Goal: Task Accomplishment & Management: Use online tool/utility

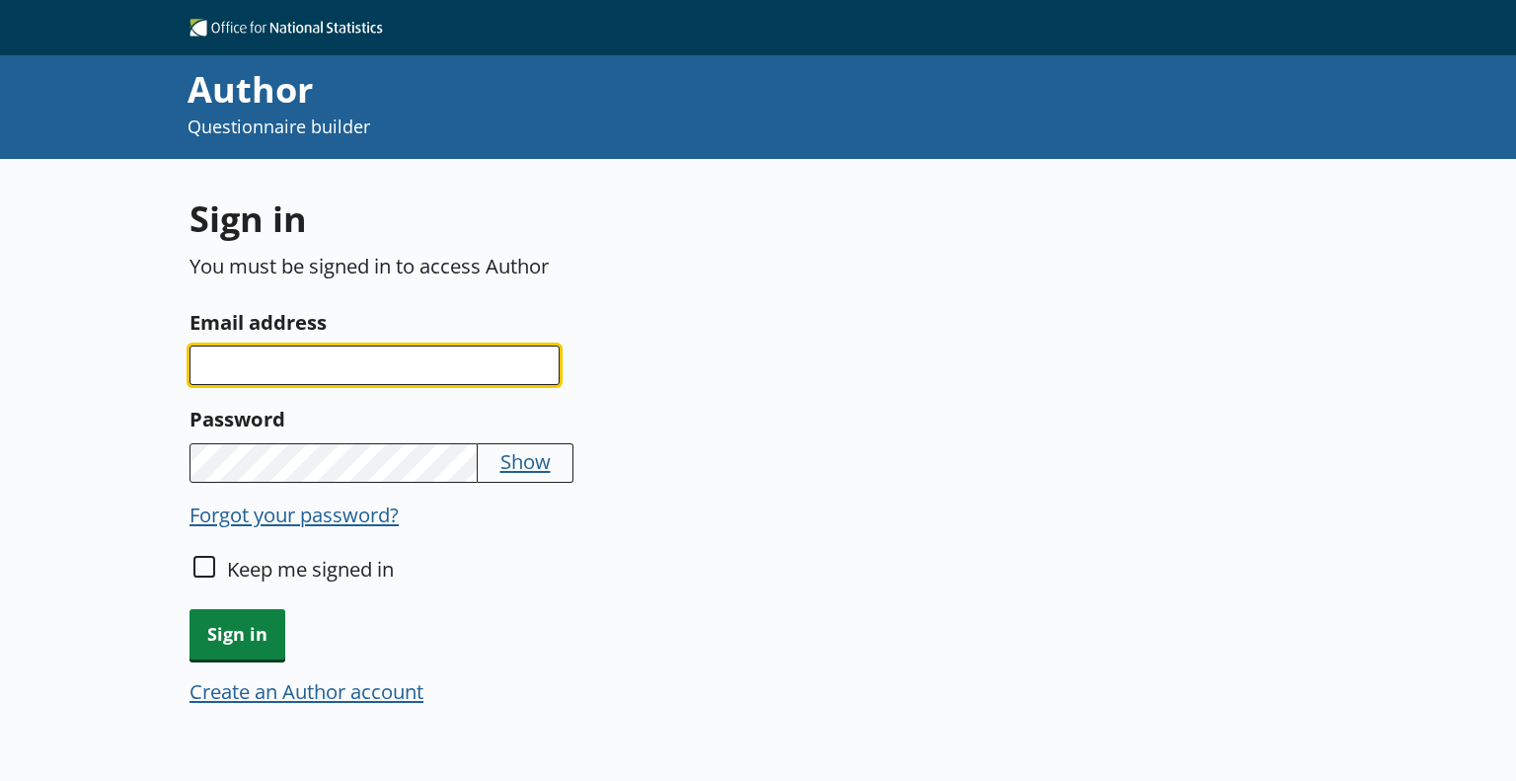
click at [383, 361] on input "Email address" at bounding box center [375, 364] width 370 height 39
type input "[PERSON_NAME][EMAIL_ADDRESS][PERSON_NAME][DOMAIN_NAME]"
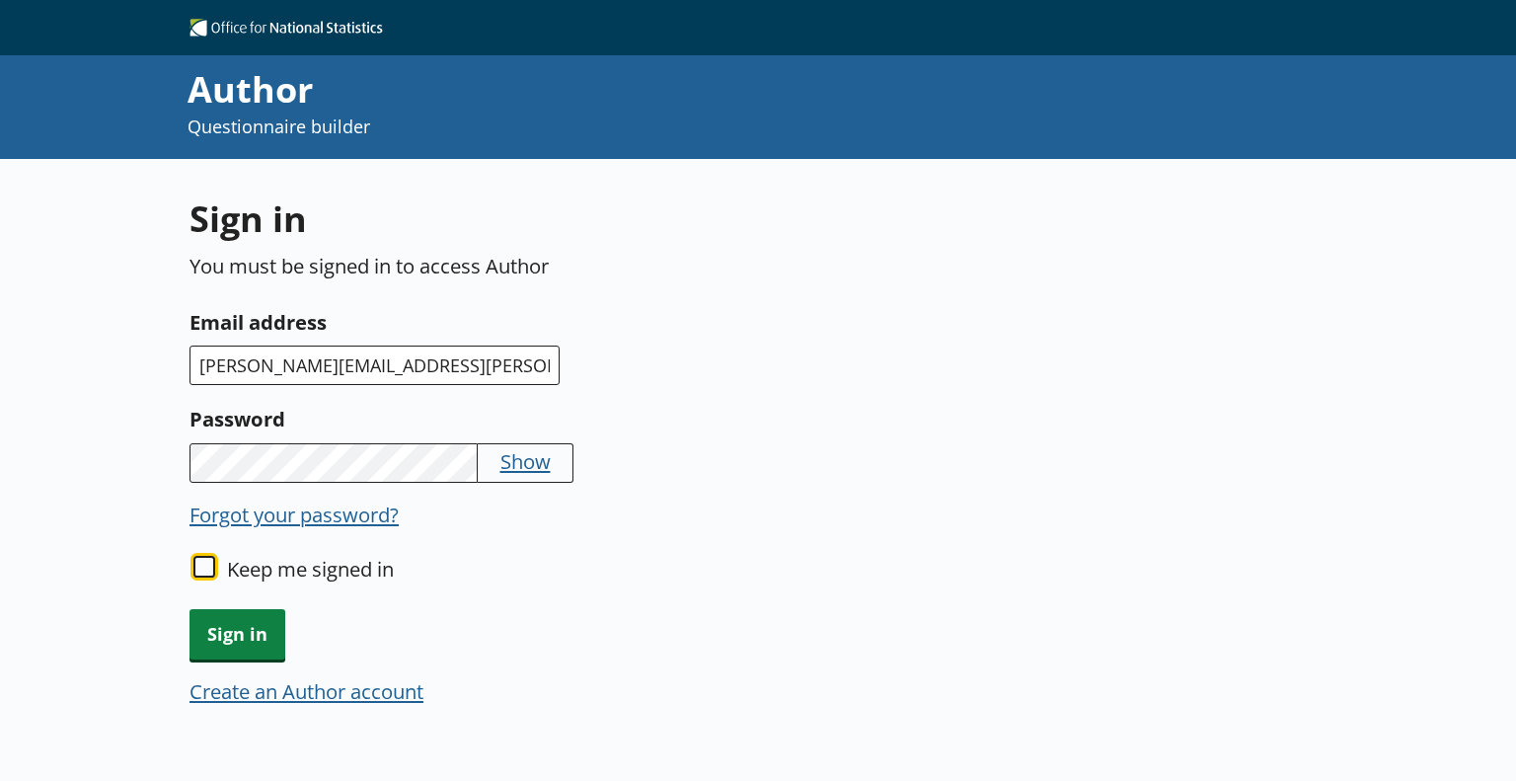
click at [208, 569] on input "Keep me signed in" at bounding box center [204, 567] width 22 height 22
click at [196, 560] on input "Keep me signed in" at bounding box center [204, 567] width 22 height 22
checkbox input "true"
click at [229, 632] on span "Sign in" at bounding box center [238, 634] width 96 height 50
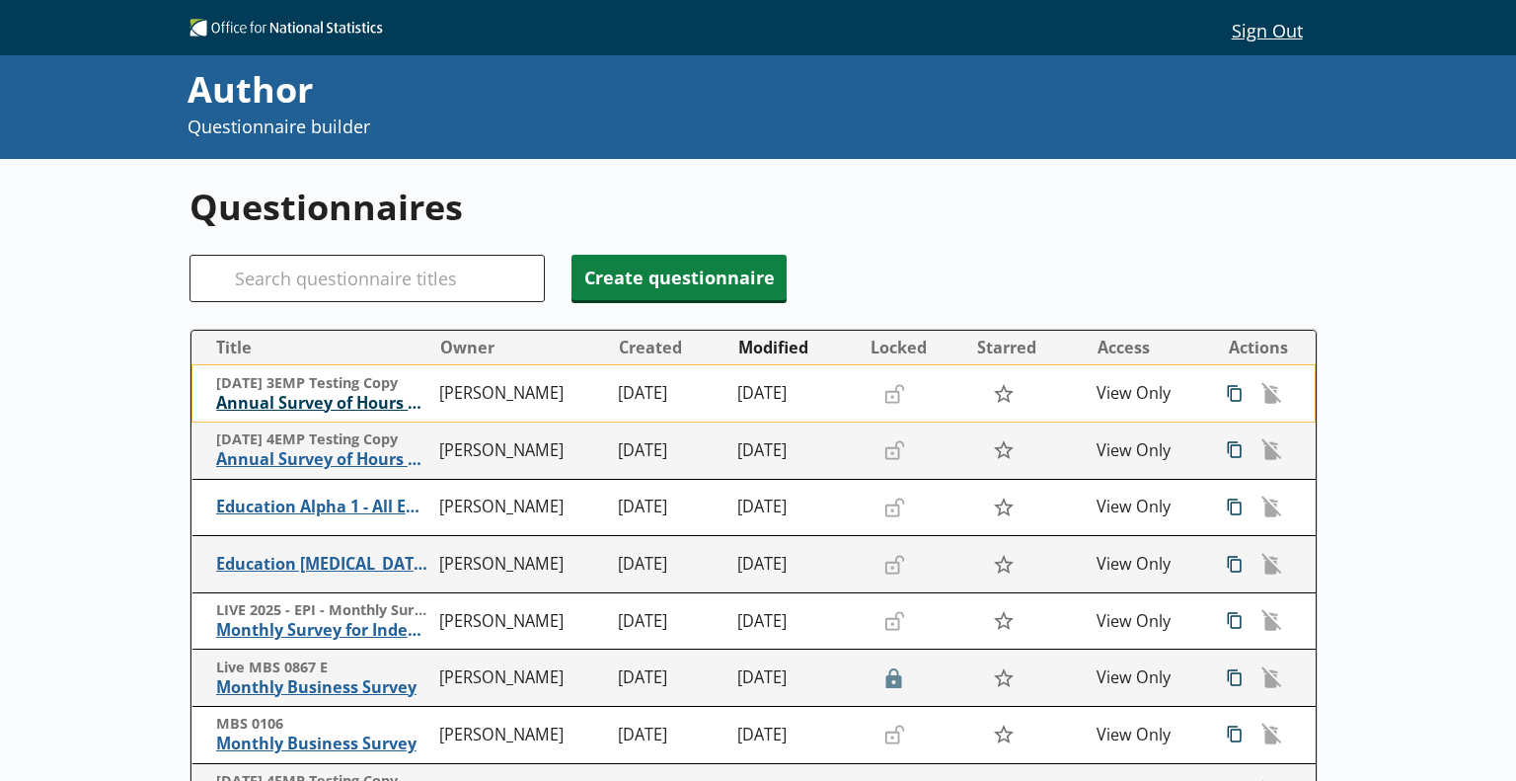
click at [339, 403] on span "Annual Survey of Hours and Earnings ([PERSON_NAME])" at bounding box center [322, 403] width 213 height 21
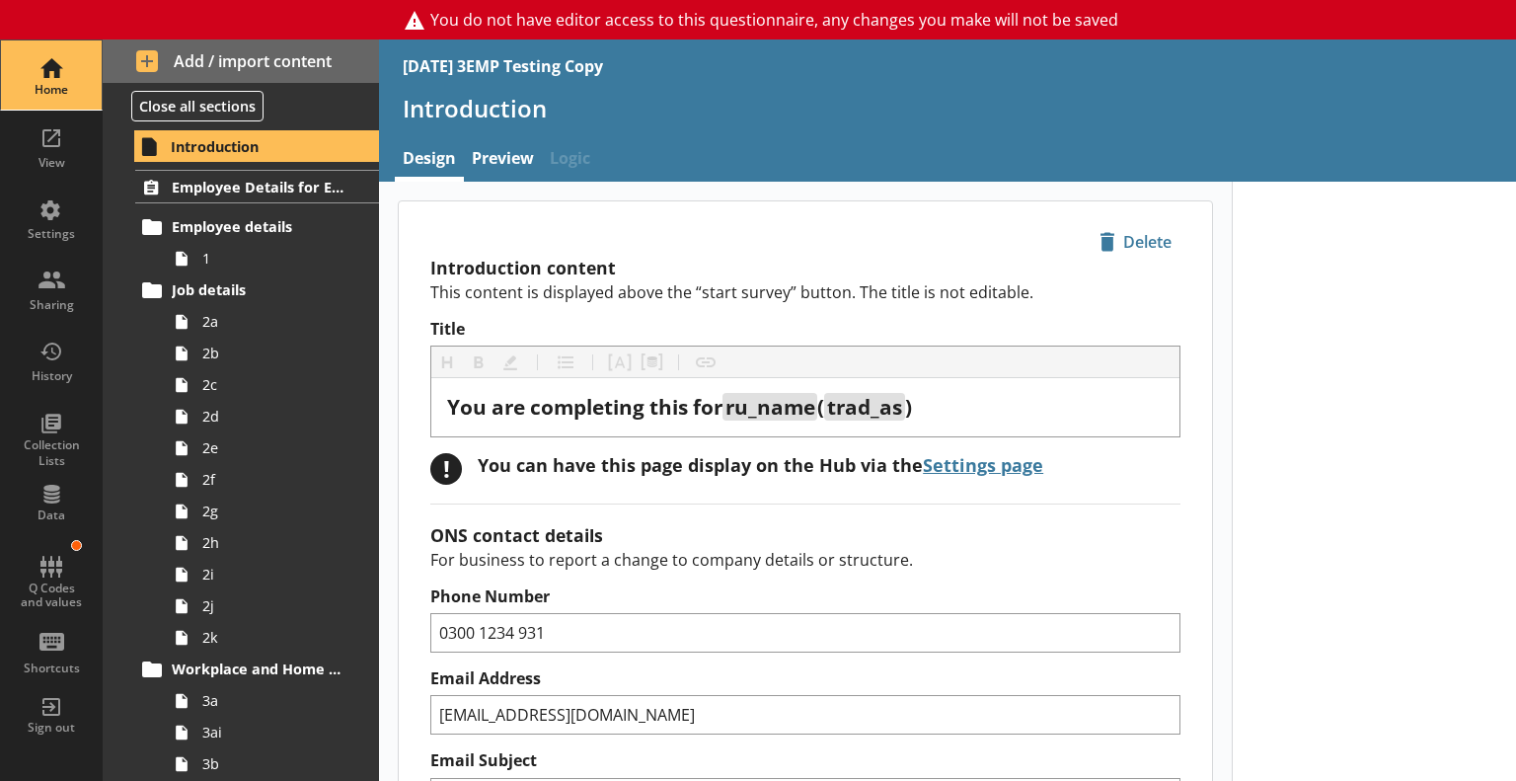
click at [69, 74] on div "Home" at bounding box center [51, 74] width 69 height 69
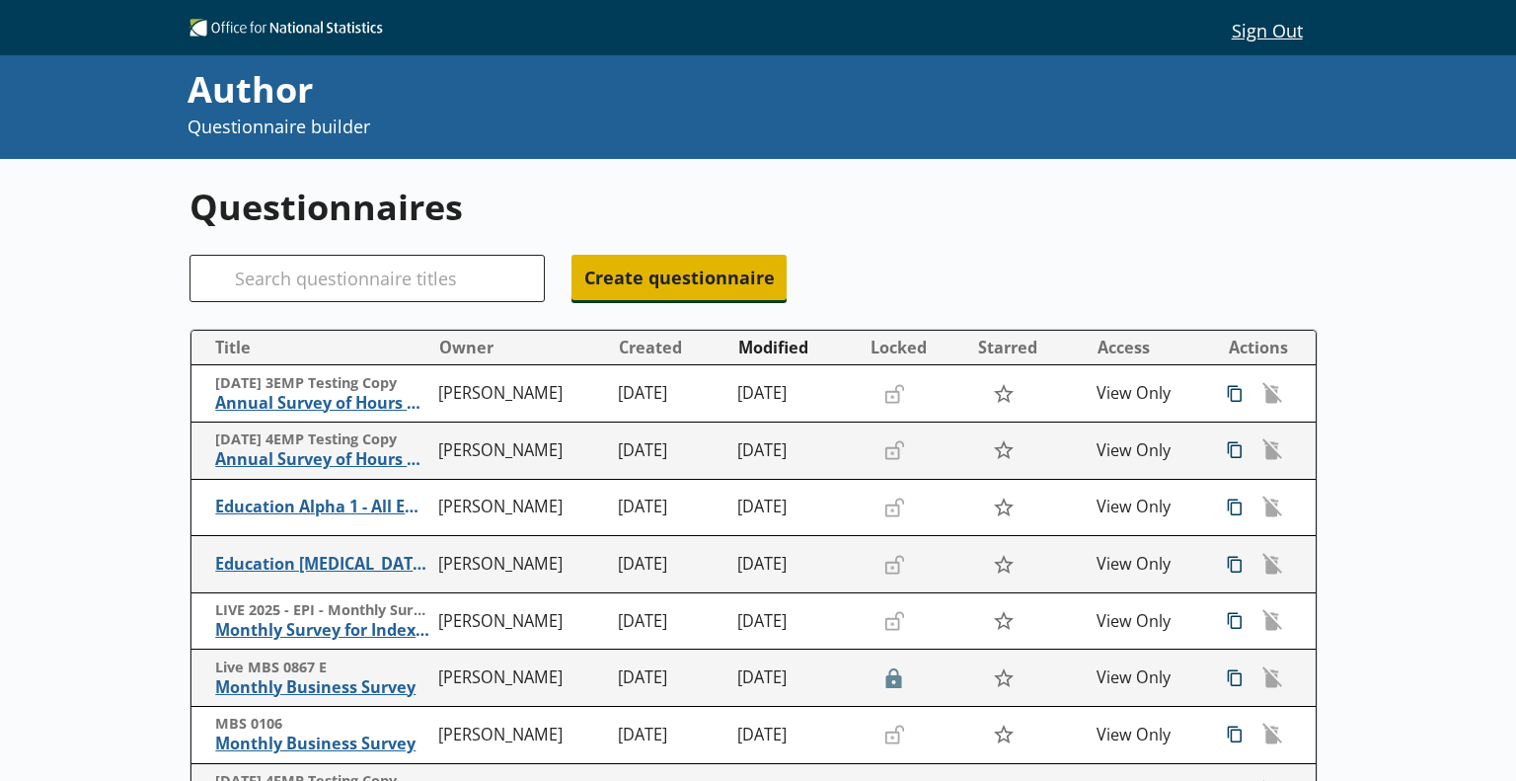
click at [687, 289] on span "Create questionnaire" at bounding box center [678, 277] width 215 height 45
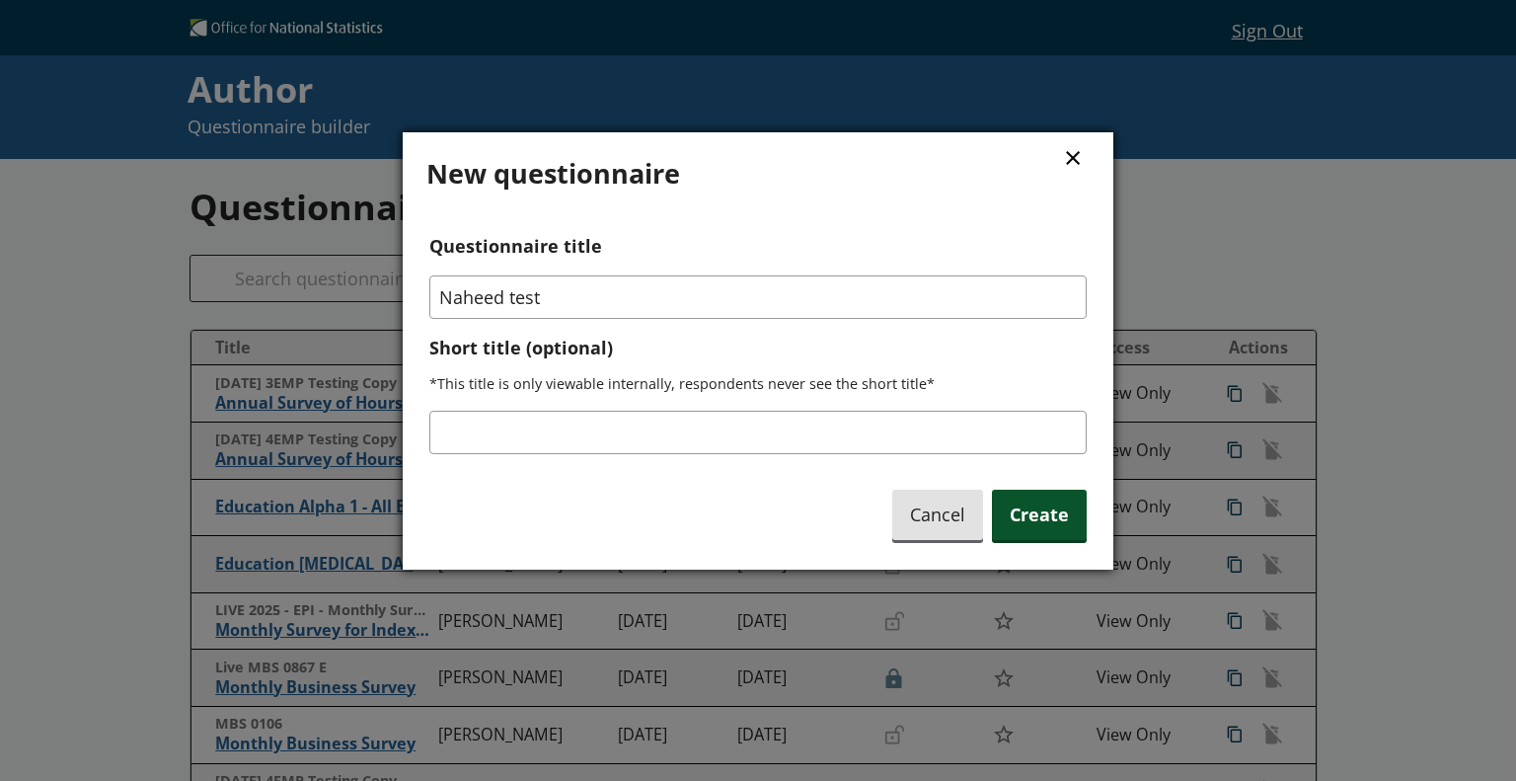
type input "Naheed test"
click at [1042, 536] on span "Create" at bounding box center [1039, 515] width 95 height 50
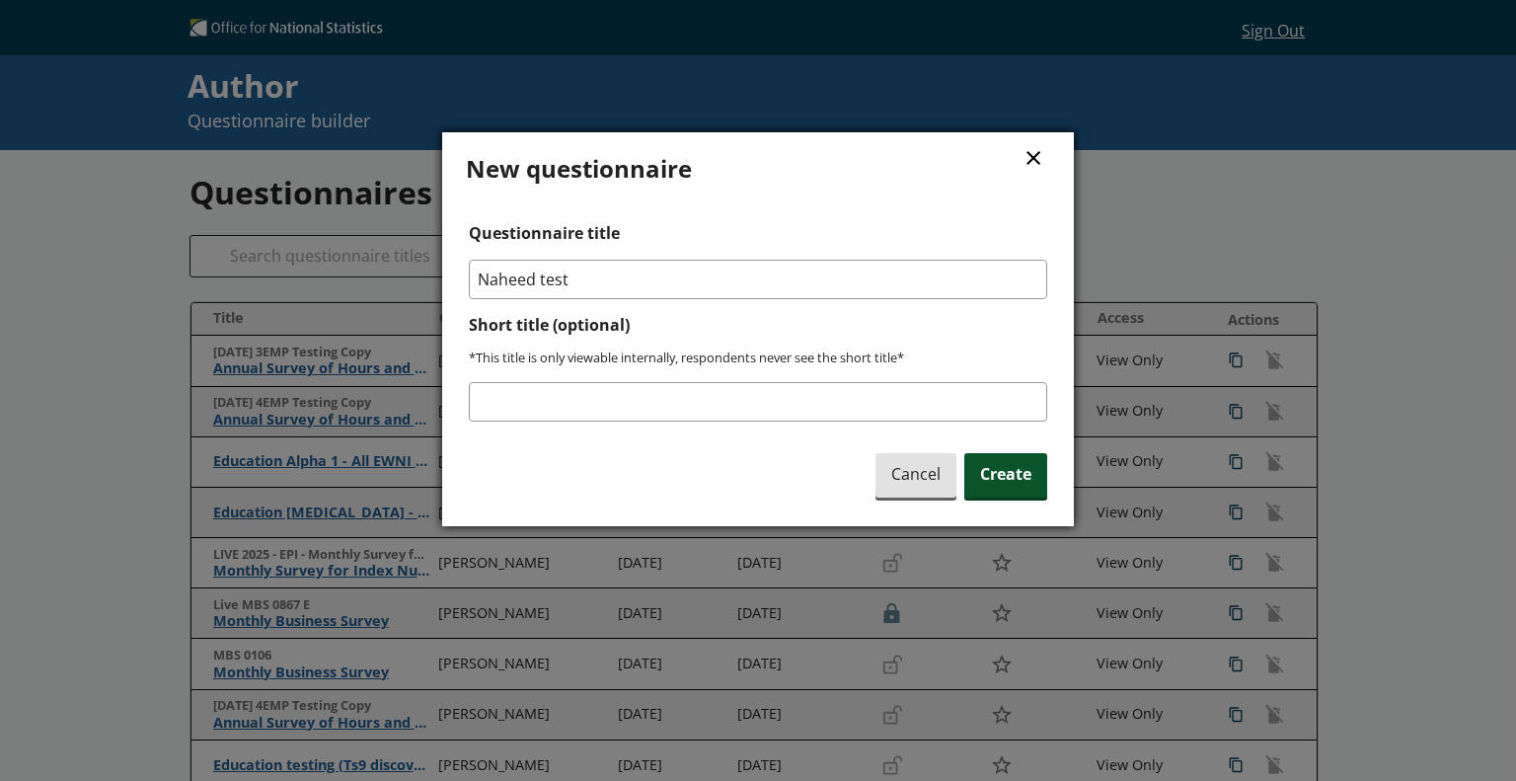
type textarea "x"
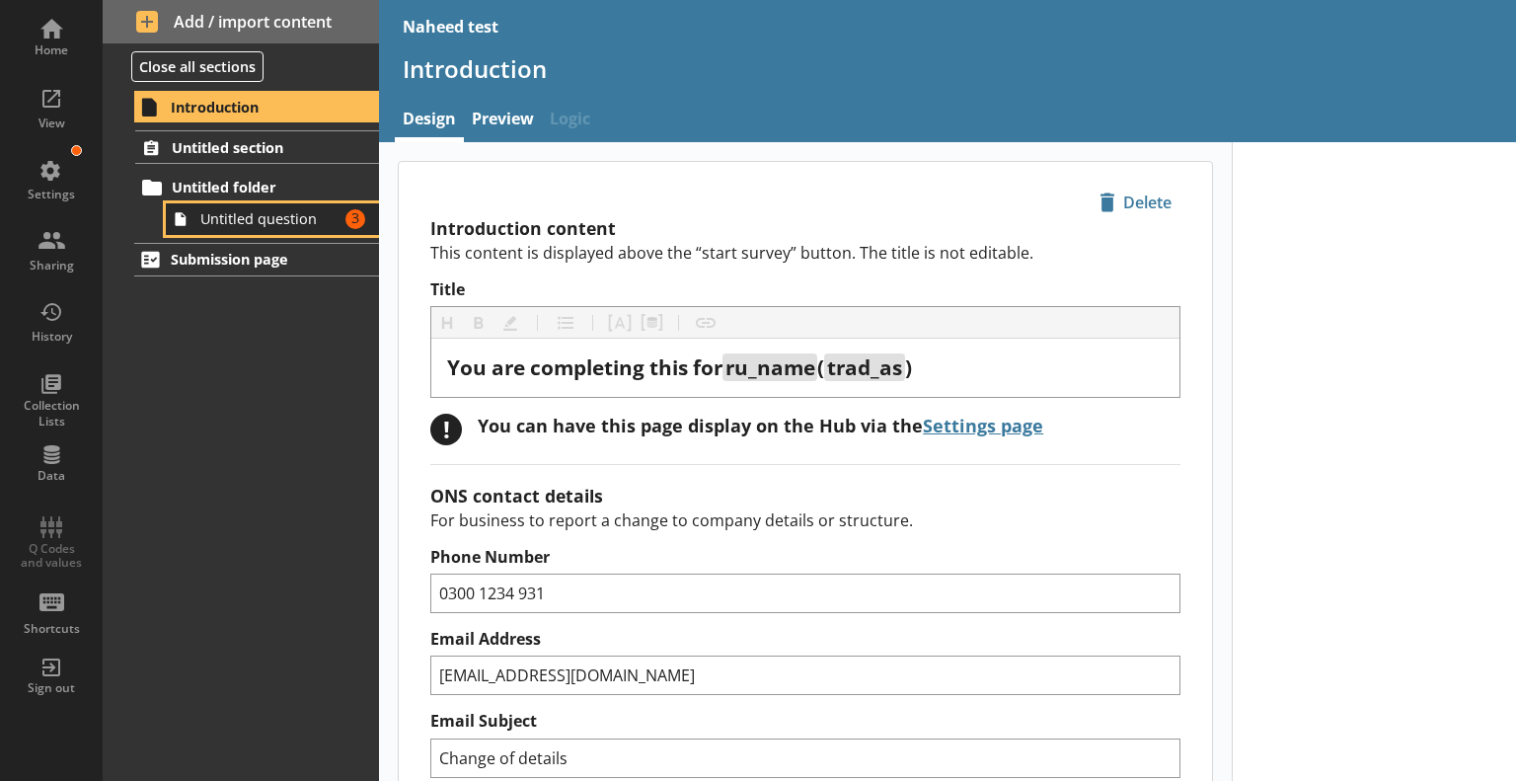
click at [304, 223] on span "Untitled question" at bounding box center [269, 218] width 138 height 19
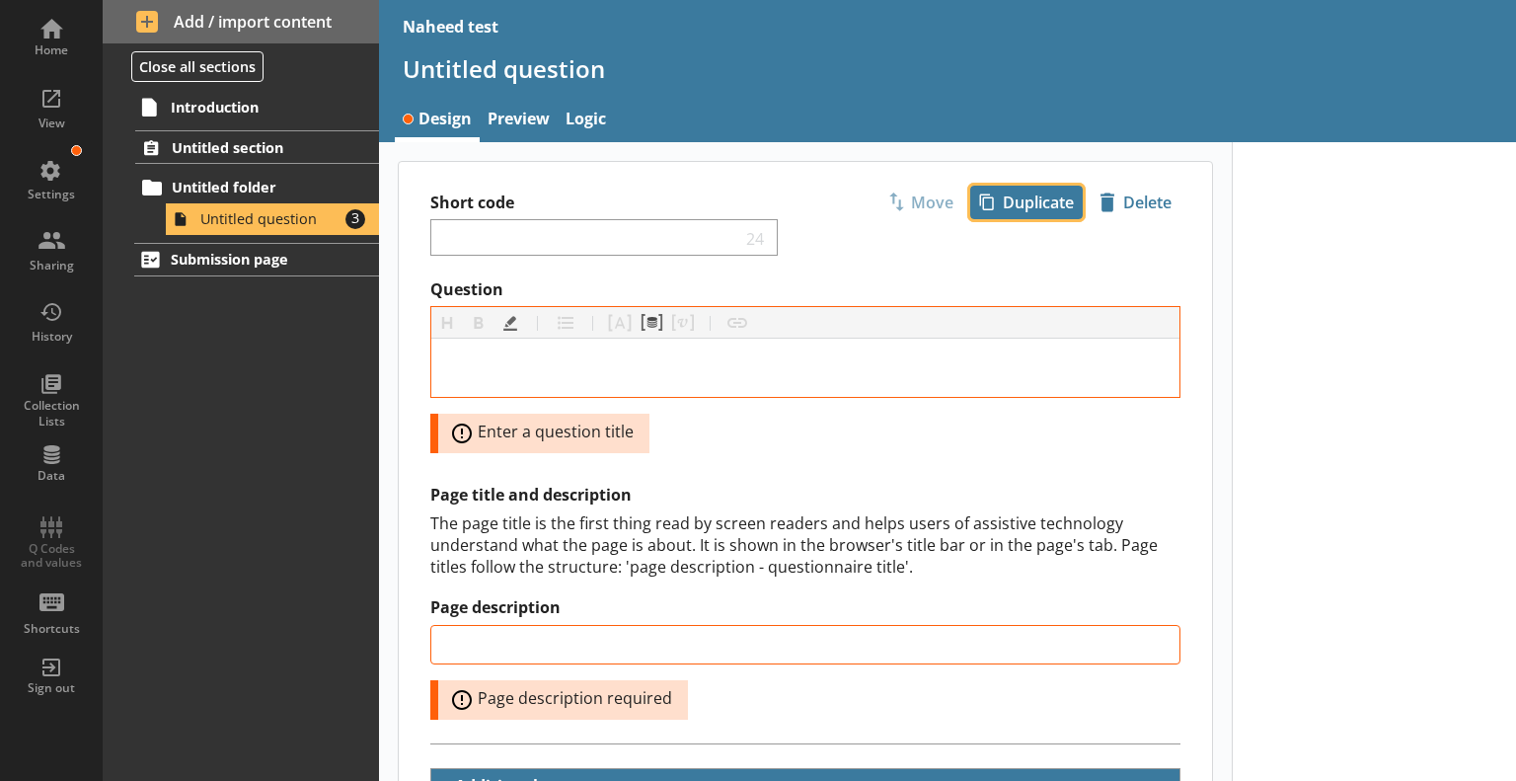
click at [1046, 217] on button "icon-copy Duplicate" at bounding box center [1026, 203] width 113 height 34
click at [1046, 217] on div "Move icon-copy Duplicate icon-delete Created with Sketch. [GEOGRAPHIC_DATA]" at bounding box center [1022, 203] width 318 height 34
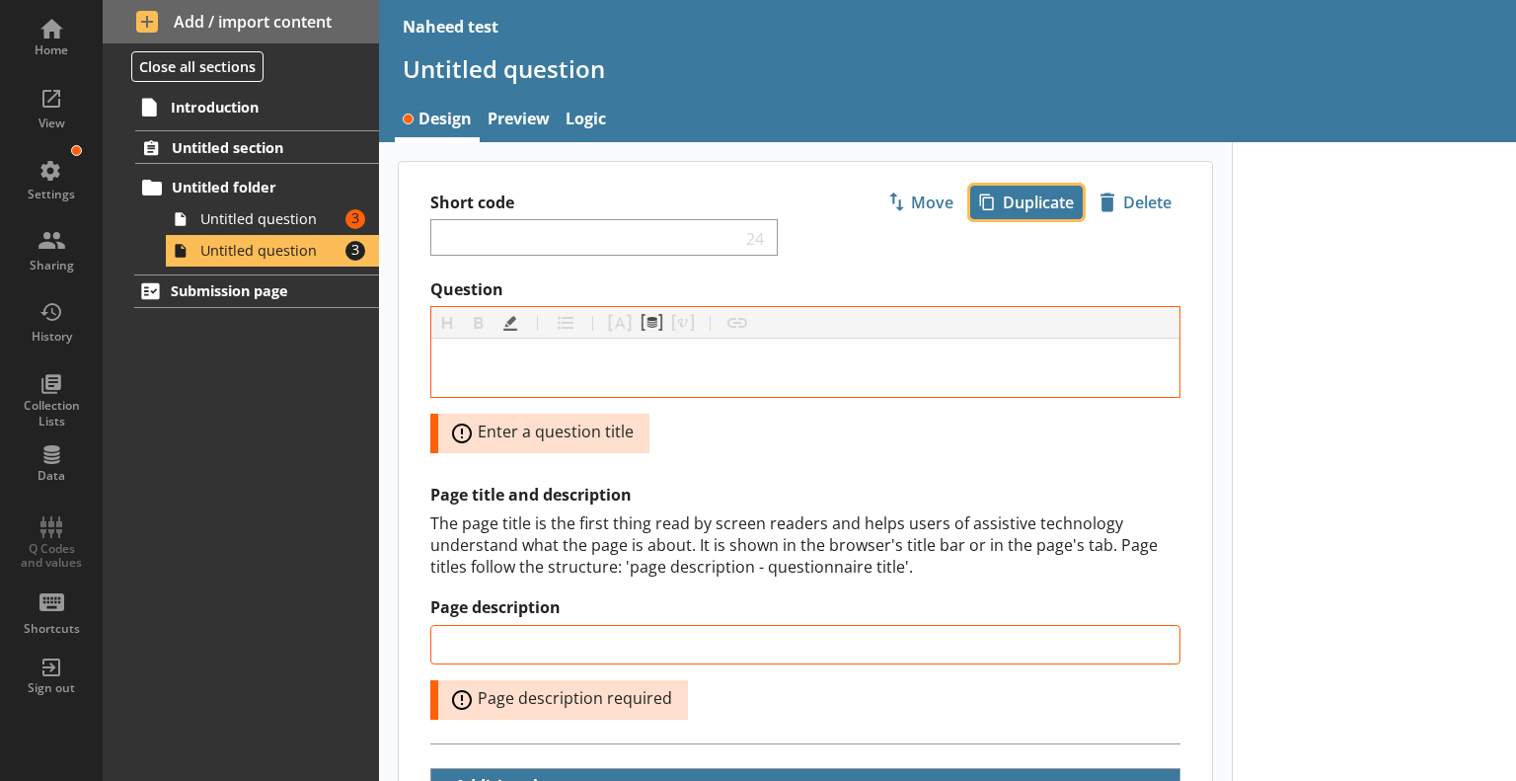
click at [1023, 190] on span "icon-copy Duplicate" at bounding box center [1026, 203] width 111 height 32
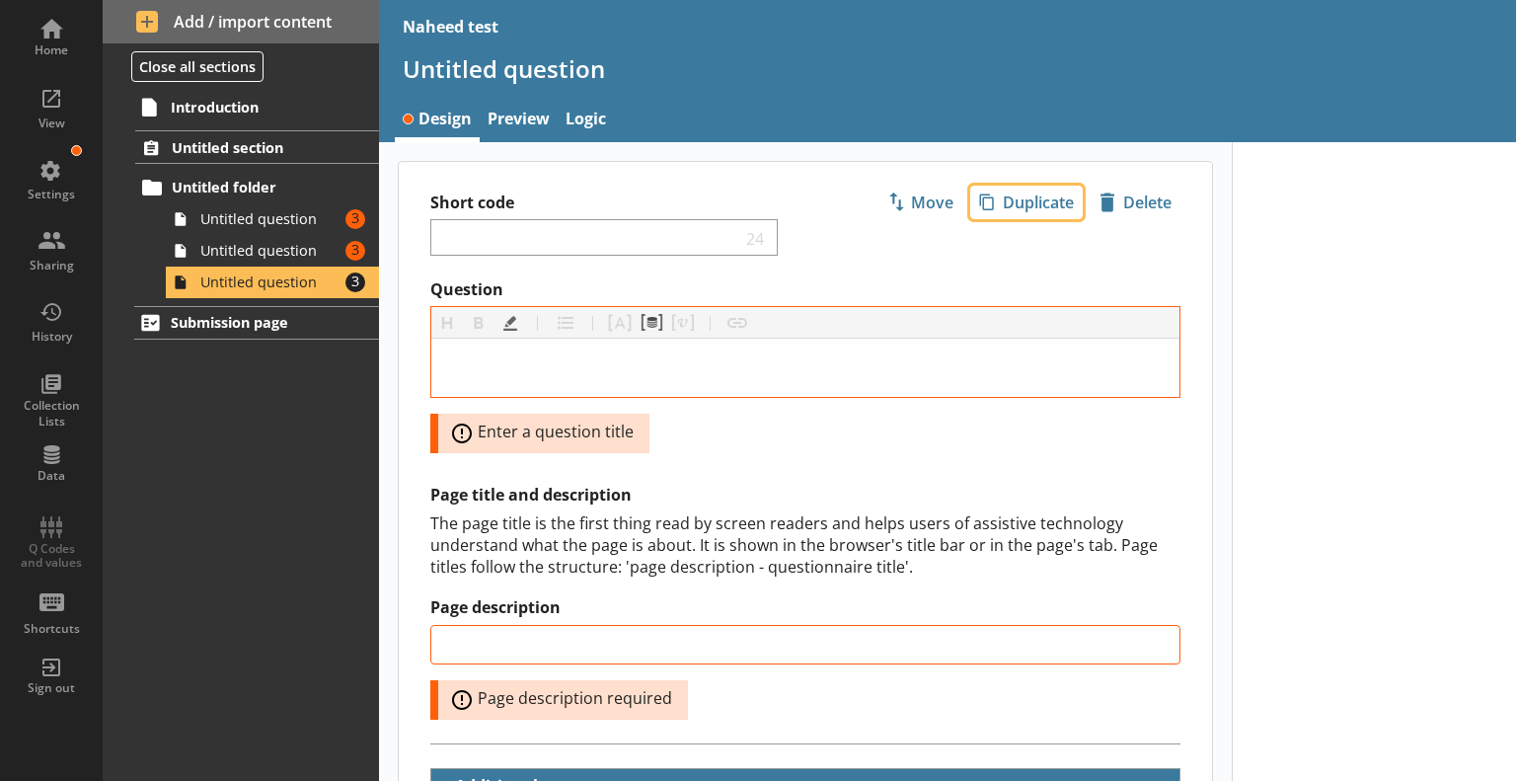
click at [1020, 202] on span "icon-copy Duplicate" at bounding box center [1026, 203] width 111 height 32
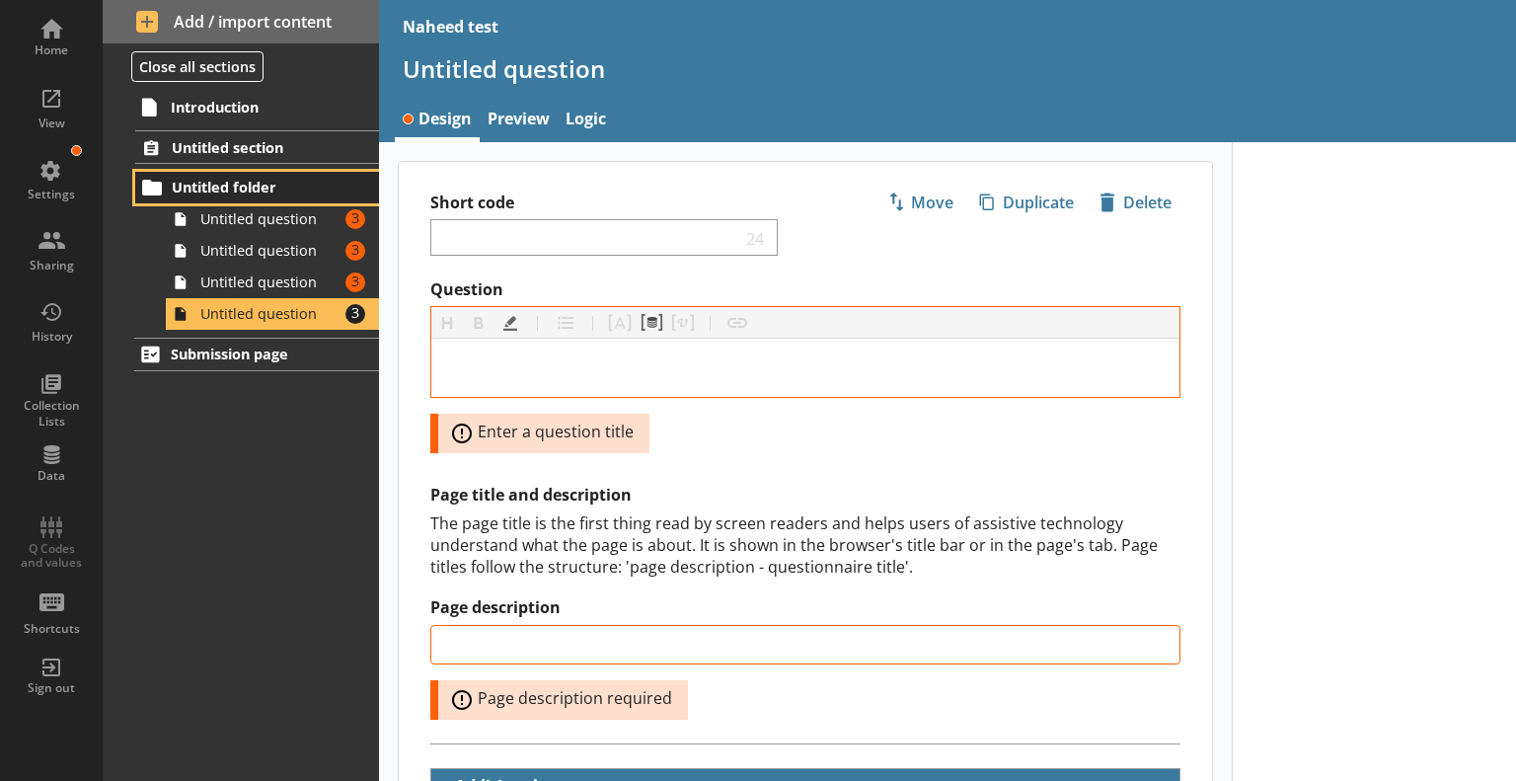
click at [320, 196] on link "Untitled folder" at bounding box center [257, 188] width 244 height 32
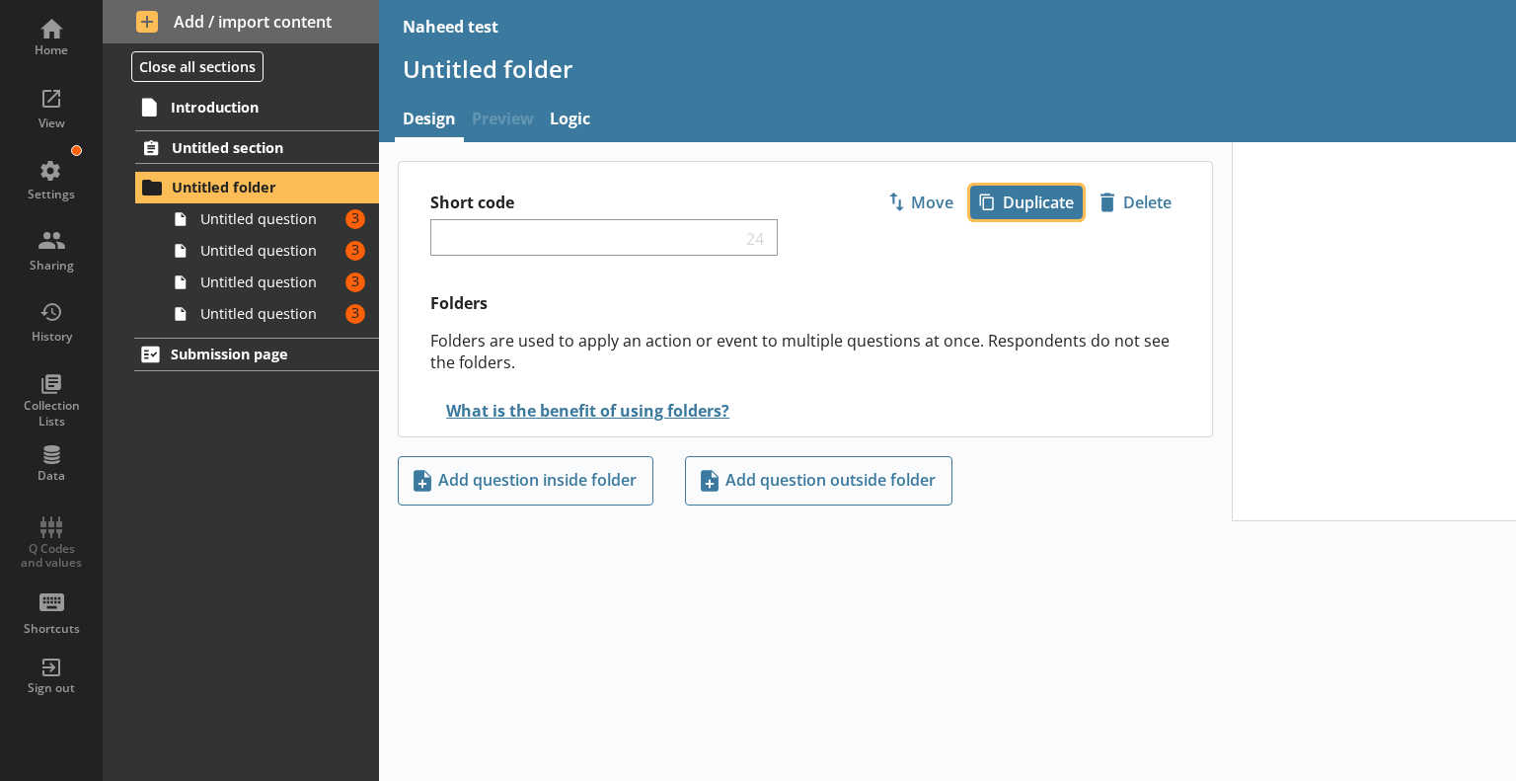
click at [1003, 204] on span "icon-copy Duplicate" at bounding box center [1026, 203] width 111 height 32
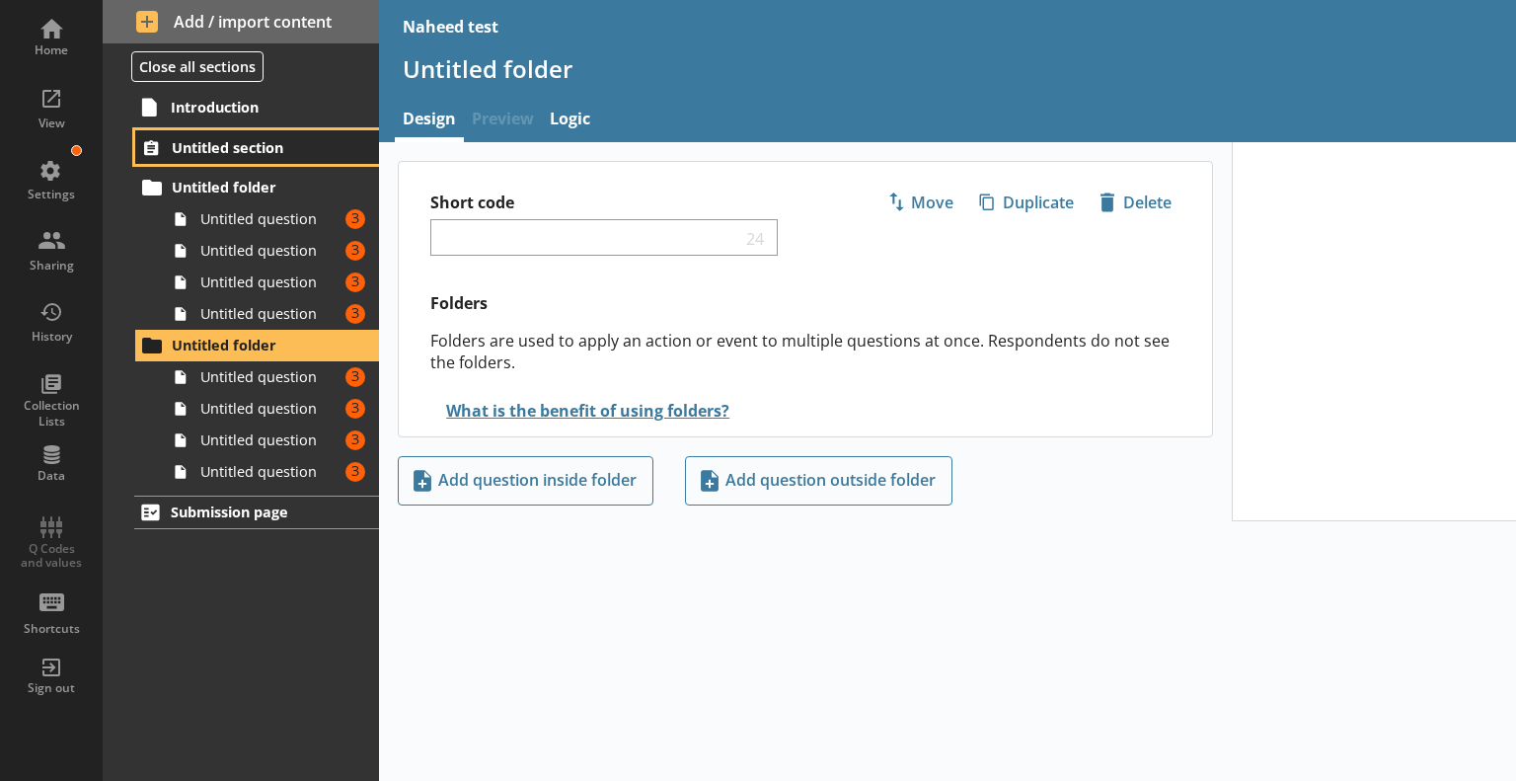
click at [292, 139] on span "Untitled section" at bounding box center [258, 147] width 172 height 19
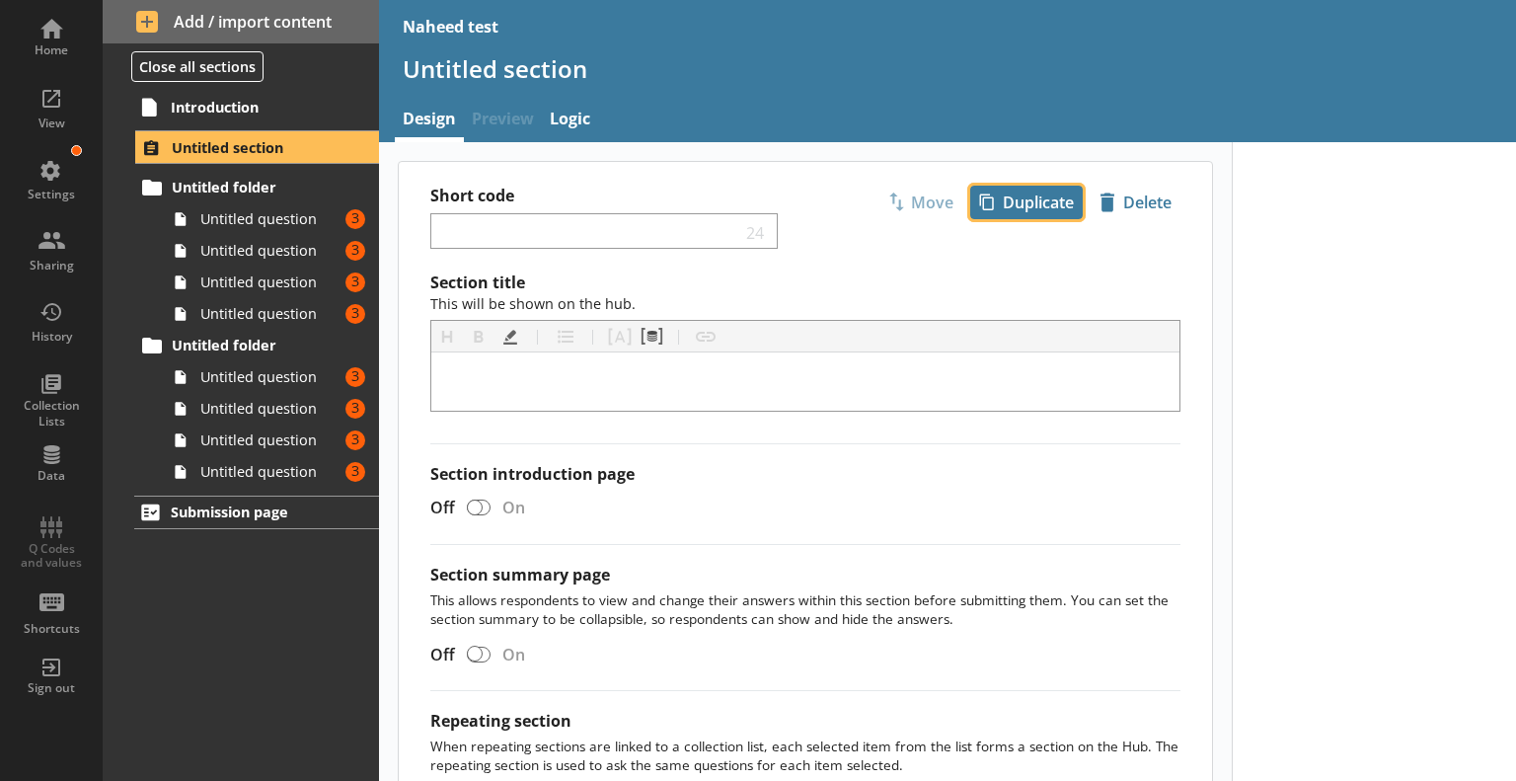
click at [1026, 192] on span "icon-copy Duplicate" at bounding box center [1026, 203] width 111 height 32
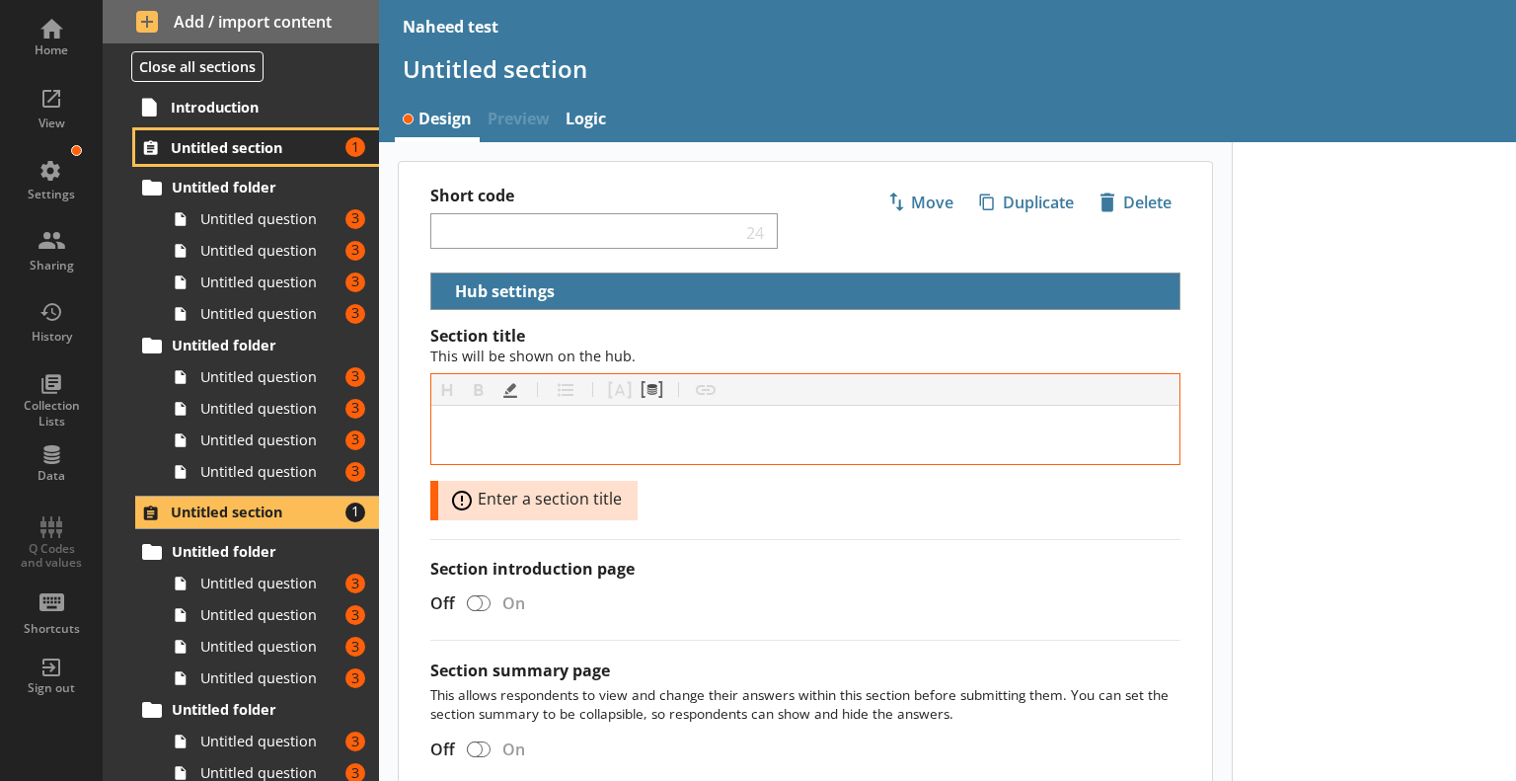
click at [223, 130] on link "Untitled section Amount of errors: 1" at bounding box center [257, 147] width 244 height 34
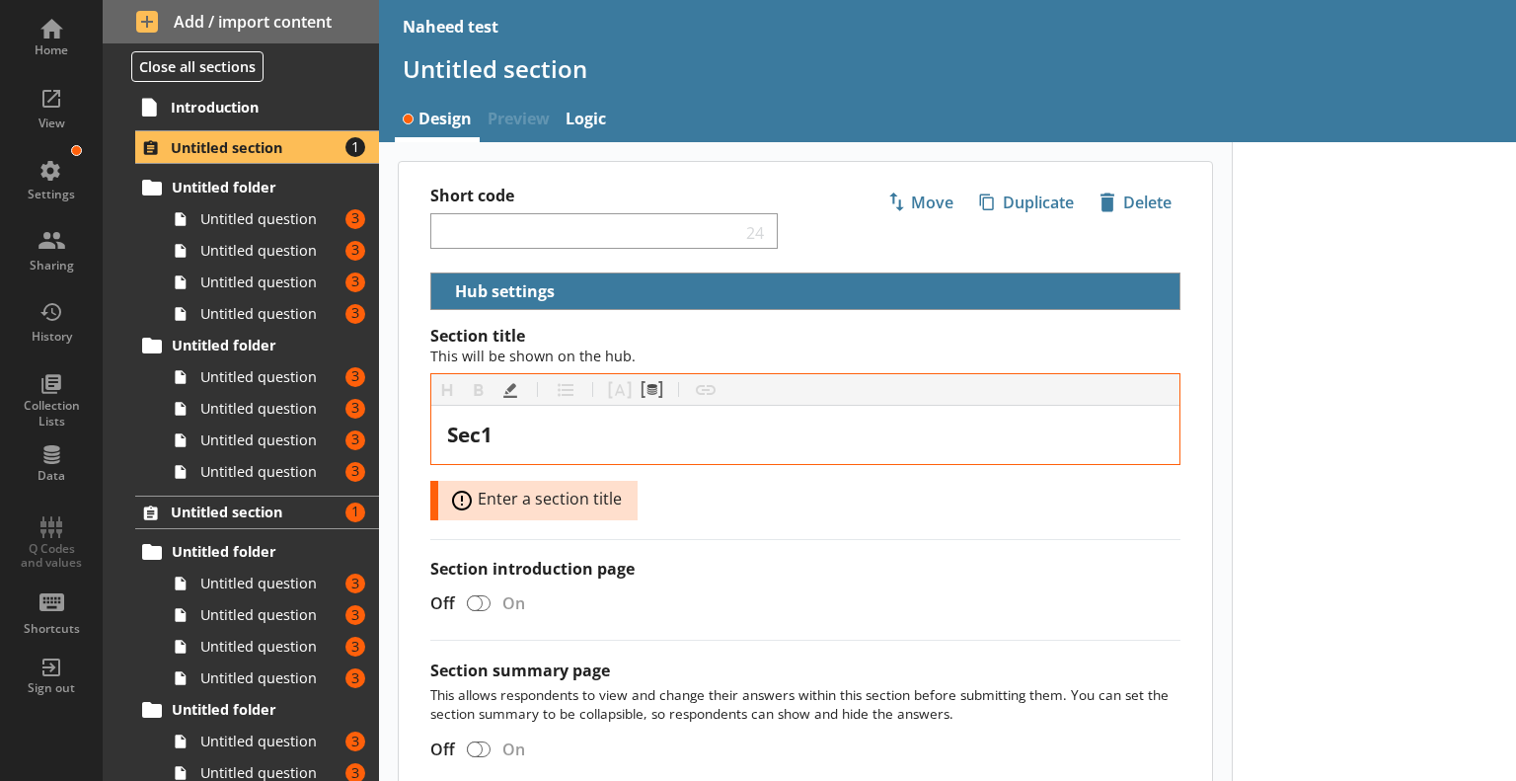
click at [668, 520] on div "Section title This will be shown on the hub. Heading Heading Bold Bold Highligh…" at bounding box center [805, 644] width 813 height 636
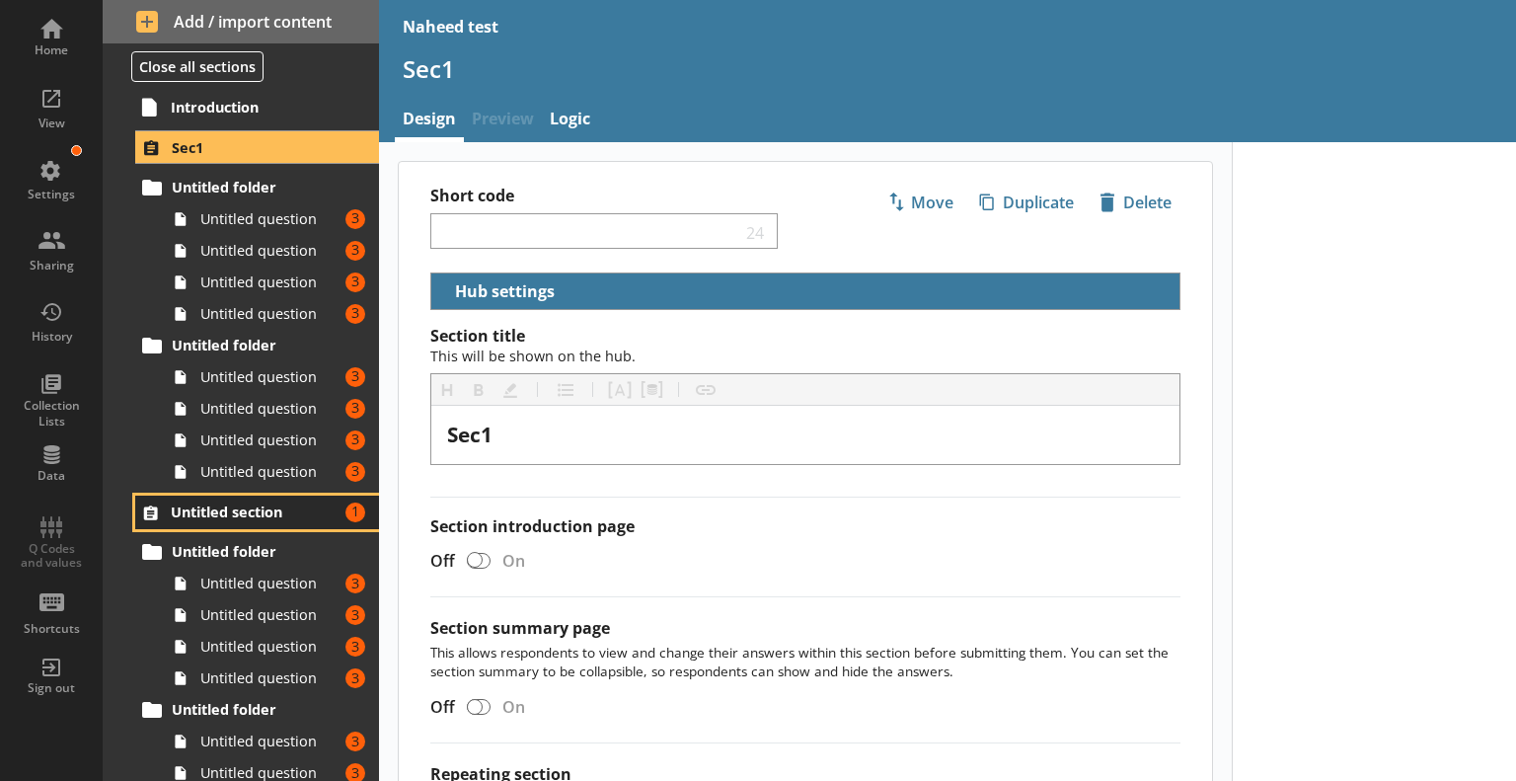
click at [260, 502] on span "Untitled section" at bounding box center [255, 511] width 168 height 19
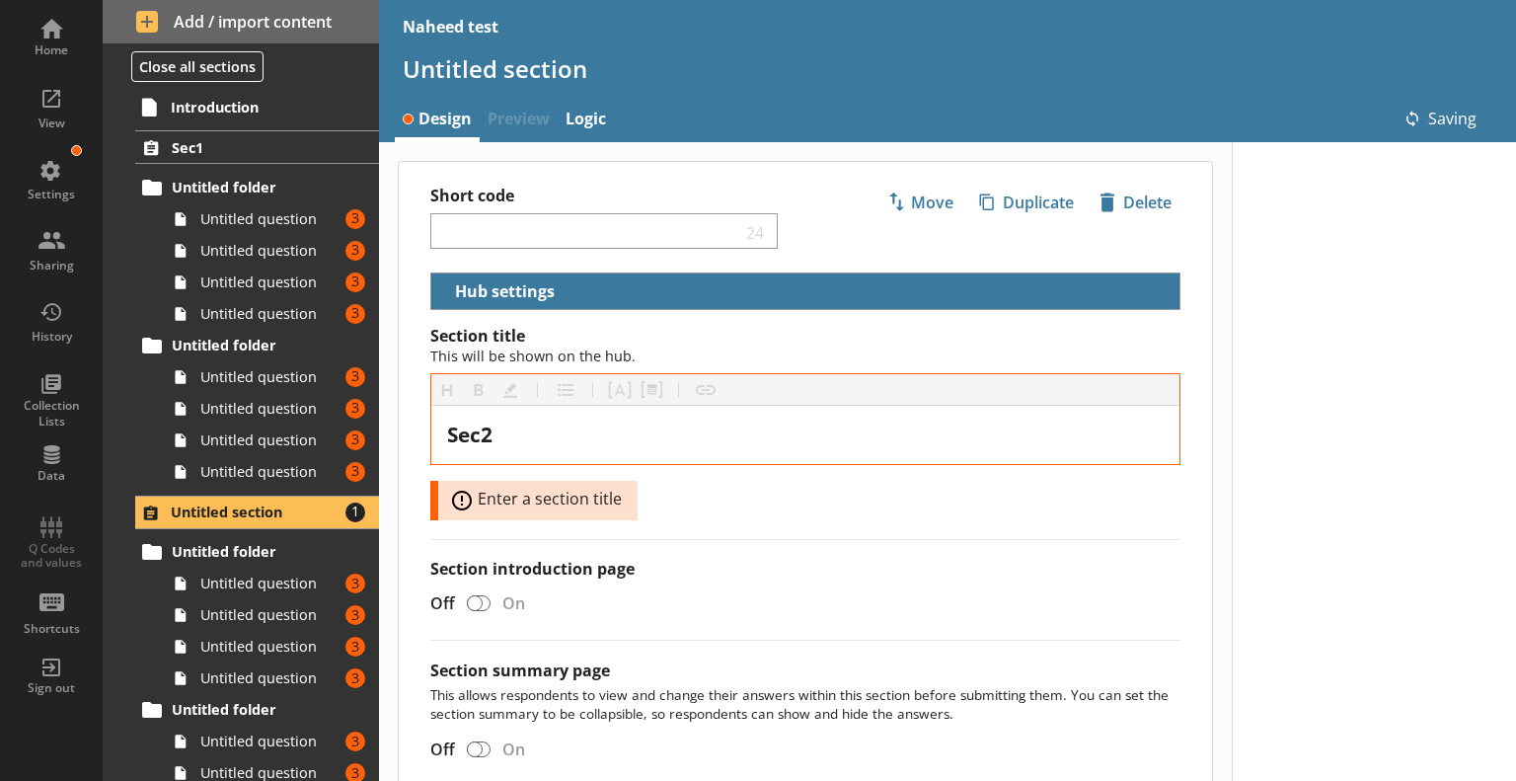
click at [891, 340] on label "Section title This will be shown on the hub." at bounding box center [805, 346] width 750 height 41
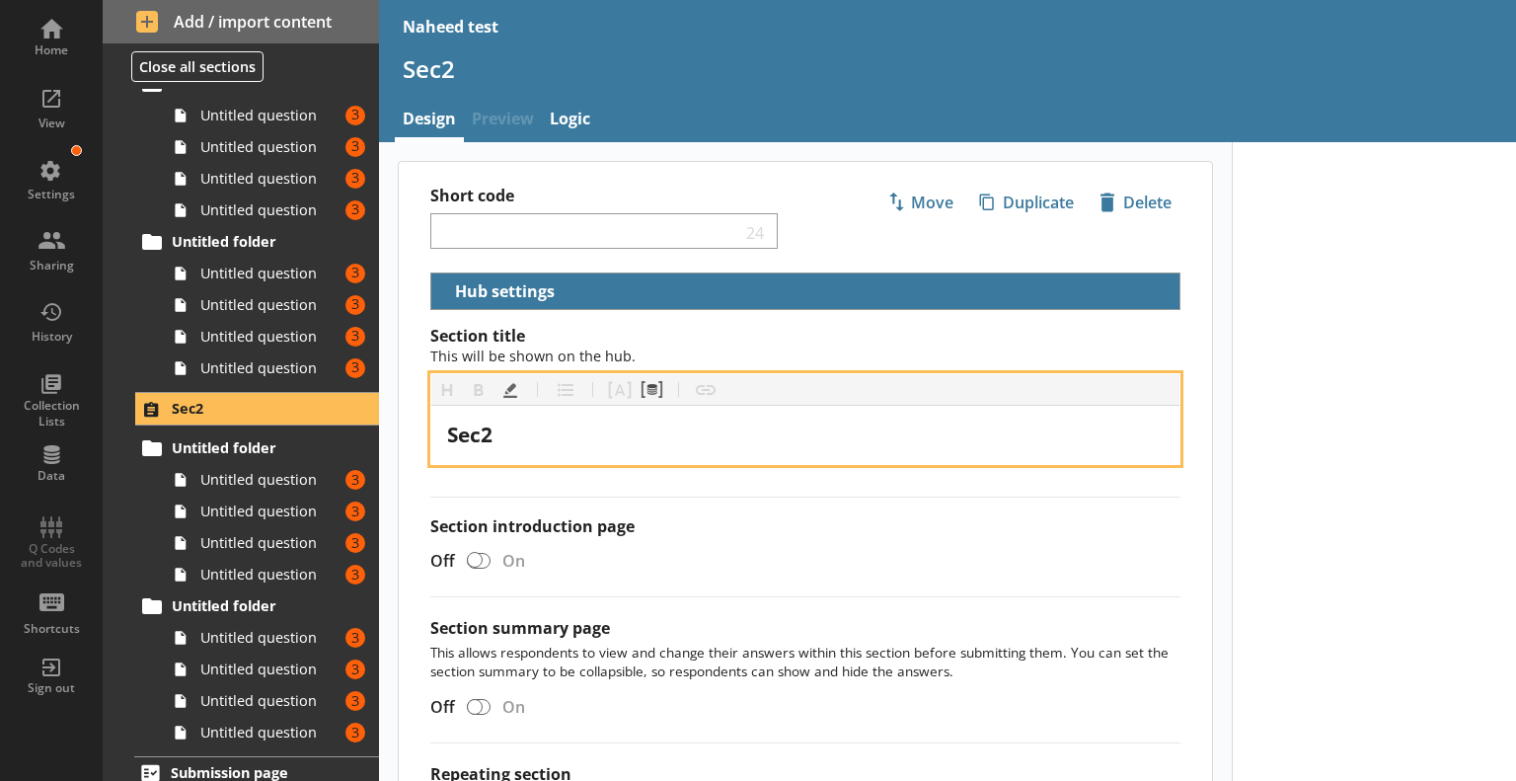
scroll to position [118, 0]
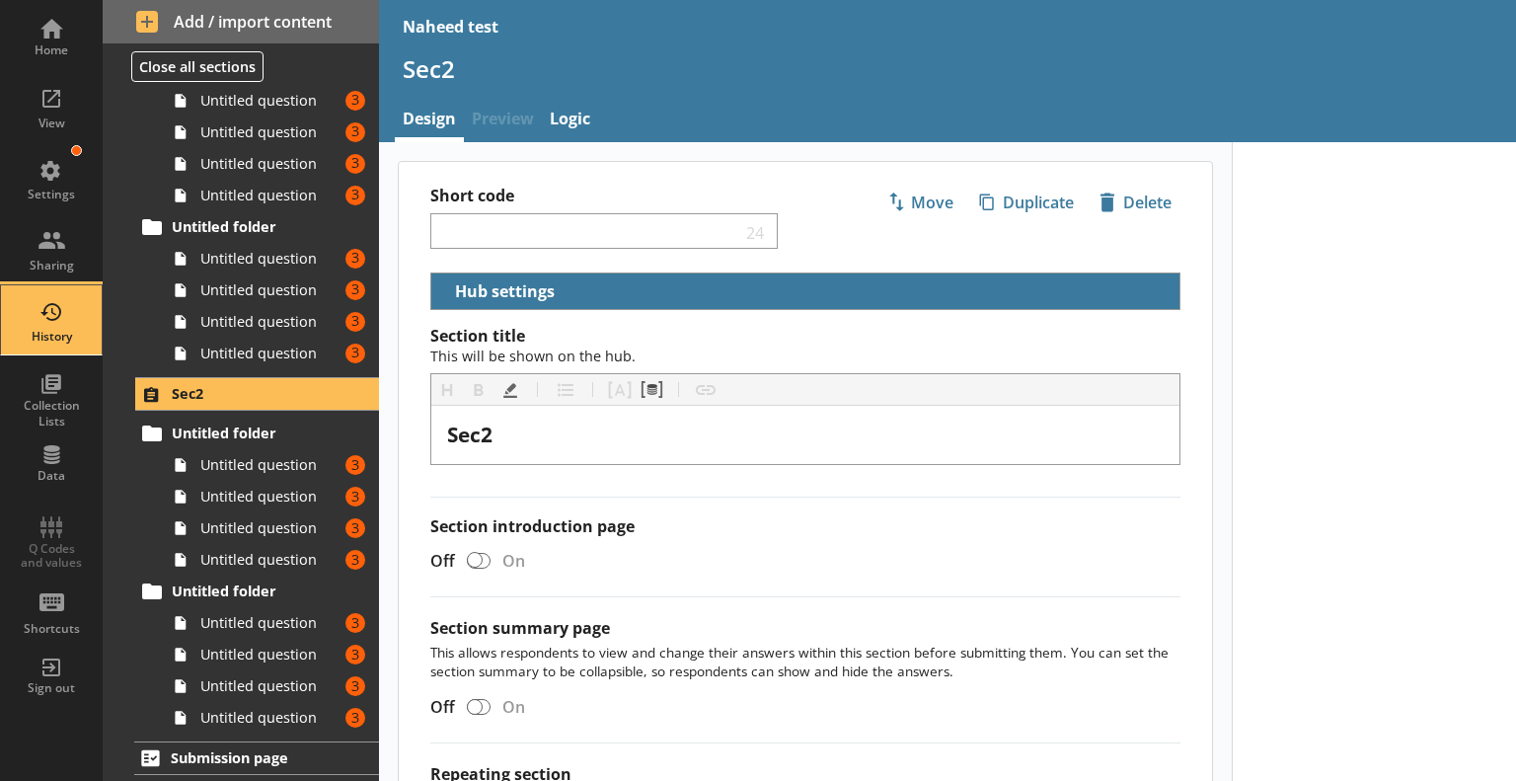
click at [47, 322] on div "History" at bounding box center [51, 319] width 69 height 69
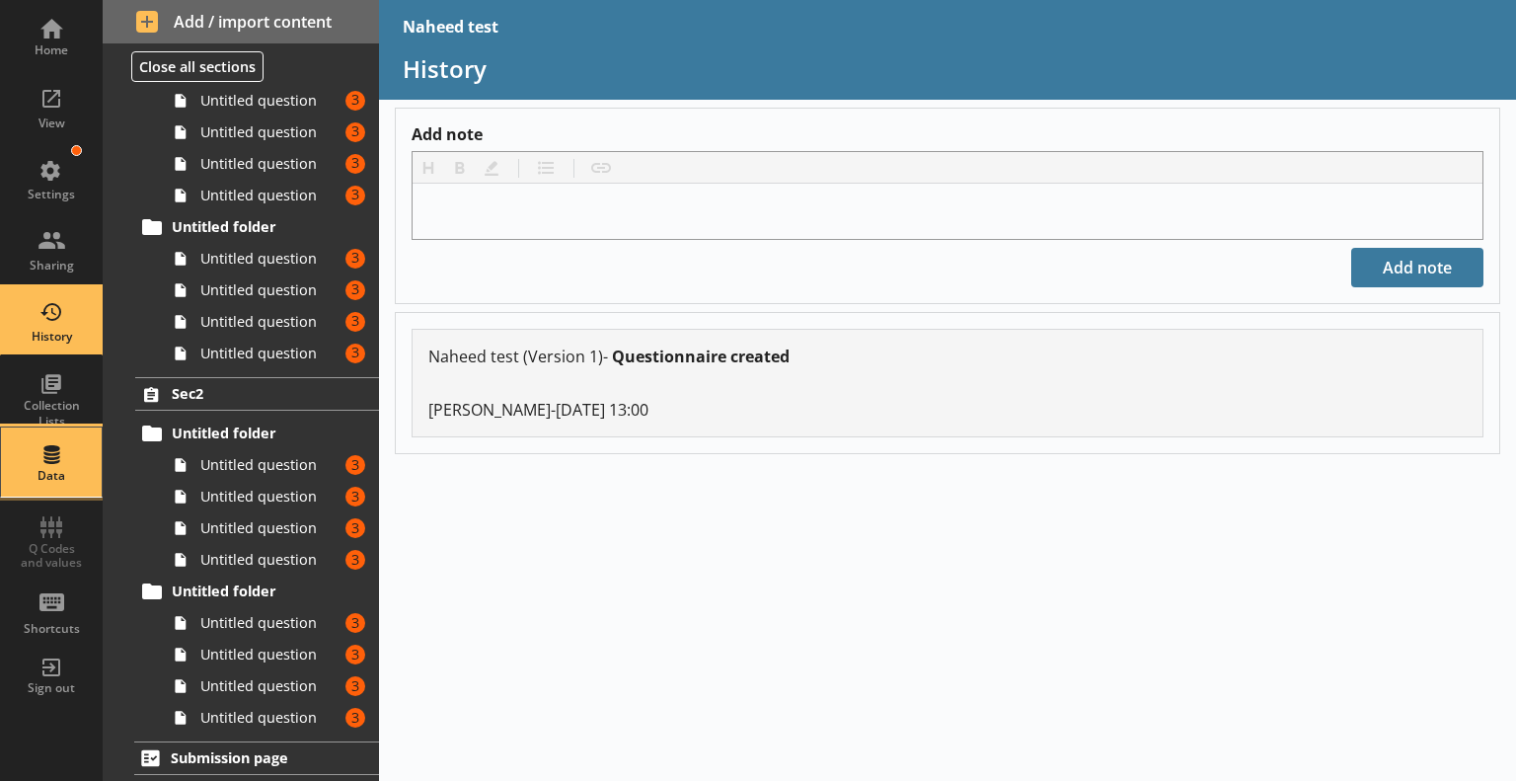
click at [40, 458] on div "Data" at bounding box center [51, 461] width 69 height 69
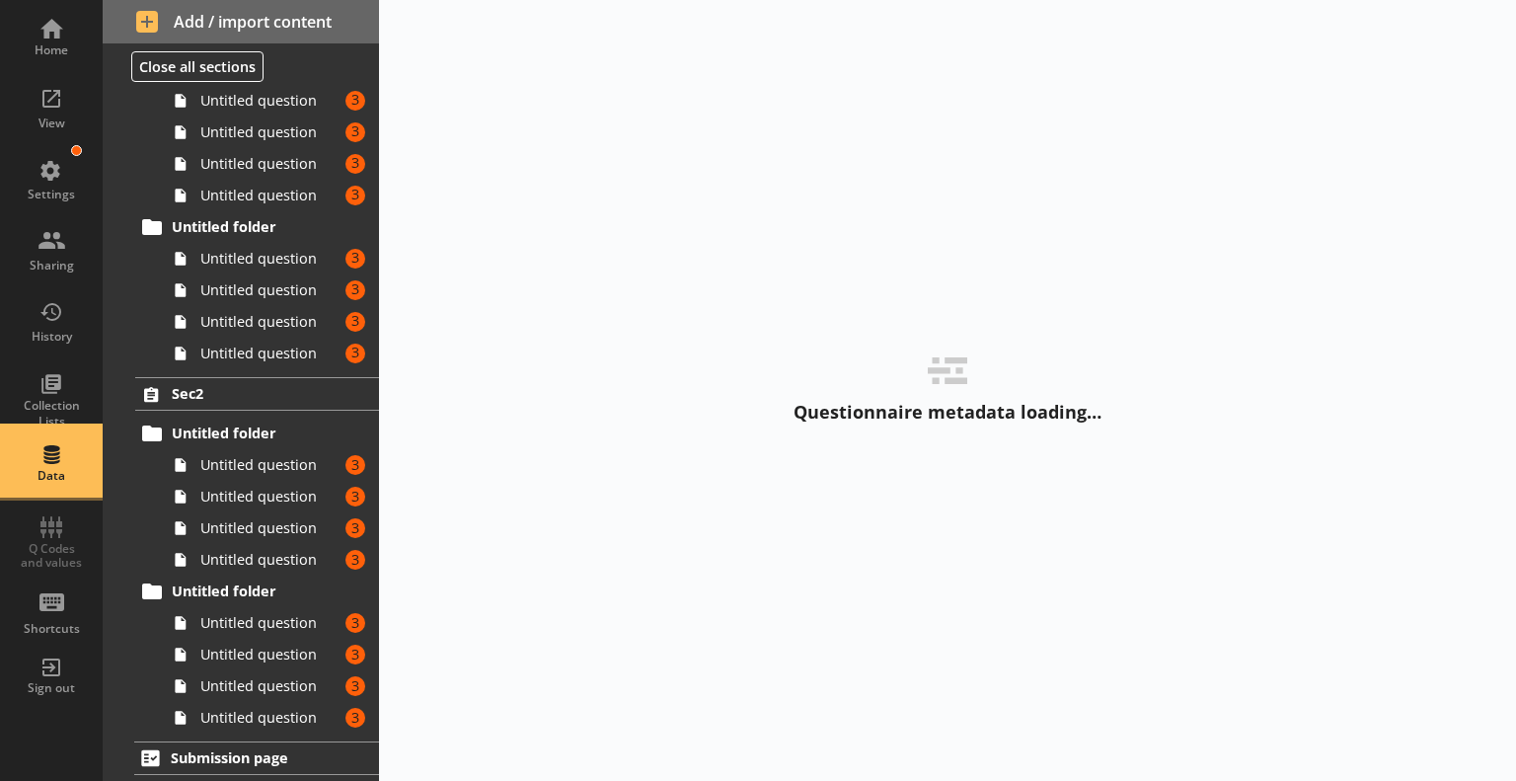
select select "Text_Optional"
select select "Date"
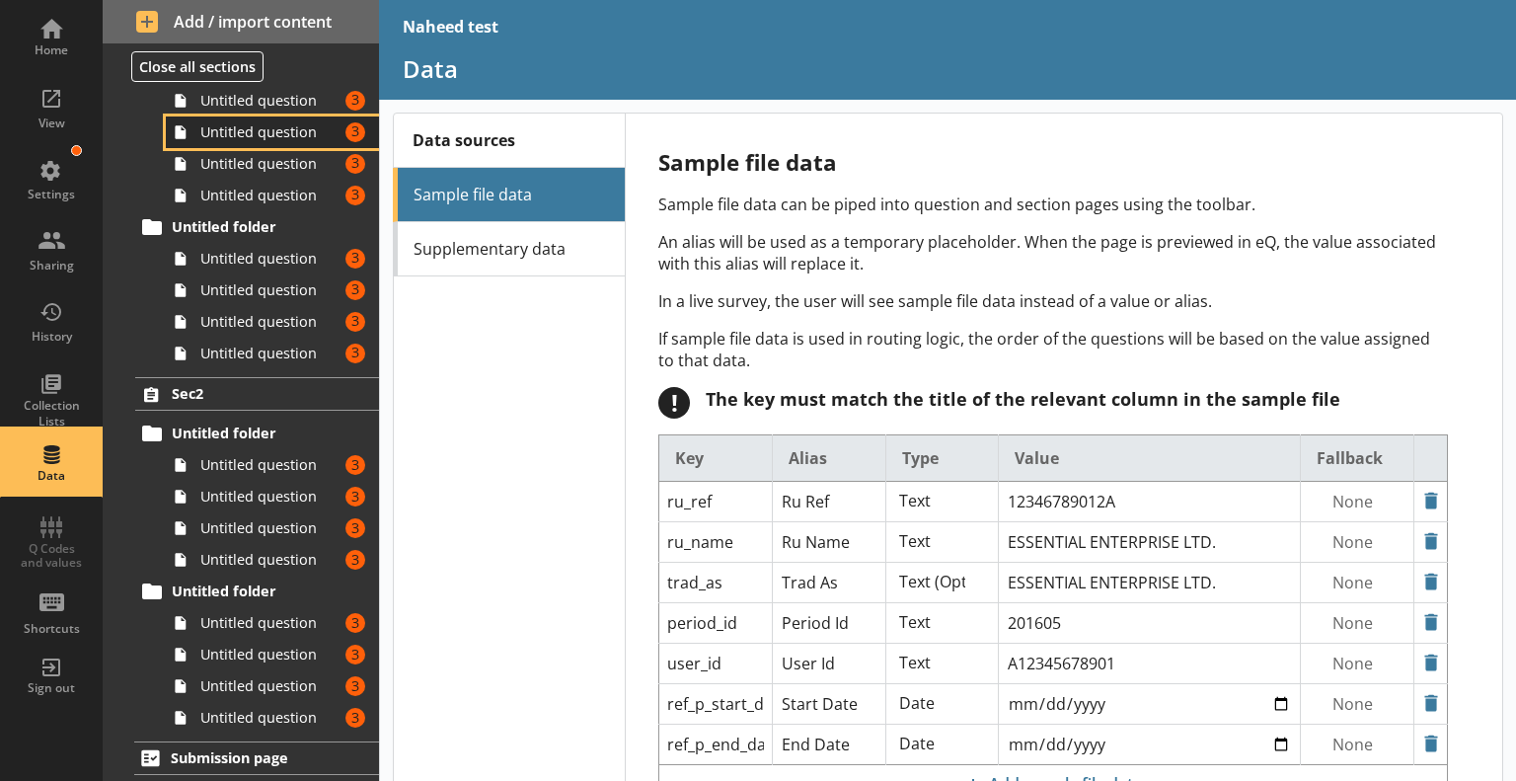
click at [294, 122] on span "Untitled question" at bounding box center [269, 131] width 138 height 19
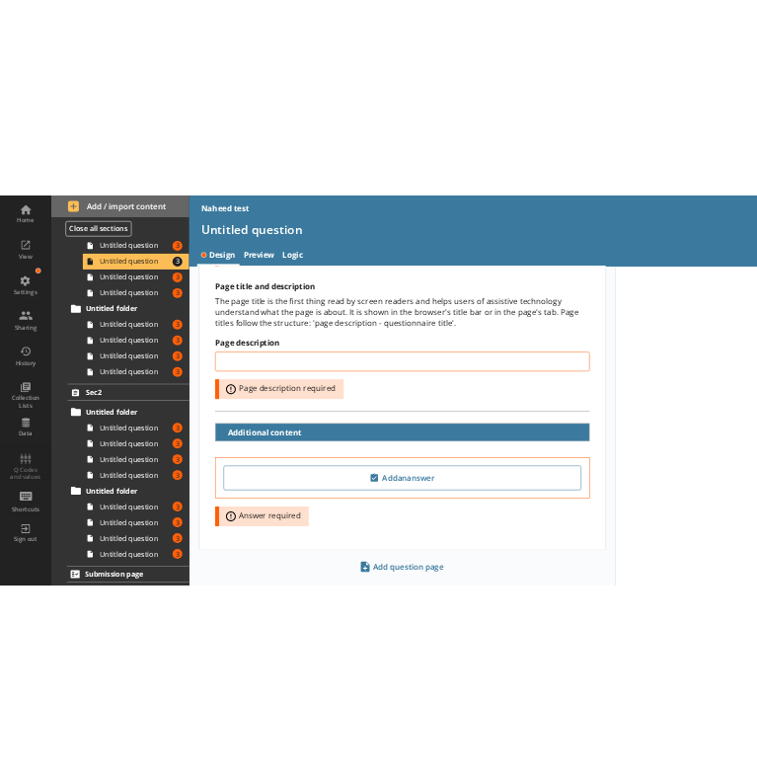
scroll to position [348, 0]
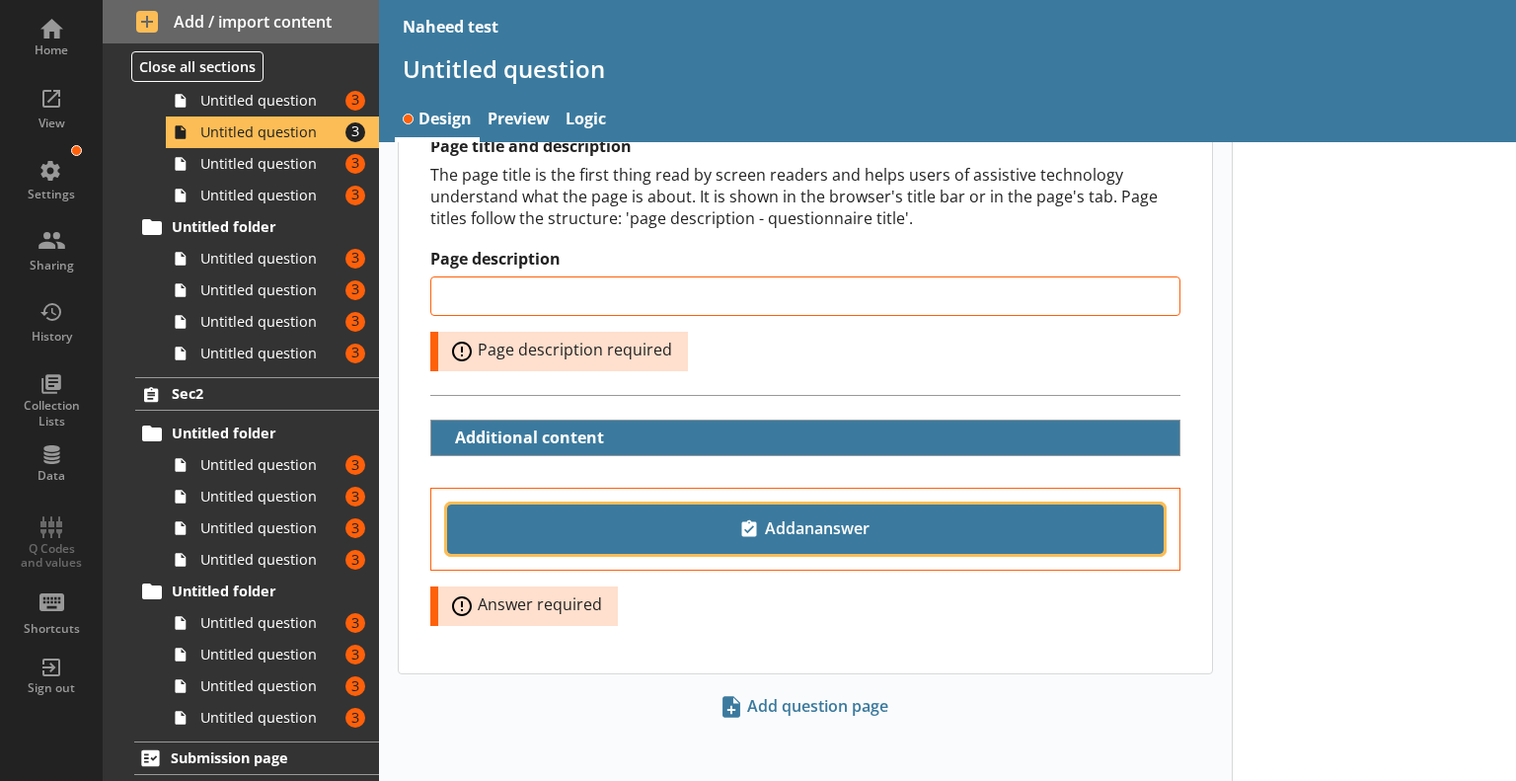
click at [890, 504] on button "Add an answer" at bounding box center [805, 528] width 717 height 49
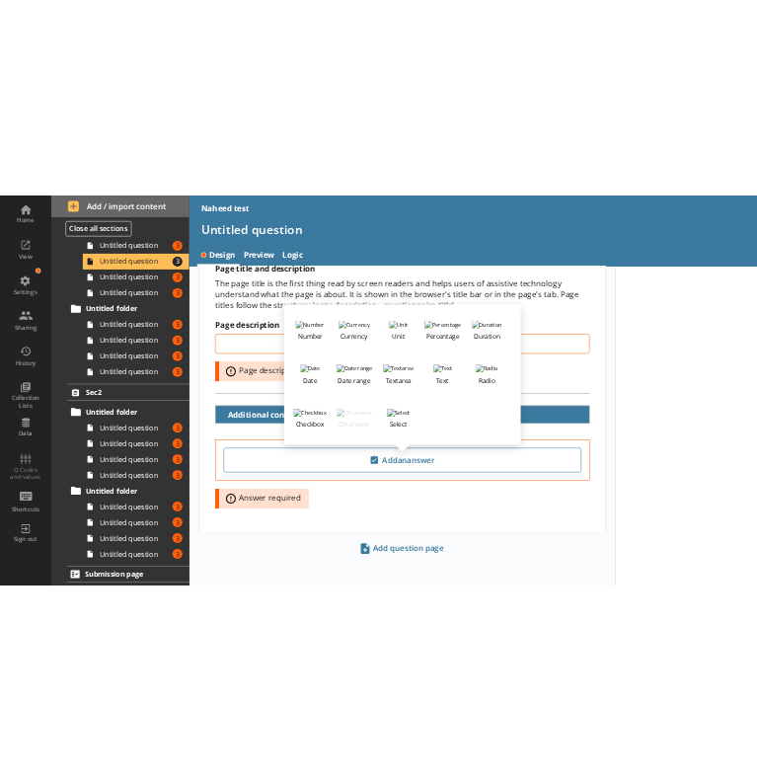
scroll to position [343, 0]
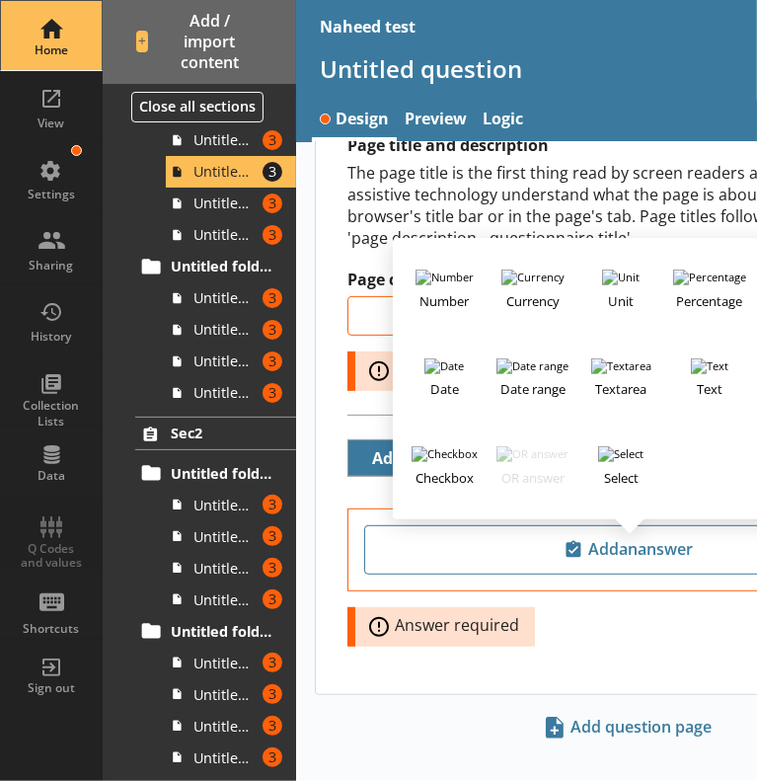
click at [67, 37] on div "Home" at bounding box center [51, 35] width 69 height 69
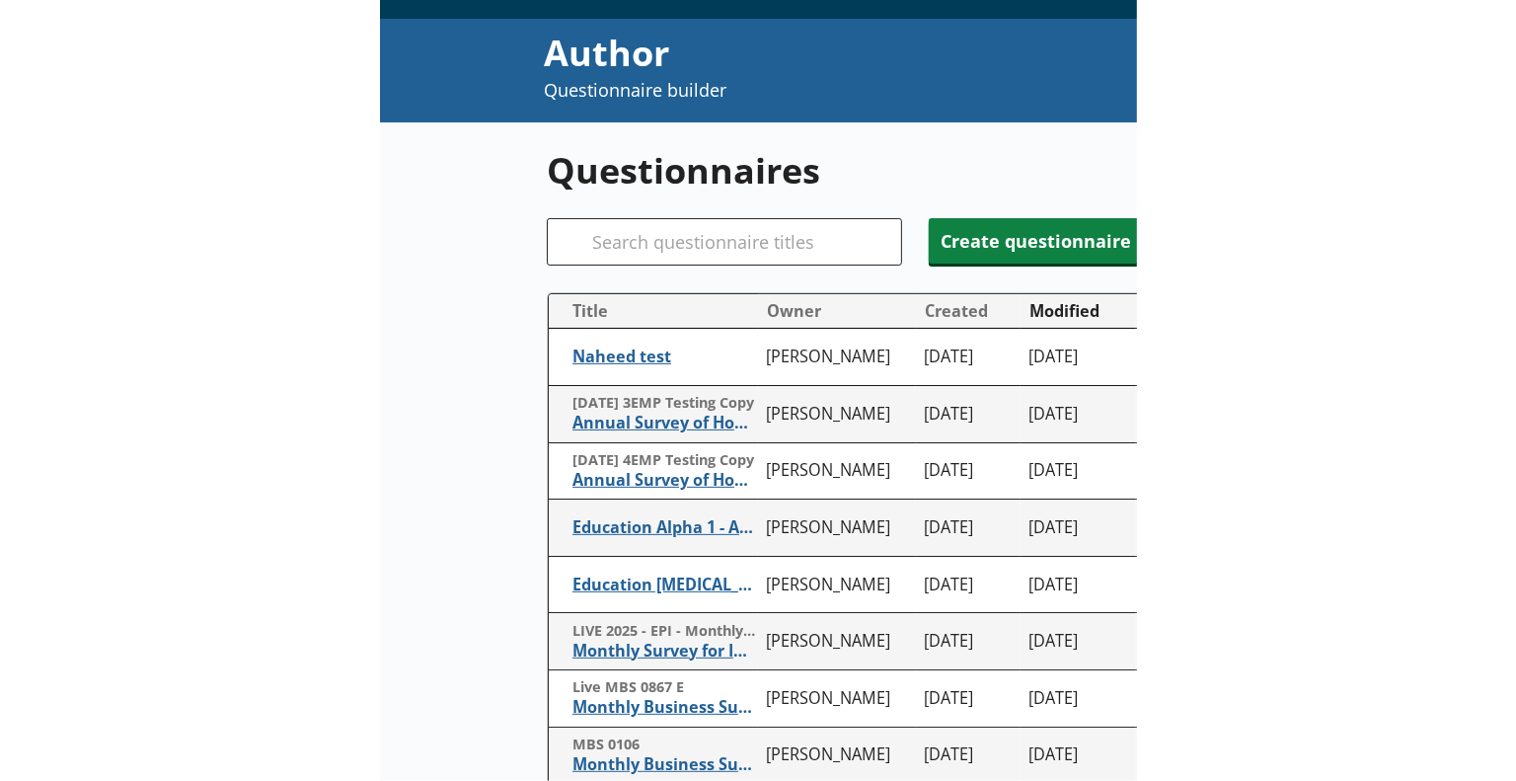
scroll to position [38, 0]
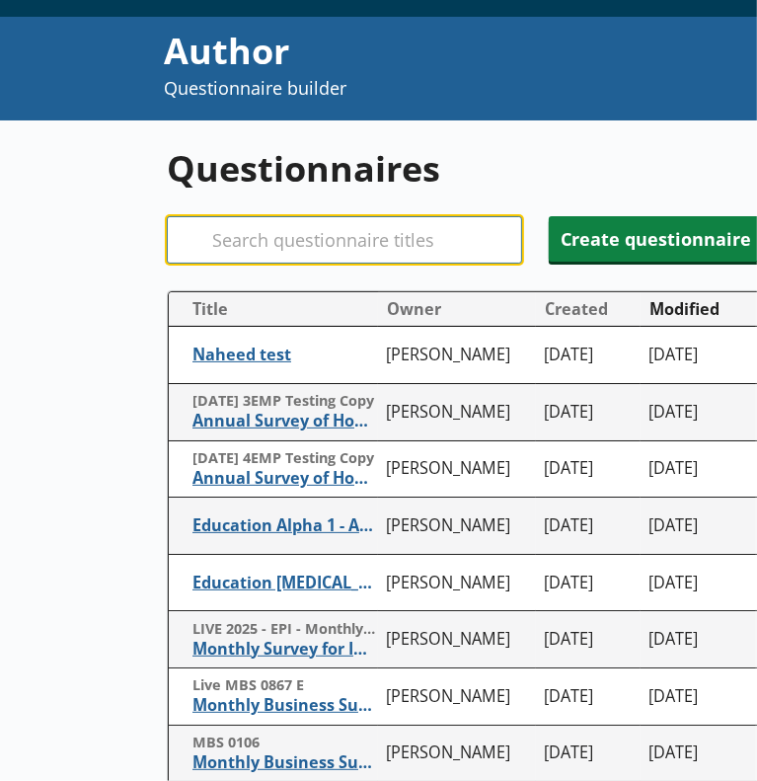
click at [360, 236] on input "Search" at bounding box center [344, 239] width 355 height 47
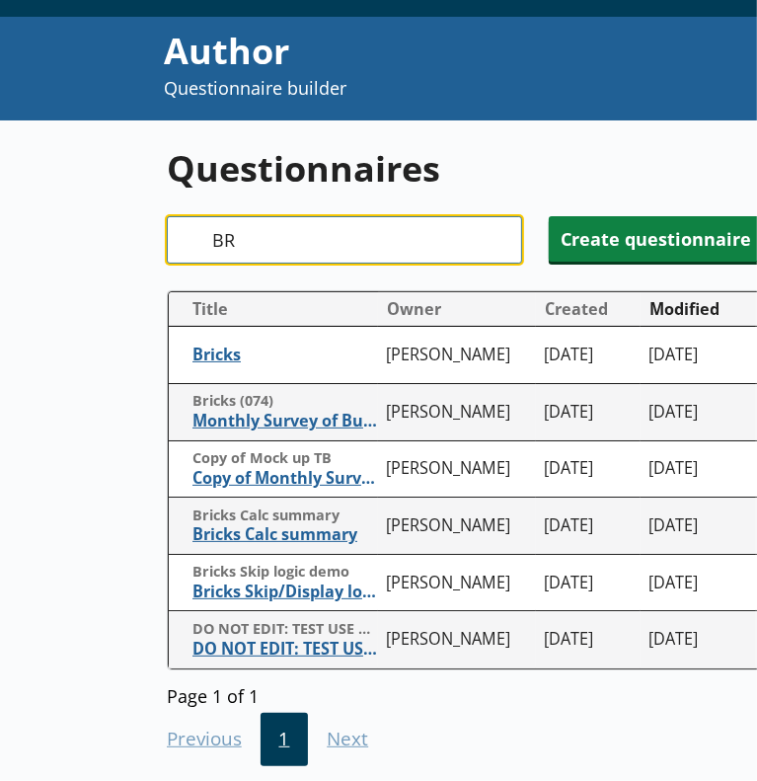
type input "B"
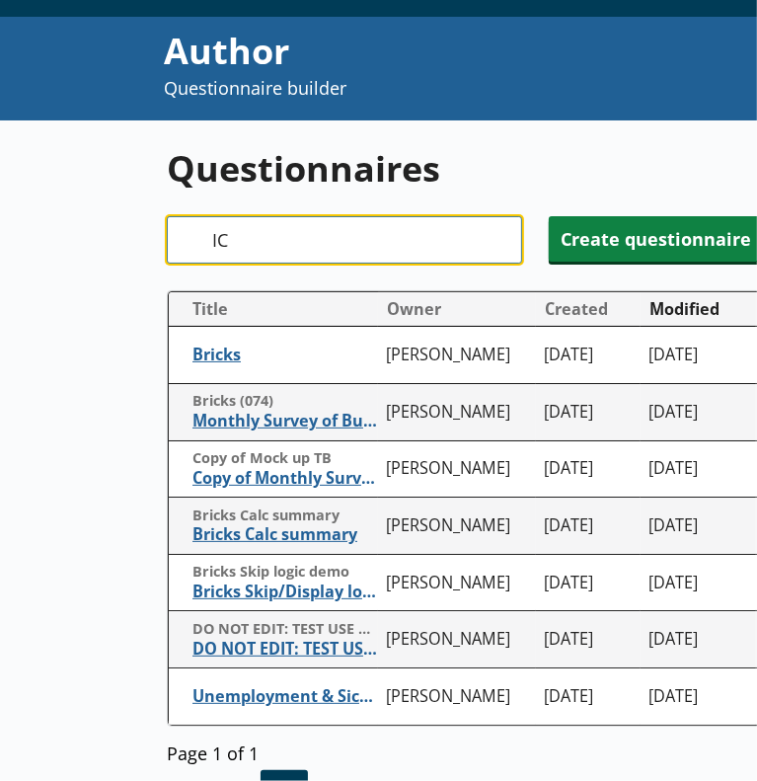
type input "I"
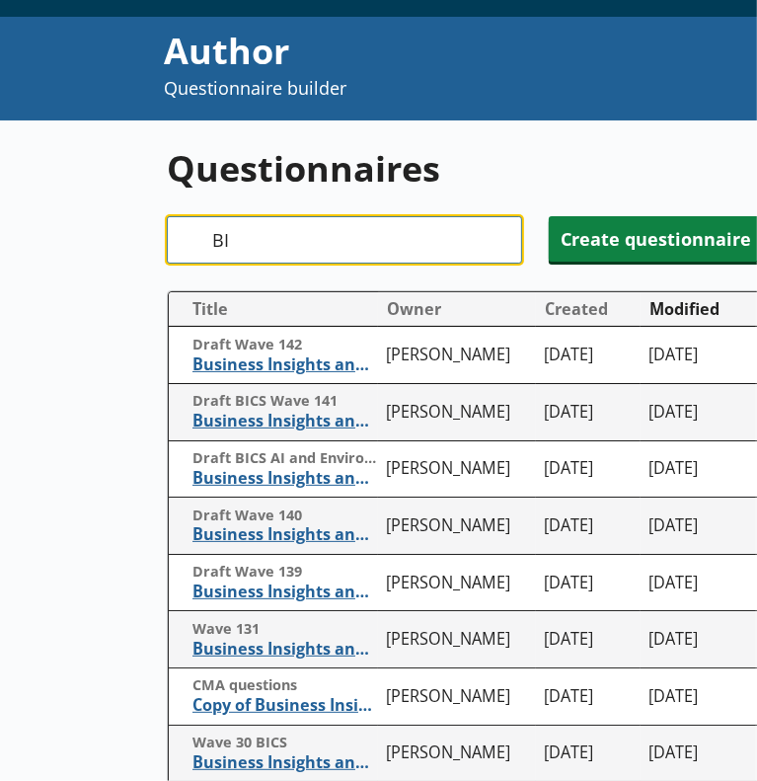
type input "B"
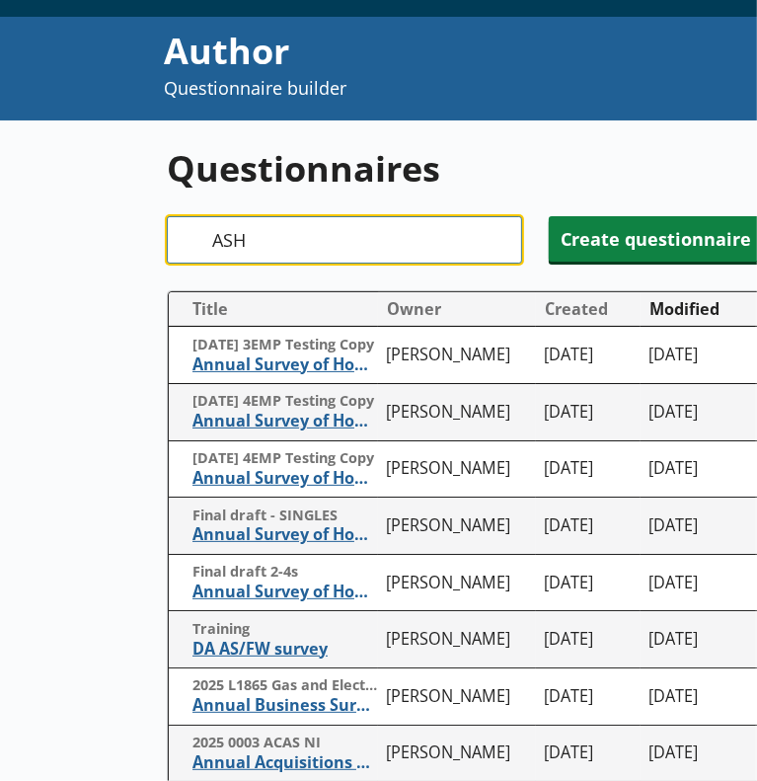
type input "[PERSON_NAME]"
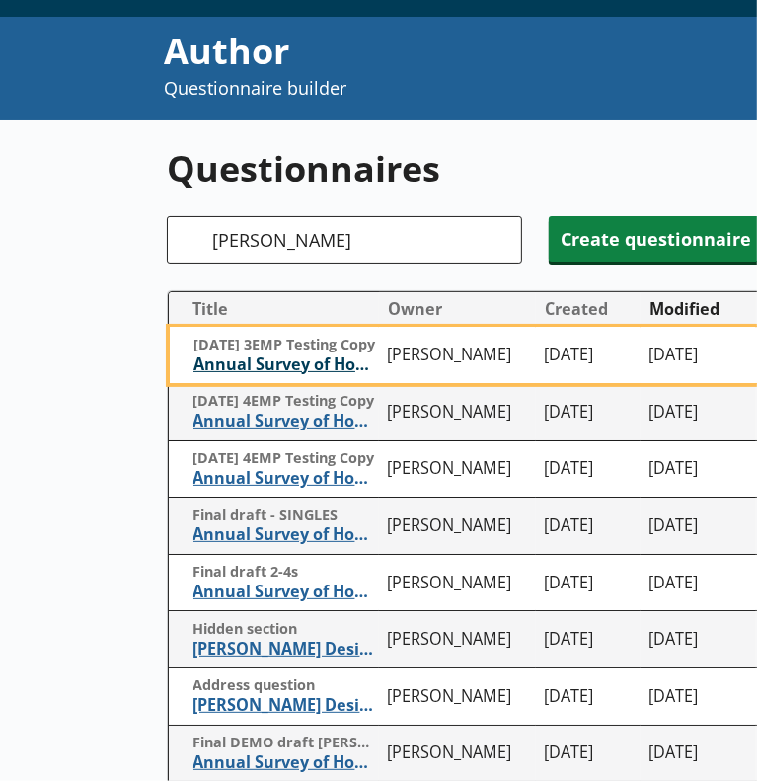
click at [276, 361] on span "Annual Survey of Hours and Earnings ([PERSON_NAME])" at bounding box center [285, 364] width 185 height 21
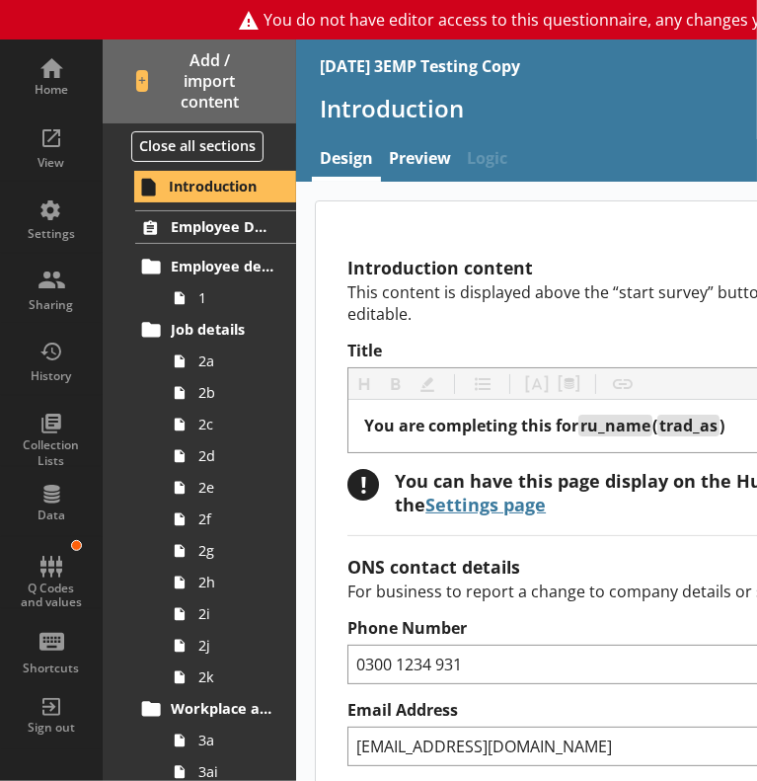
type textarea "x"
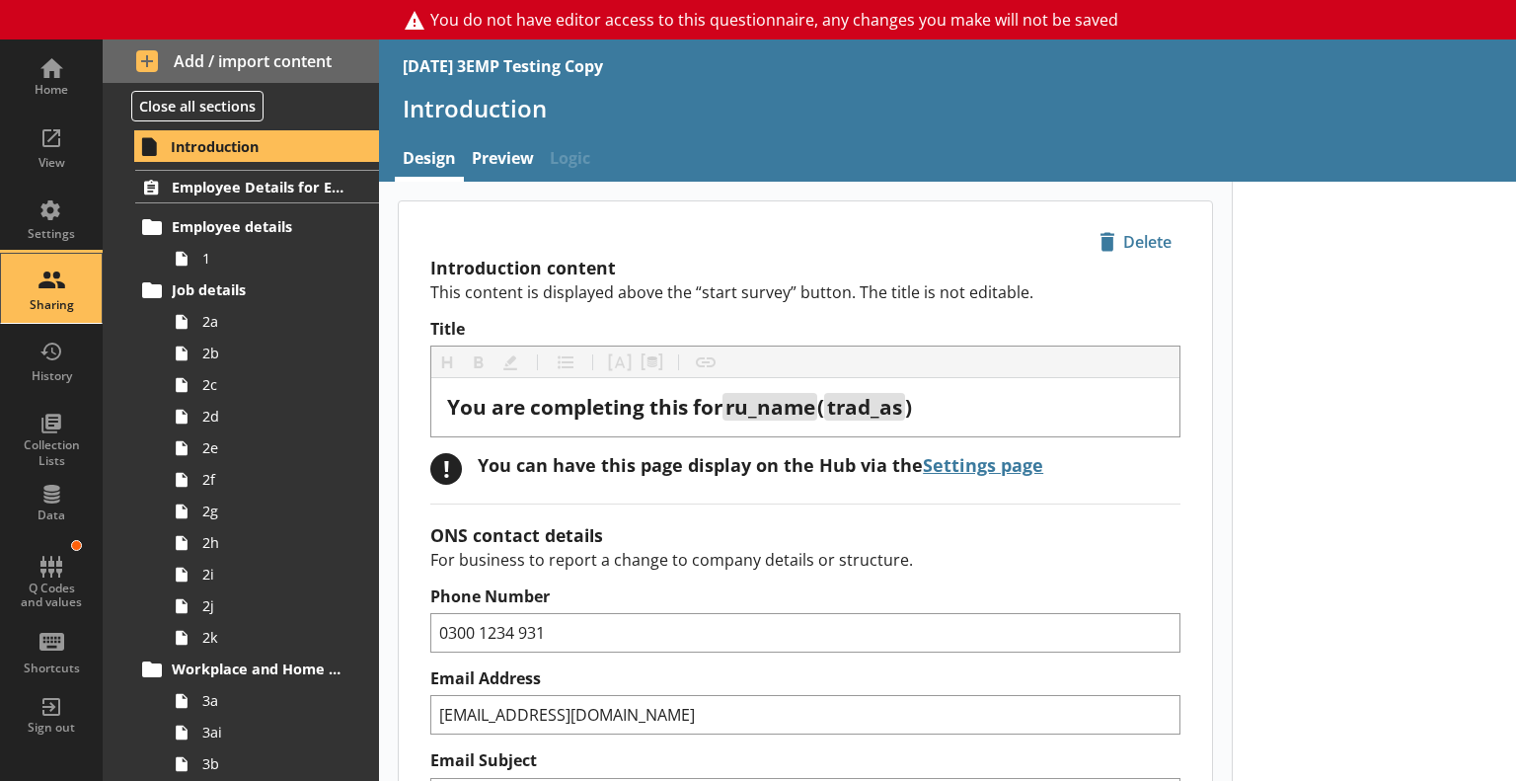
click at [41, 290] on div "Sharing" at bounding box center [51, 288] width 69 height 69
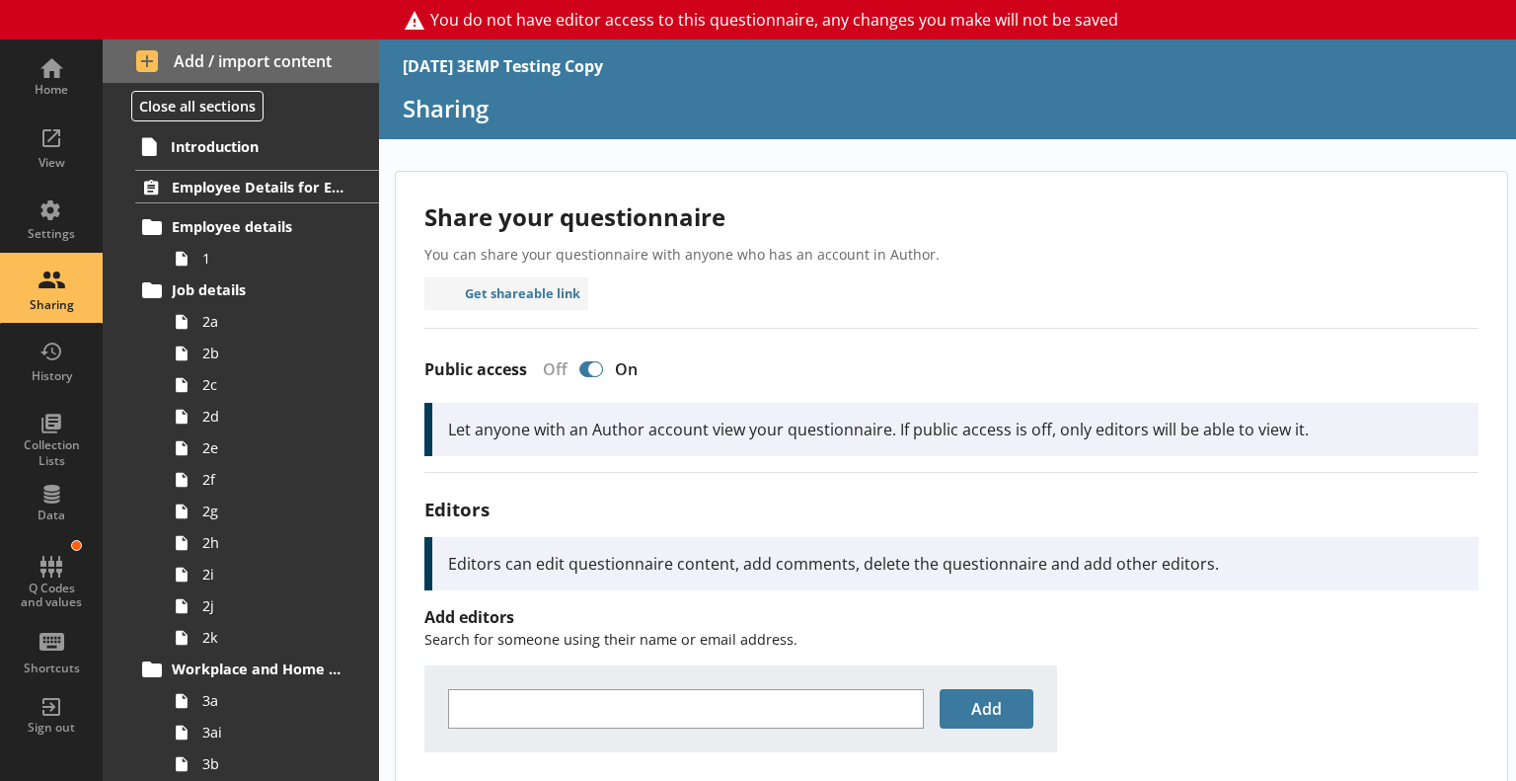
click at [605, 554] on p "Editors can edit questionnaire content, add comments, delete the questionnaire …" at bounding box center [955, 564] width 1015 height 22
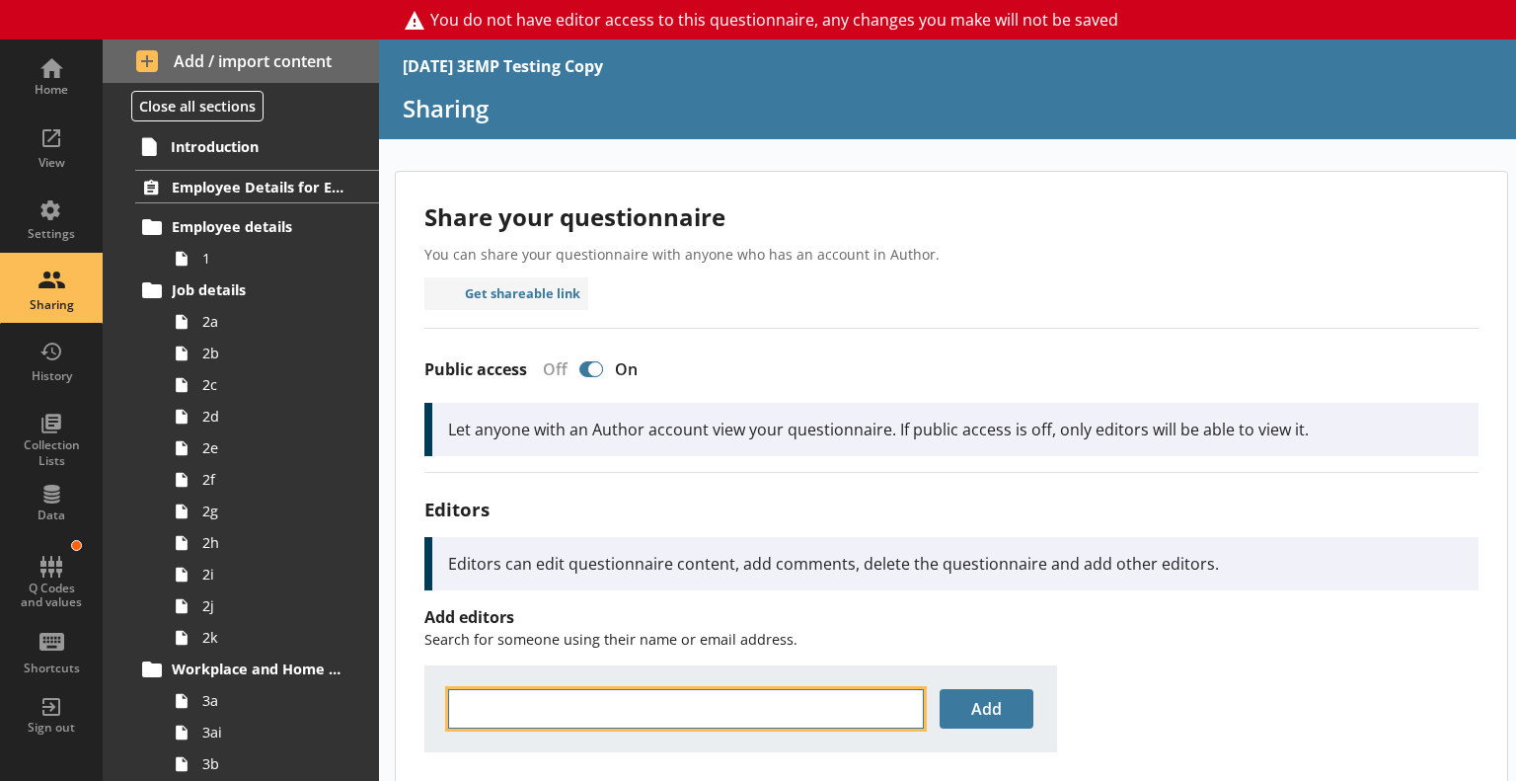
click at [789, 707] on input "text" at bounding box center [686, 708] width 476 height 39
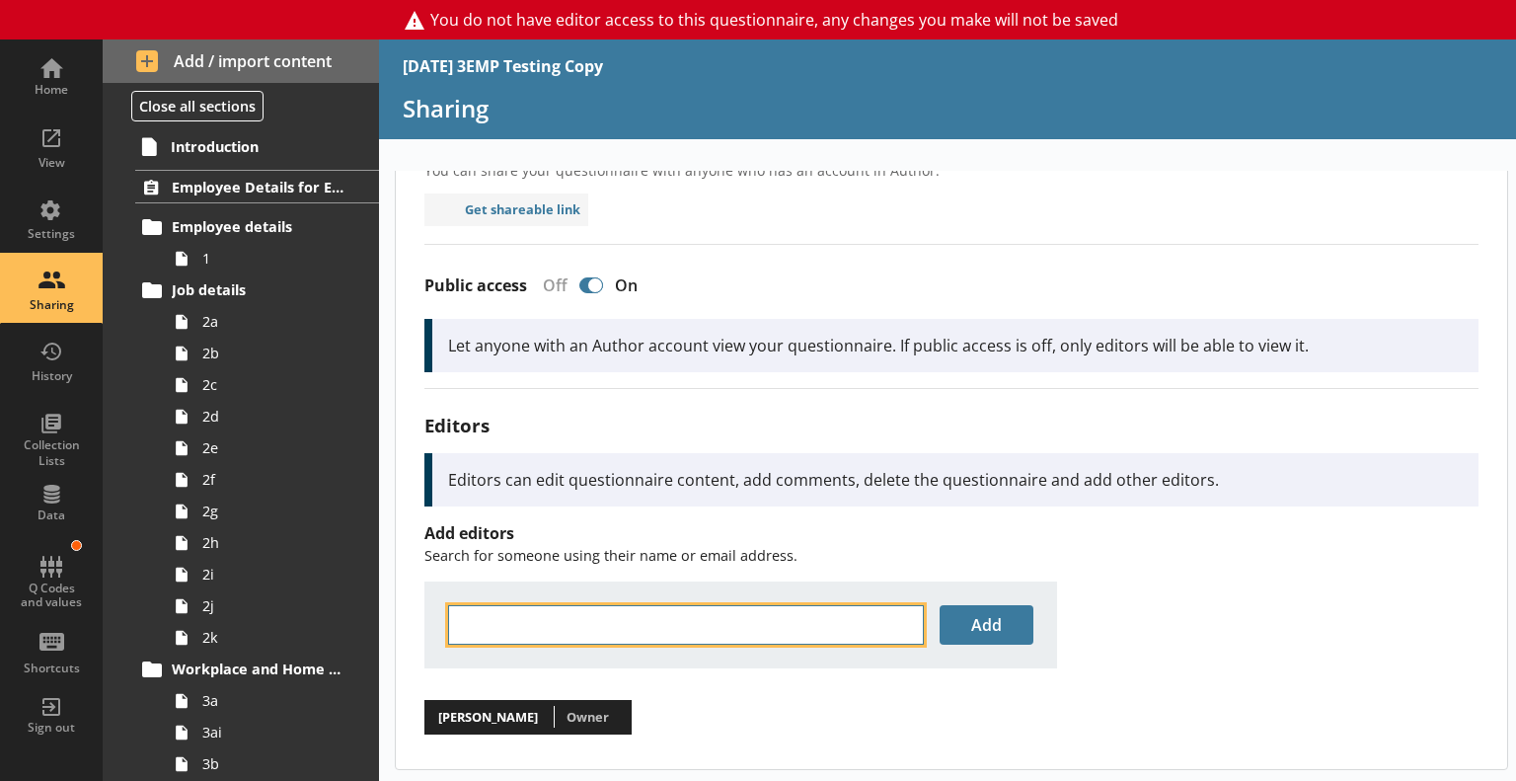
scroll to position [83, 0]
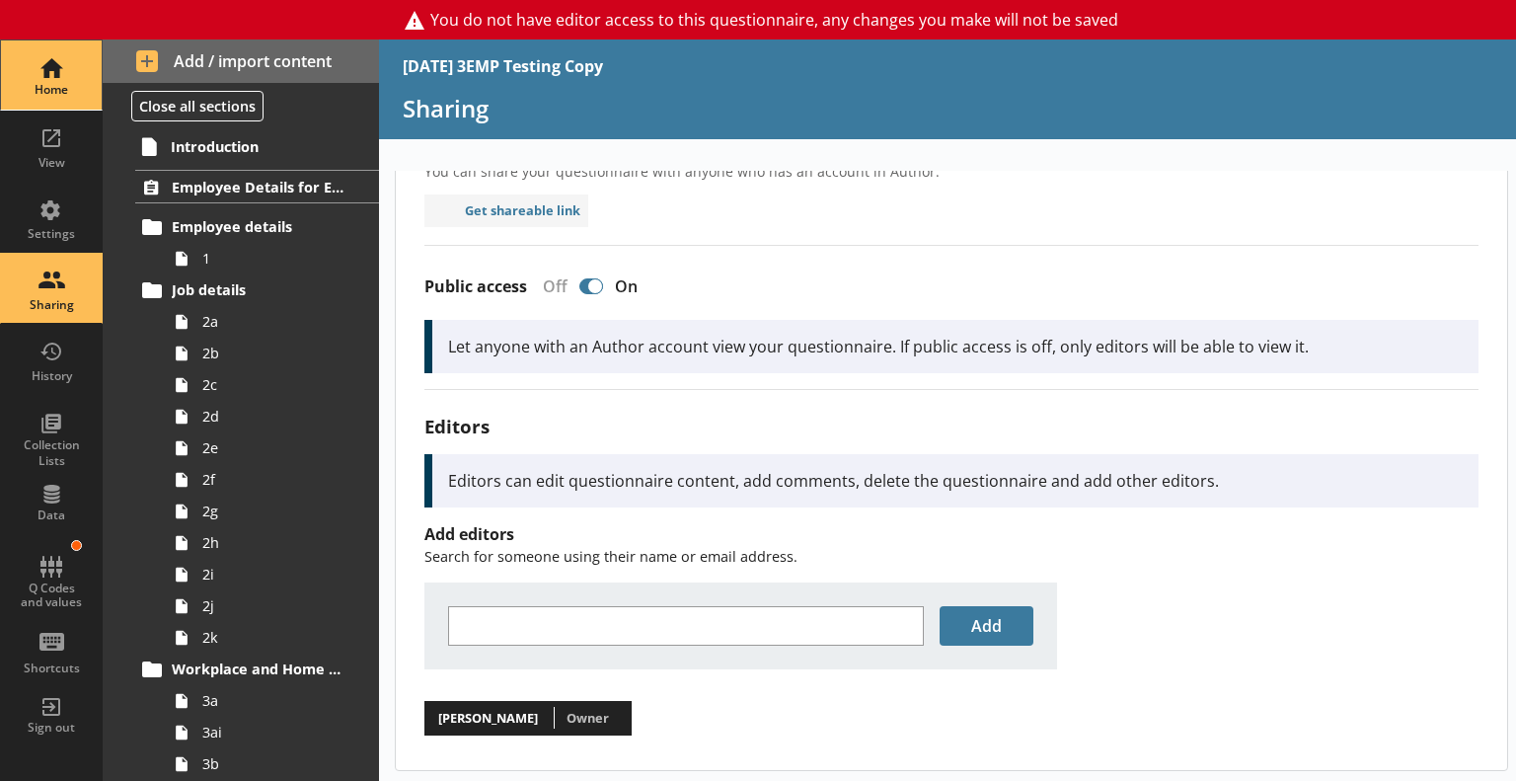
click at [39, 74] on div "Home" at bounding box center [51, 74] width 69 height 69
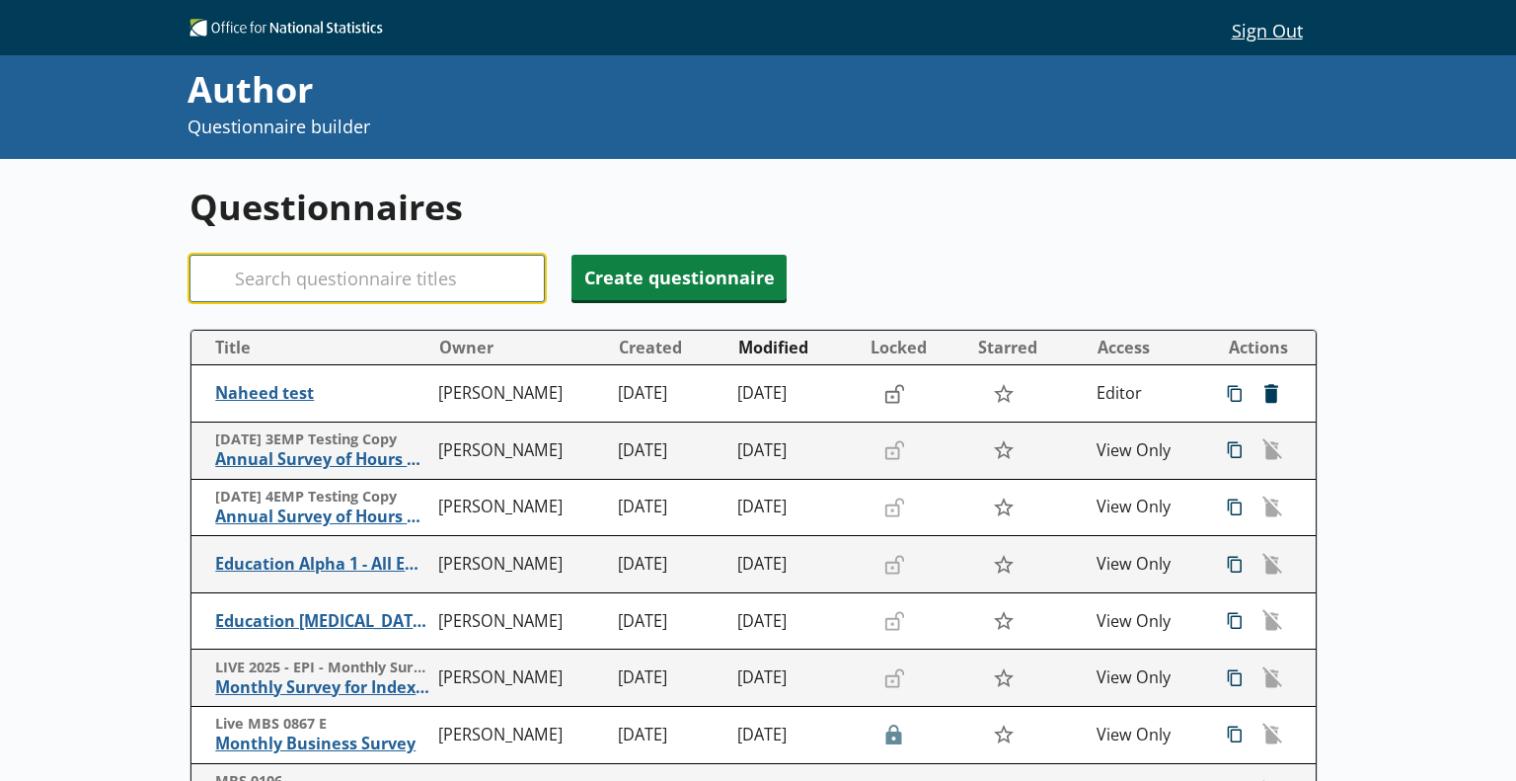
click at [268, 275] on input "Search" at bounding box center [367, 278] width 355 height 47
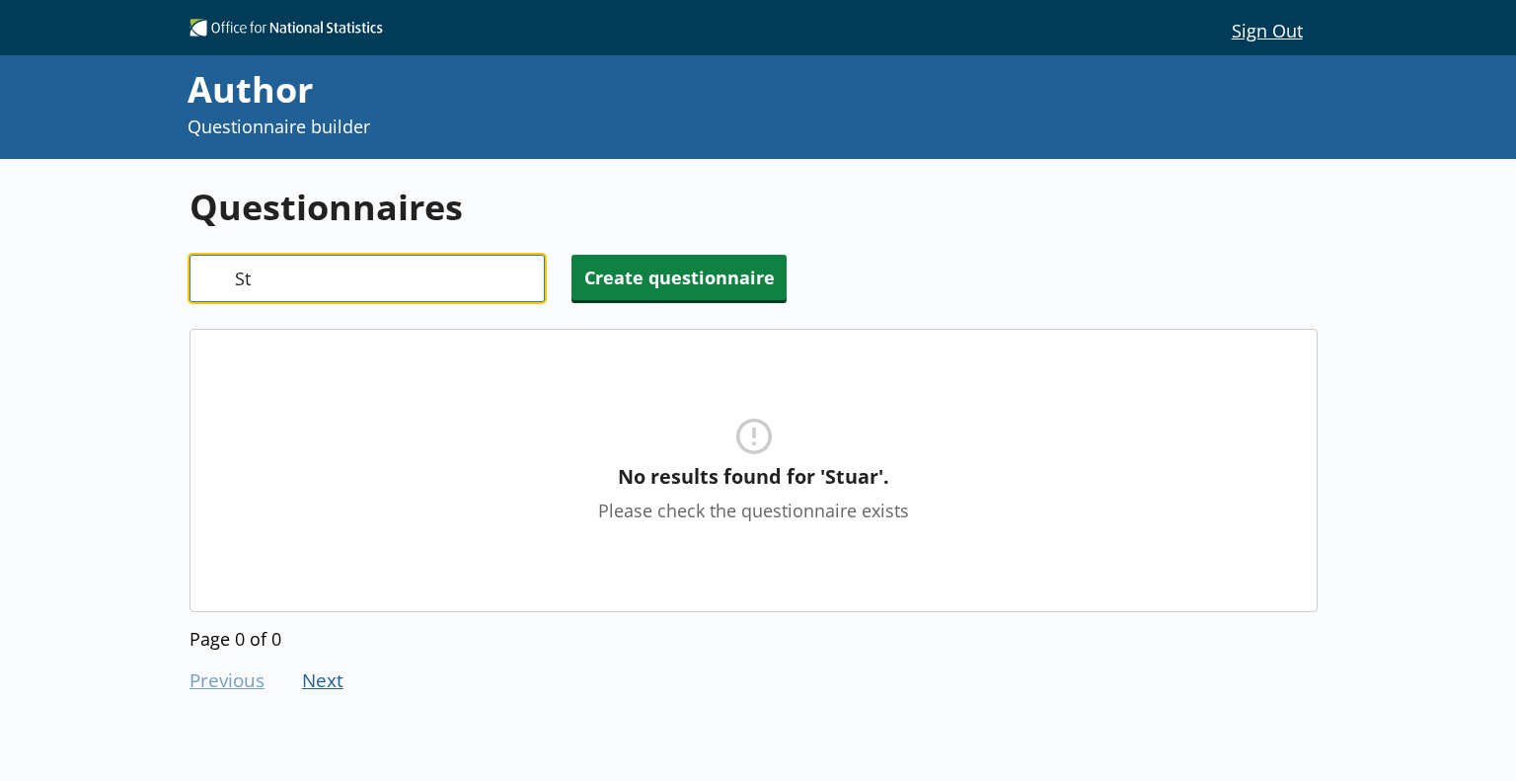
type input "S"
type input "[DATE]"
click at [526, 283] on input "[DATE]" at bounding box center [367, 278] width 355 height 47
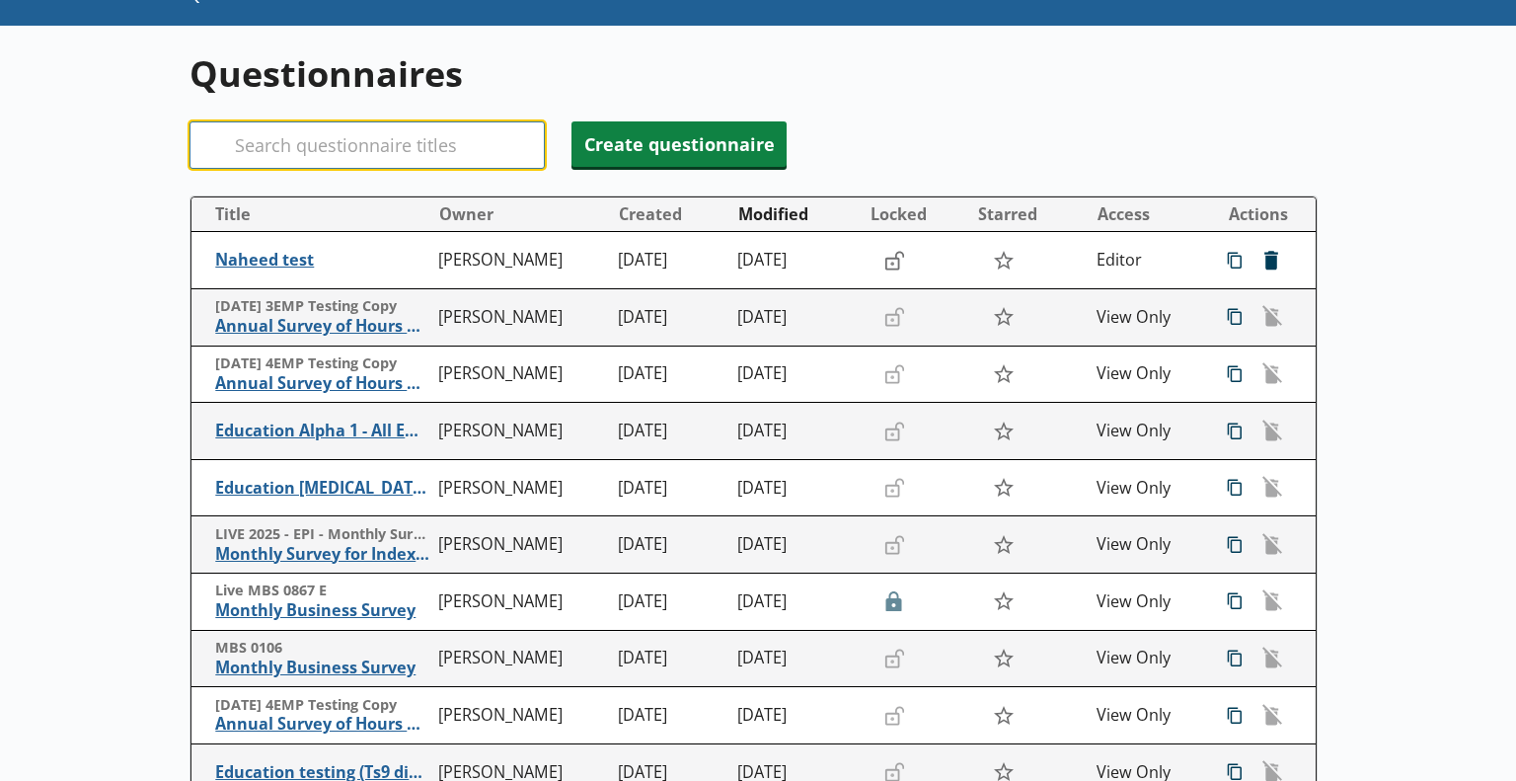
scroll to position [132, 0]
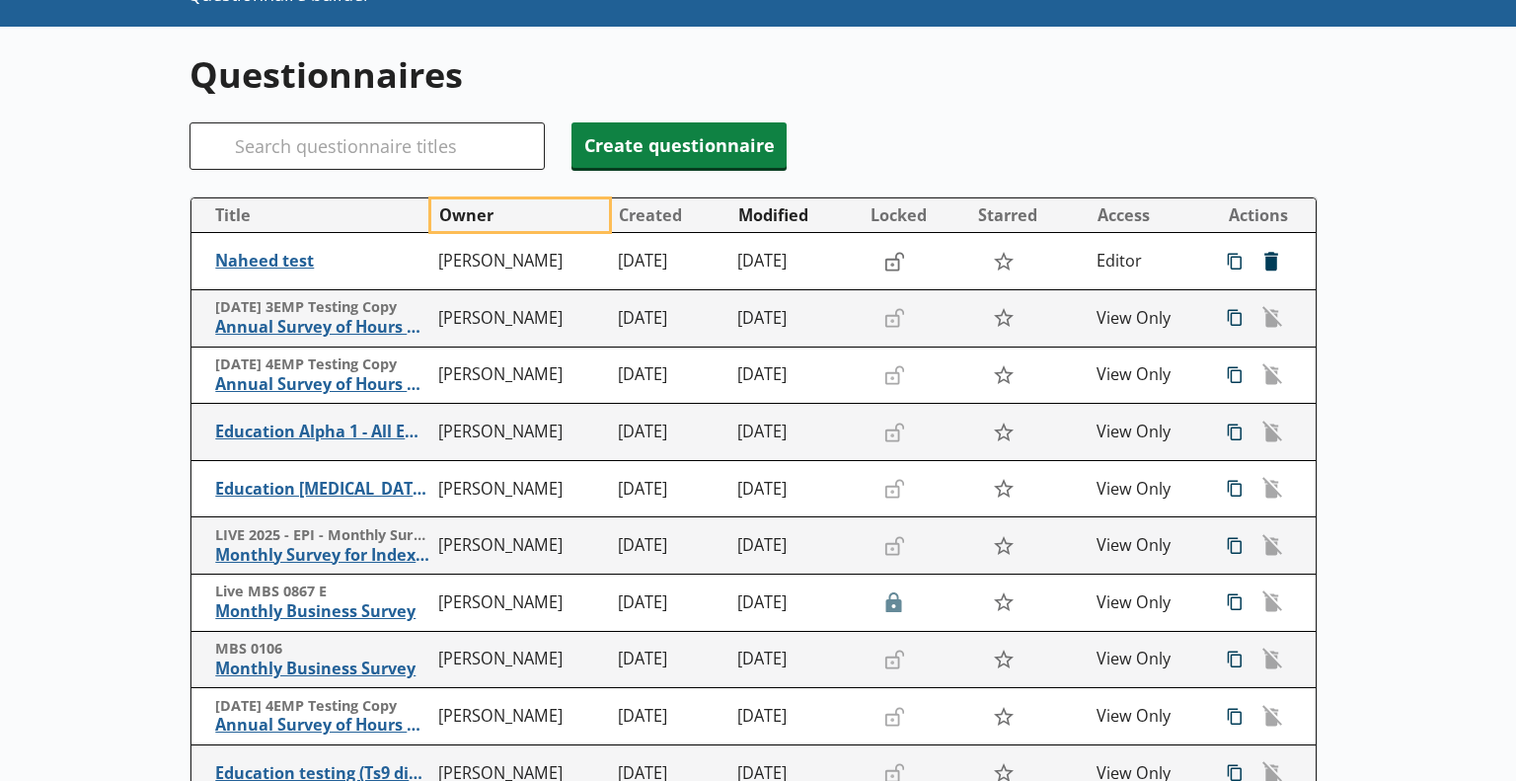
click at [478, 212] on button "Owner" at bounding box center [520, 215] width 178 height 32
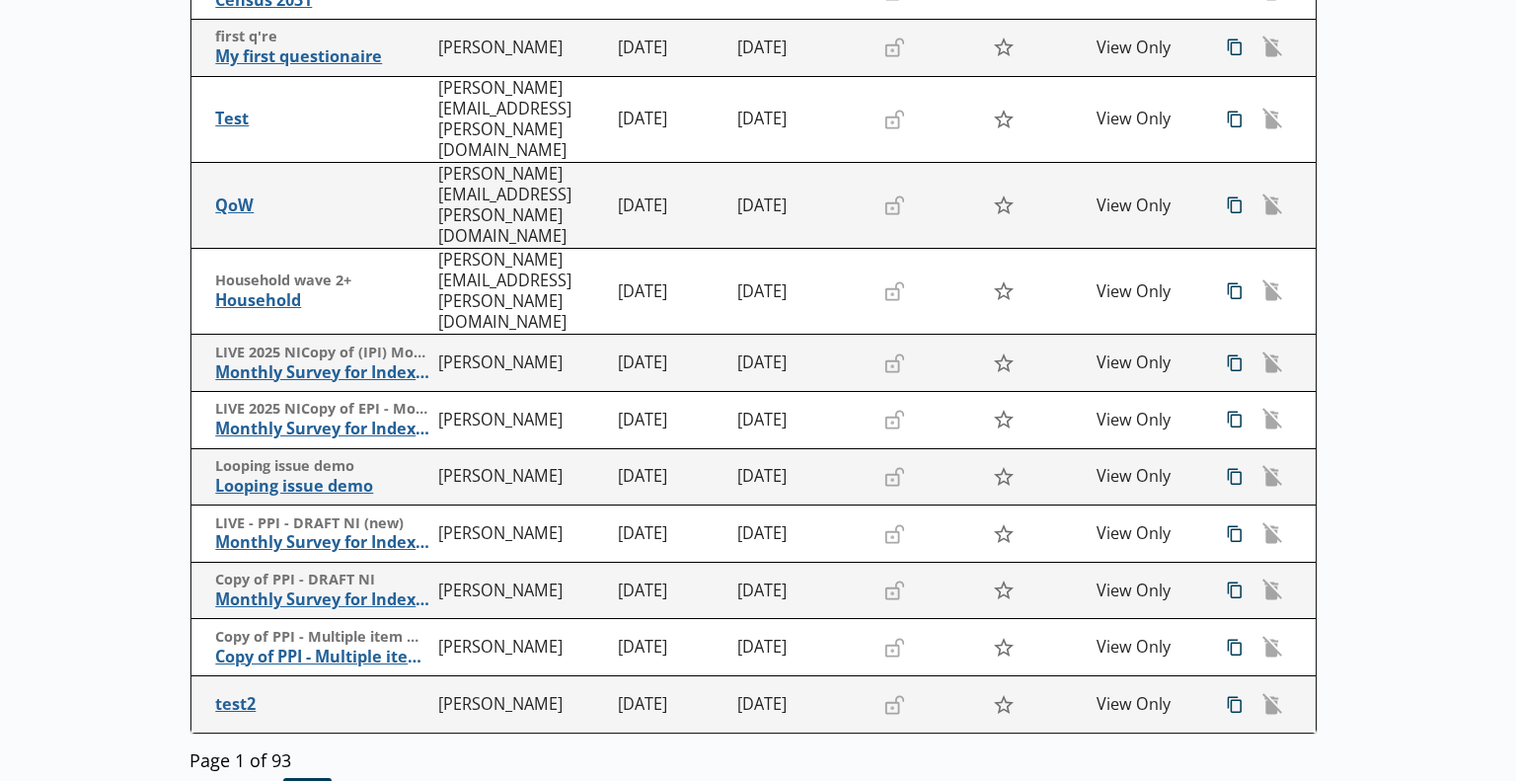
scroll to position [482, 0]
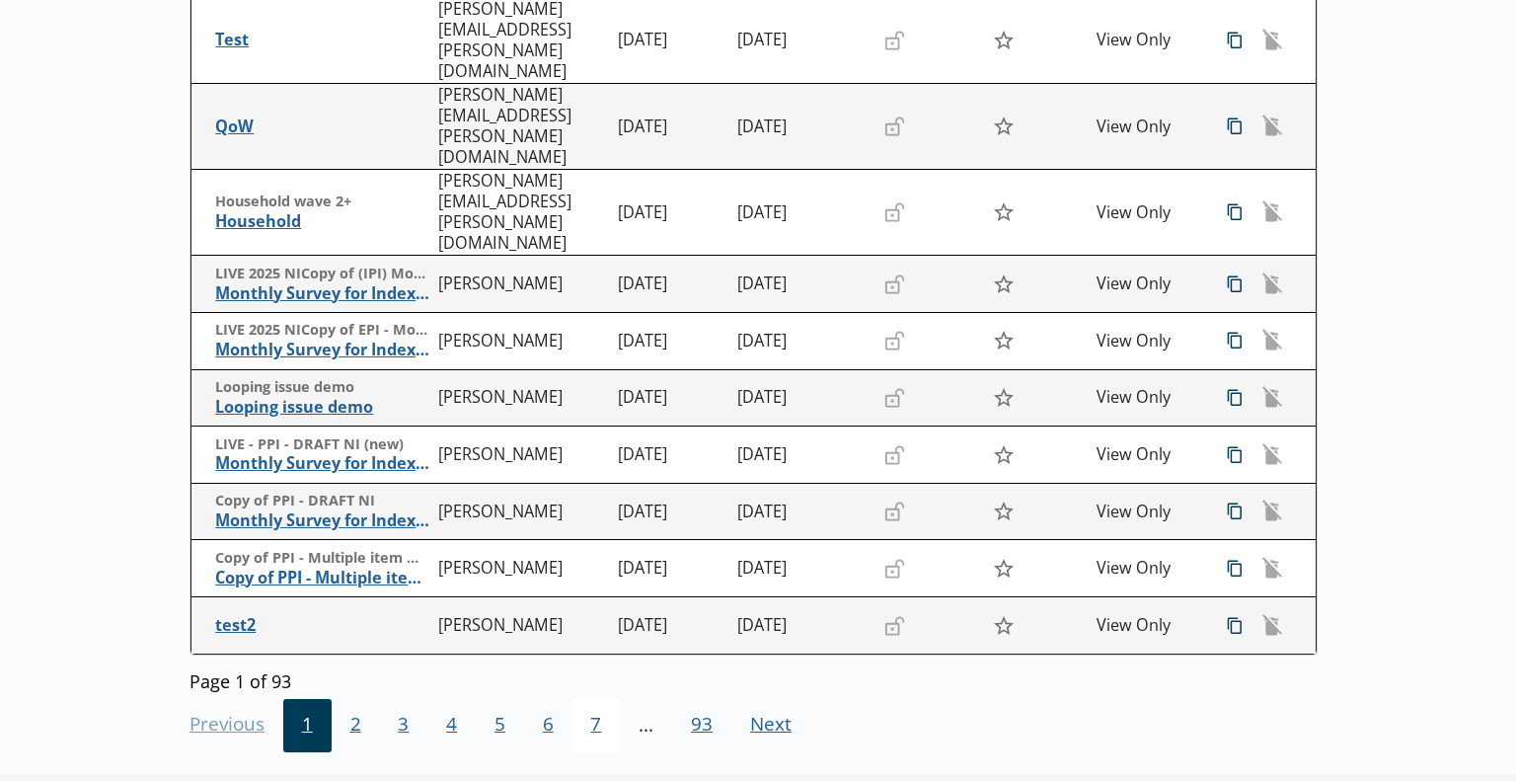
click at [591, 699] on span "7" at bounding box center [596, 725] width 48 height 53
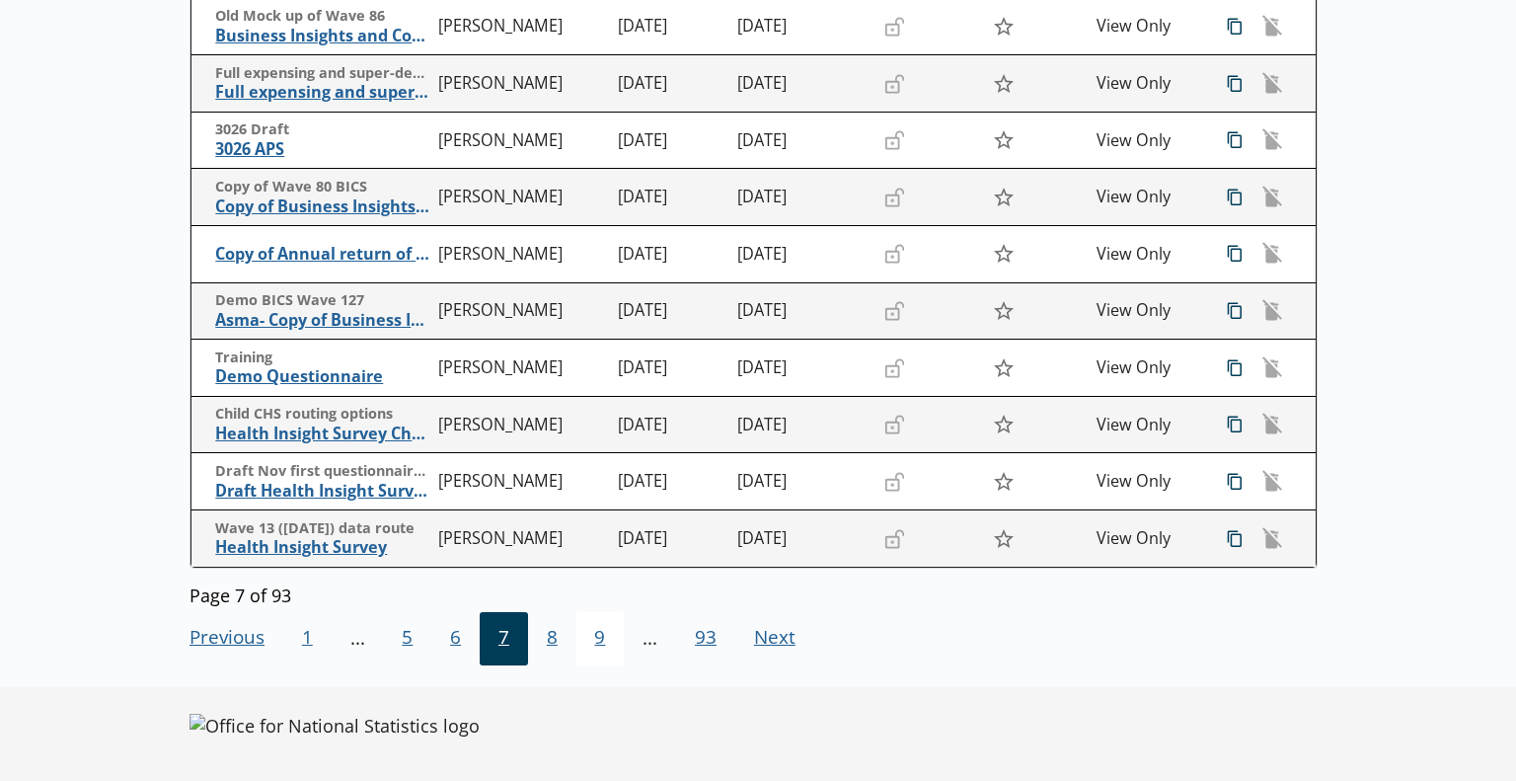
click at [596, 636] on span "9" at bounding box center [600, 638] width 48 height 53
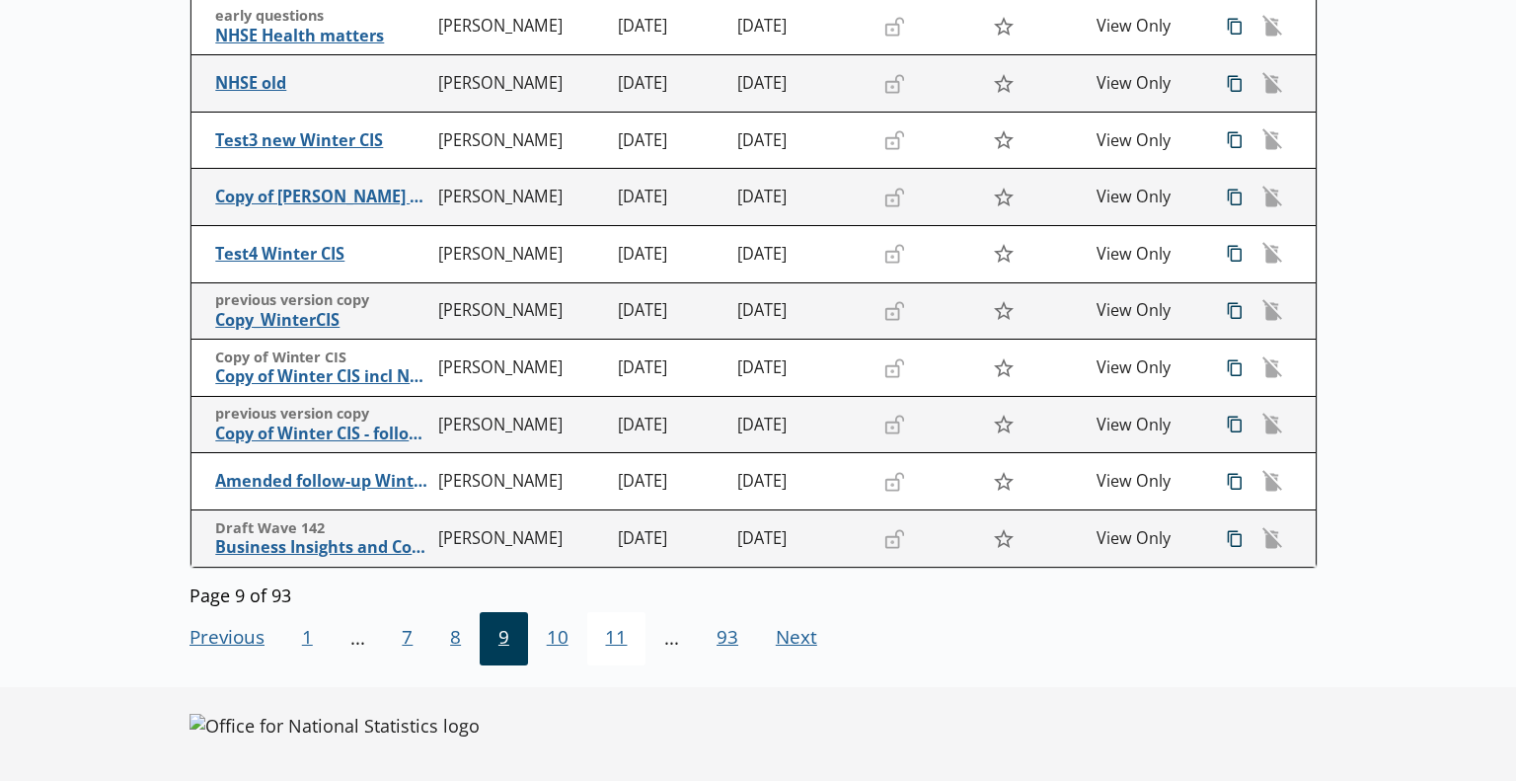
click at [612, 649] on span "11" at bounding box center [616, 638] width 59 height 53
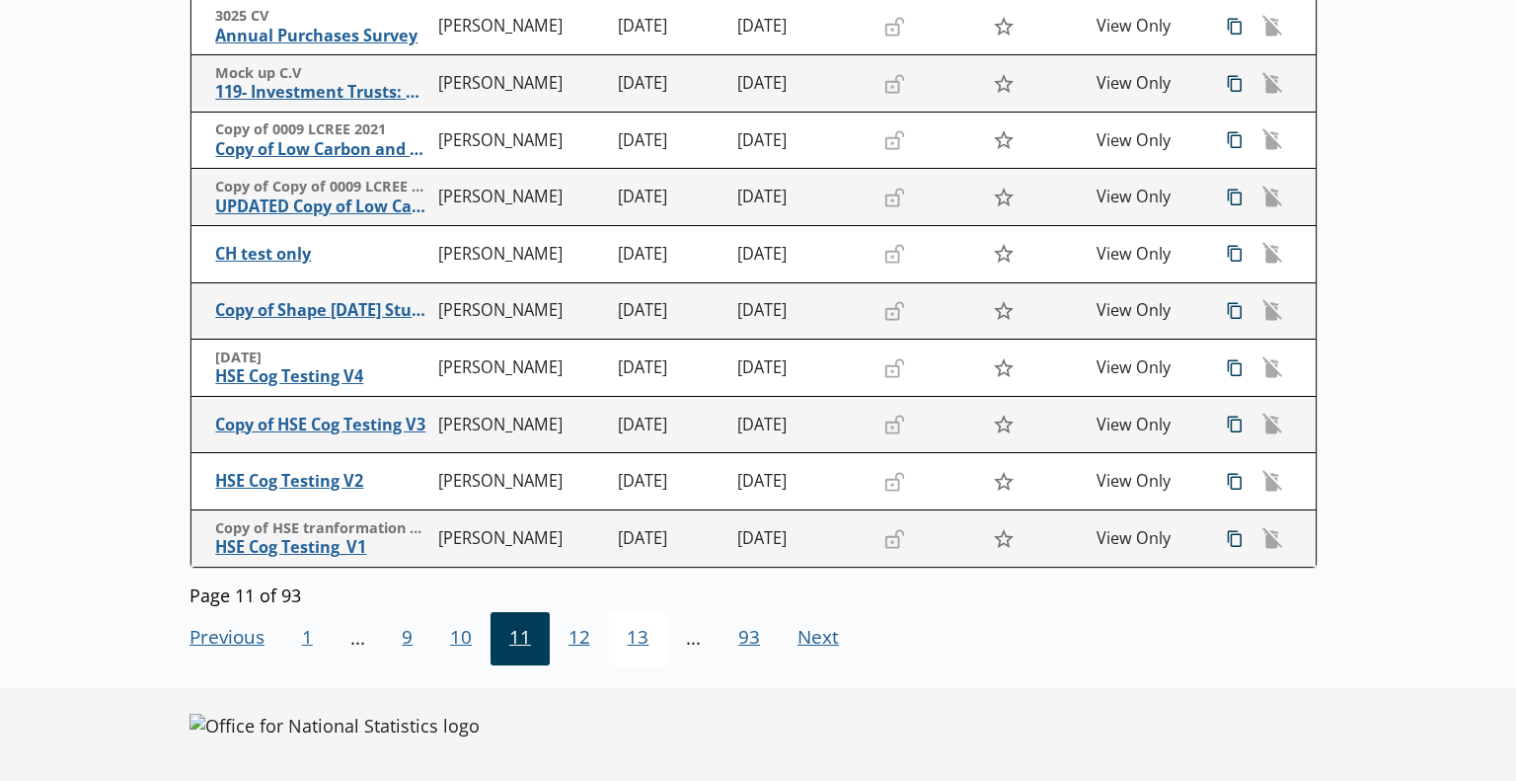
click at [622, 636] on span "13" at bounding box center [638, 638] width 59 height 53
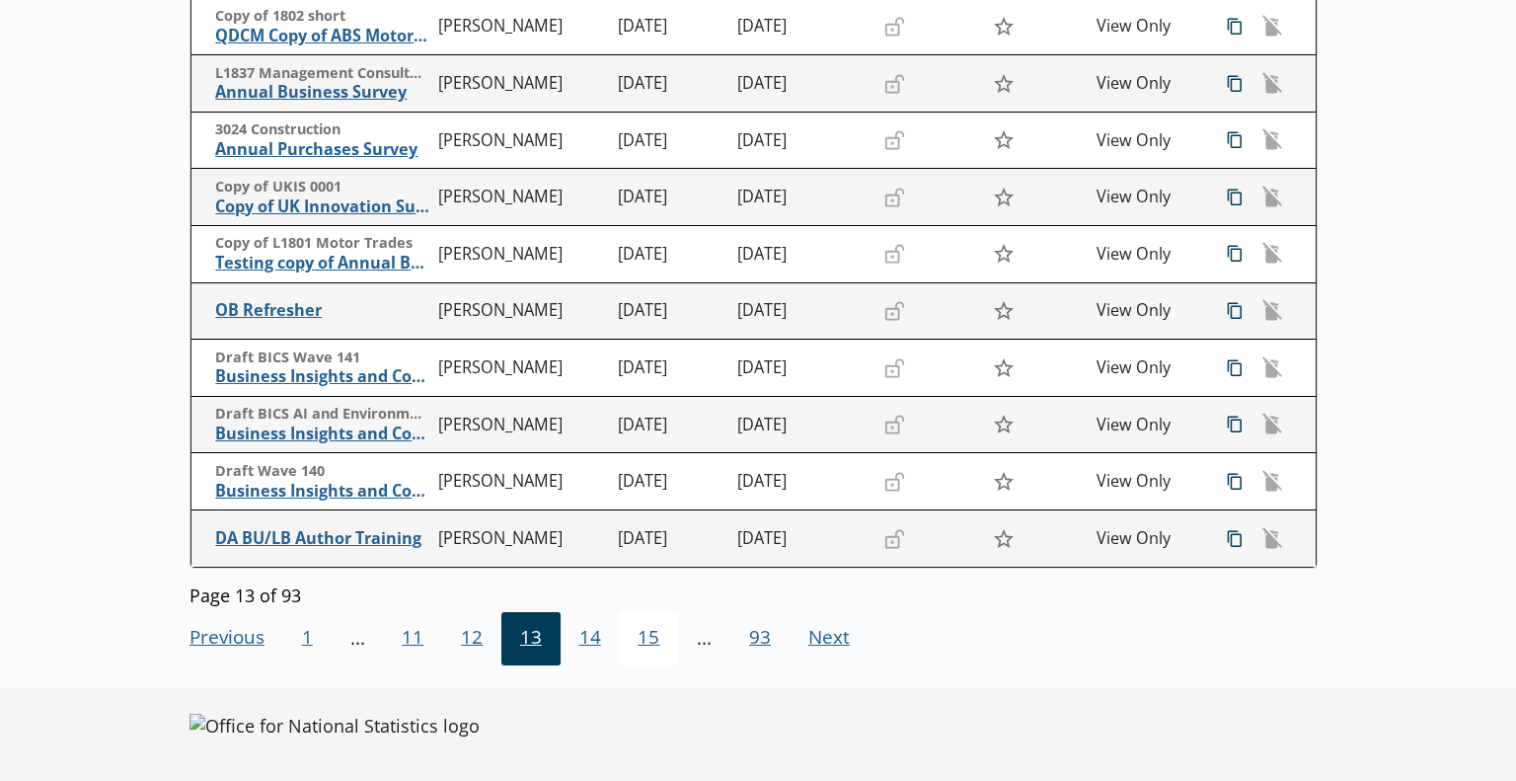
click at [641, 636] on span "15" at bounding box center [649, 638] width 59 height 53
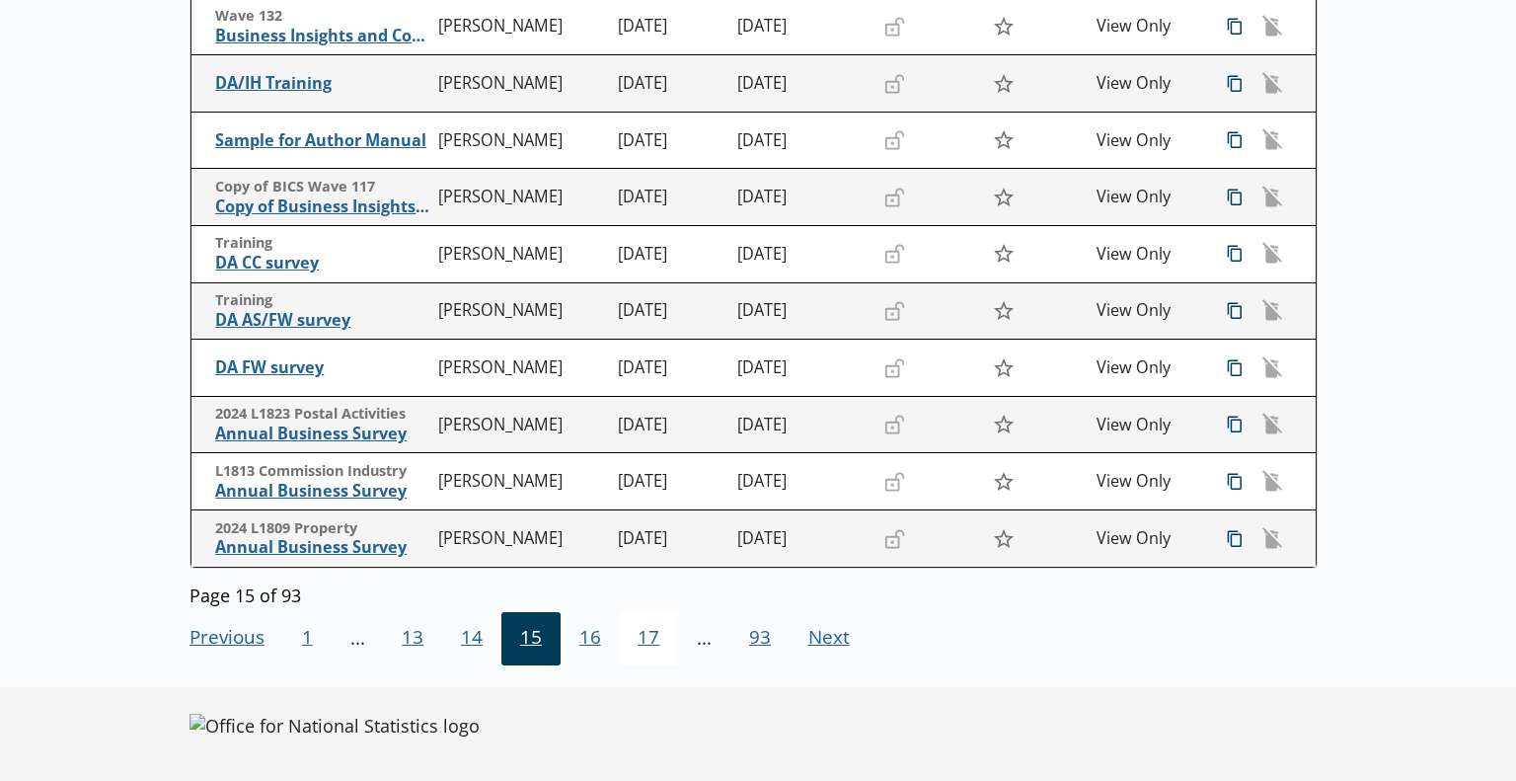
click at [649, 636] on span "17" at bounding box center [649, 638] width 59 height 53
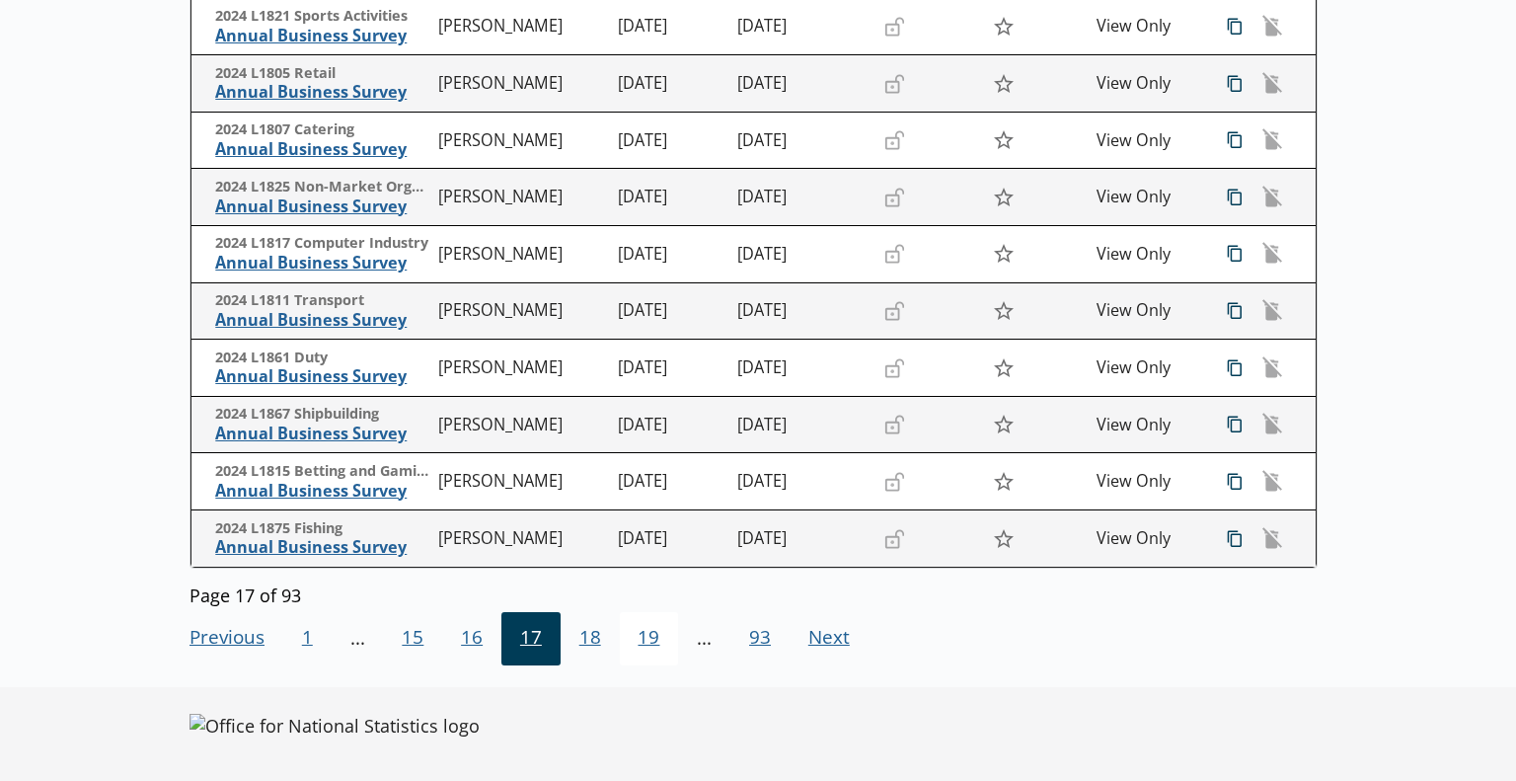
click at [651, 641] on span "19" at bounding box center [649, 638] width 59 height 53
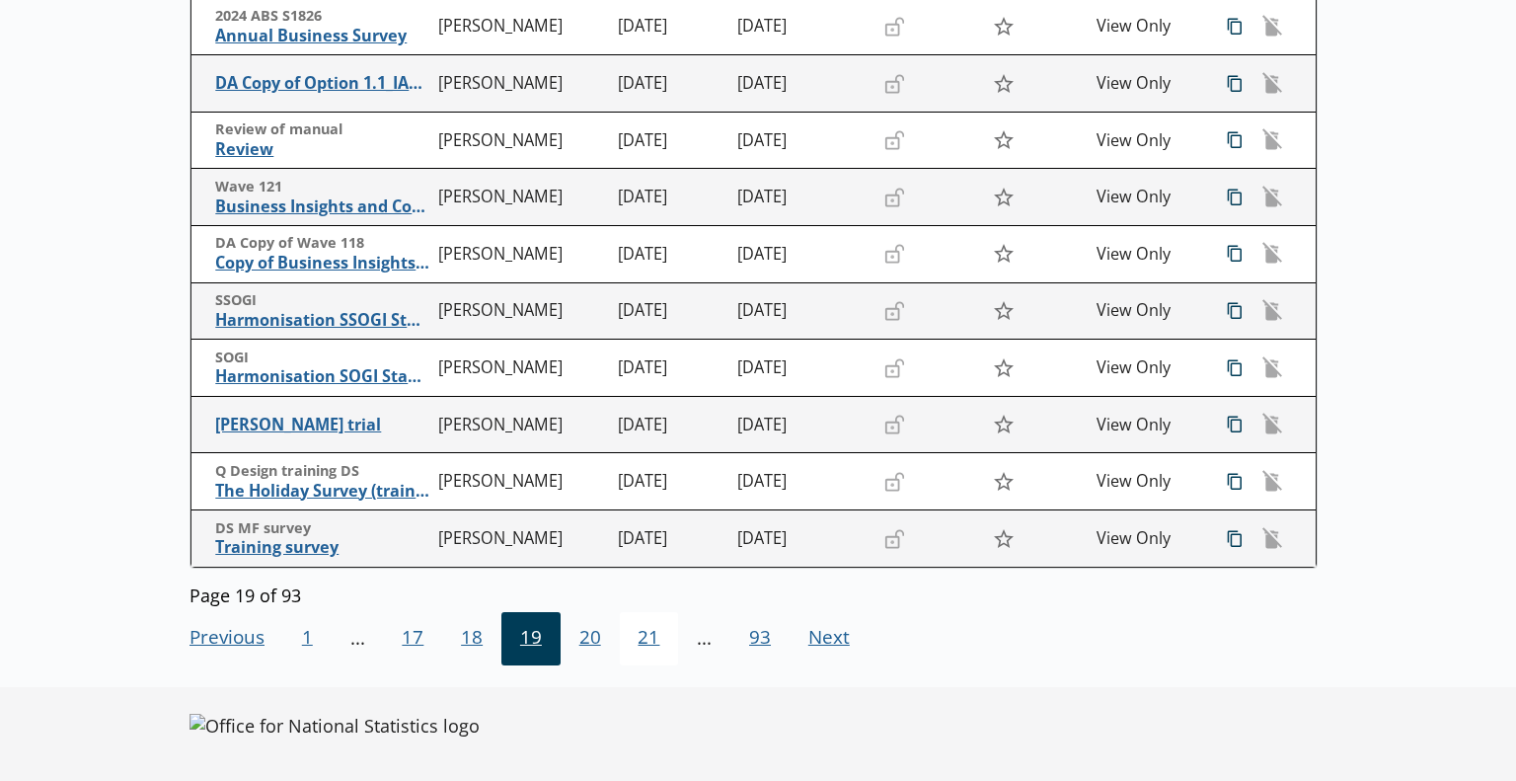
click at [641, 640] on span "21" at bounding box center [649, 638] width 59 height 53
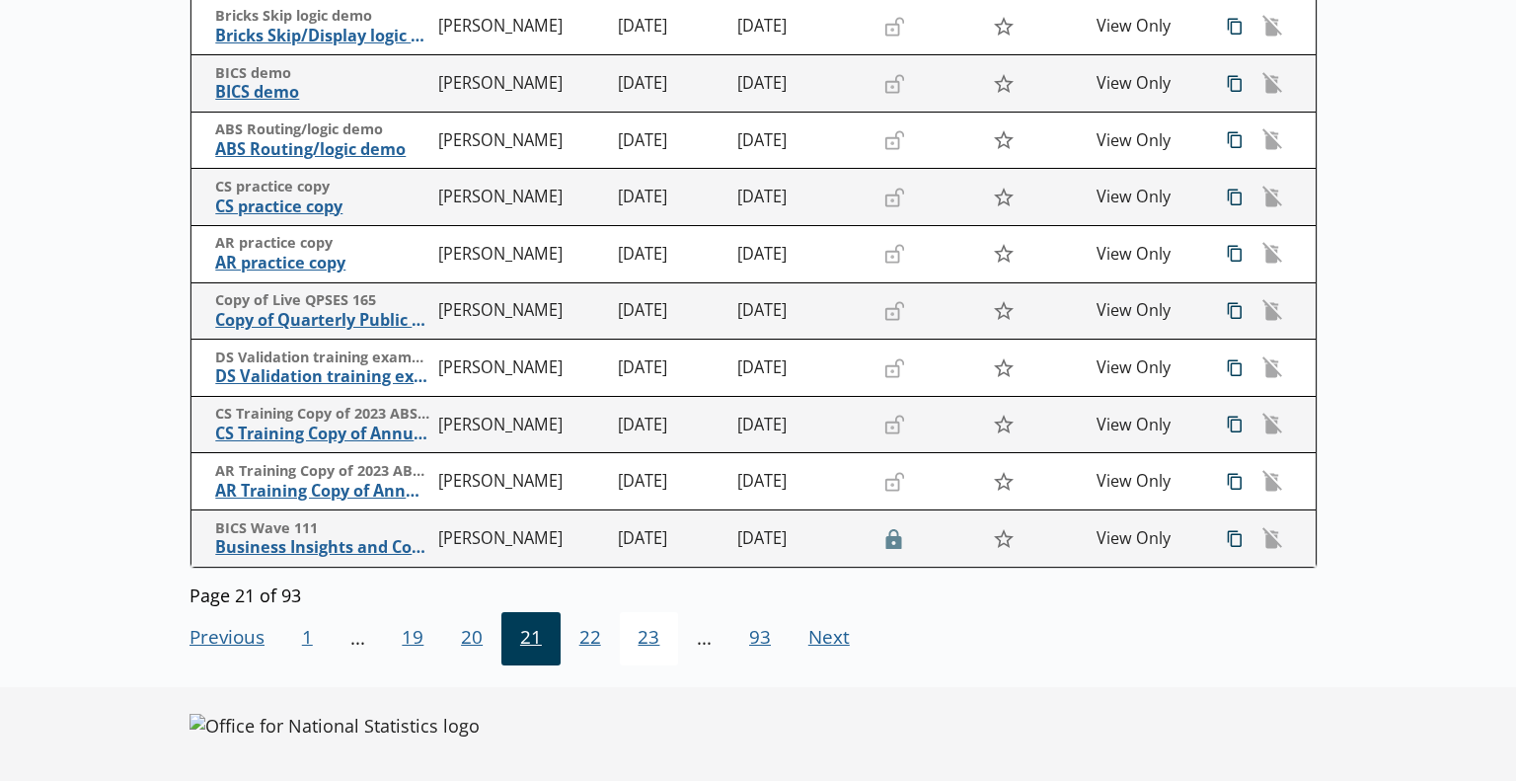
click at [640, 650] on span "23" at bounding box center [649, 638] width 59 height 53
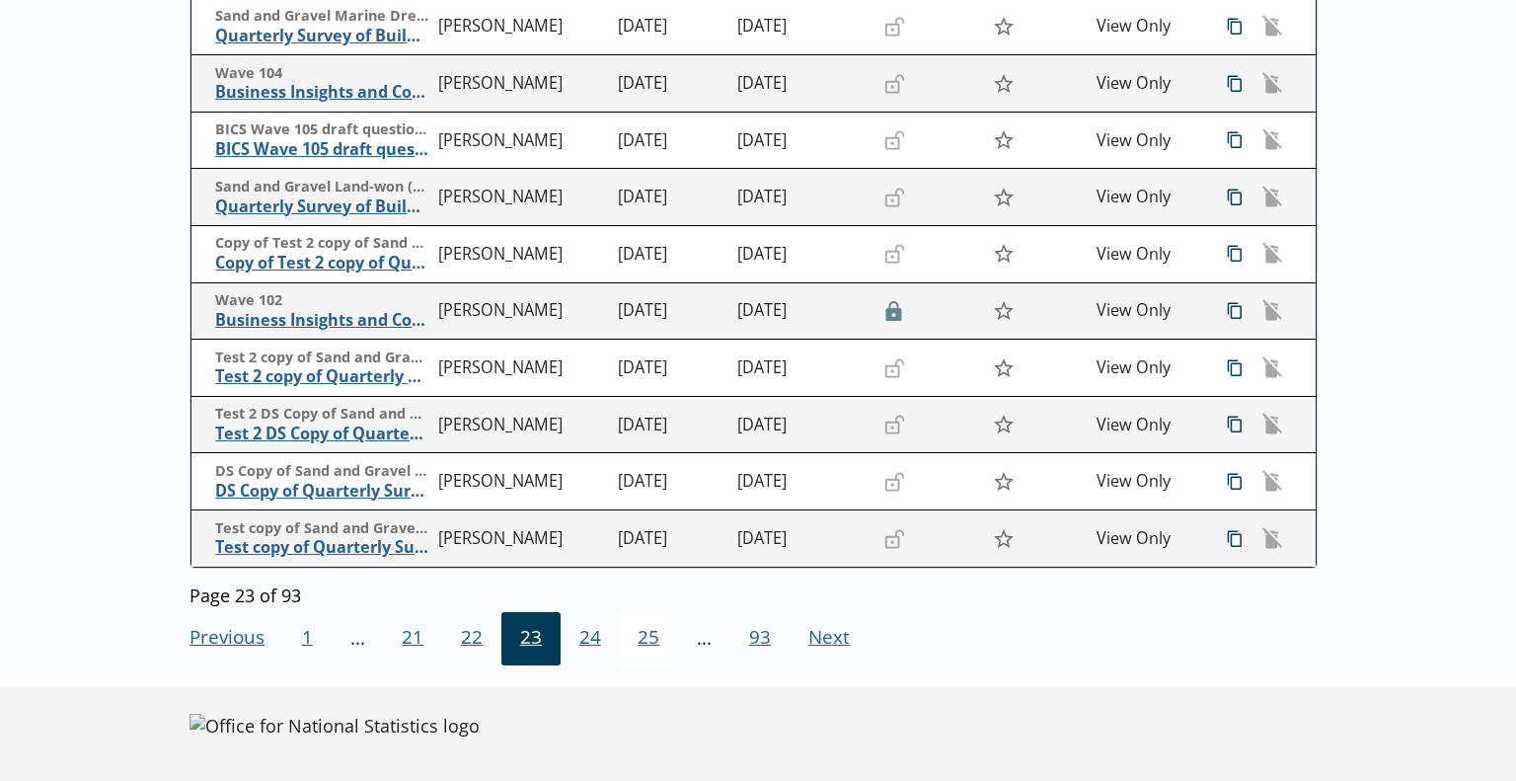
click at [640, 647] on span "25" at bounding box center [649, 638] width 59 height 53
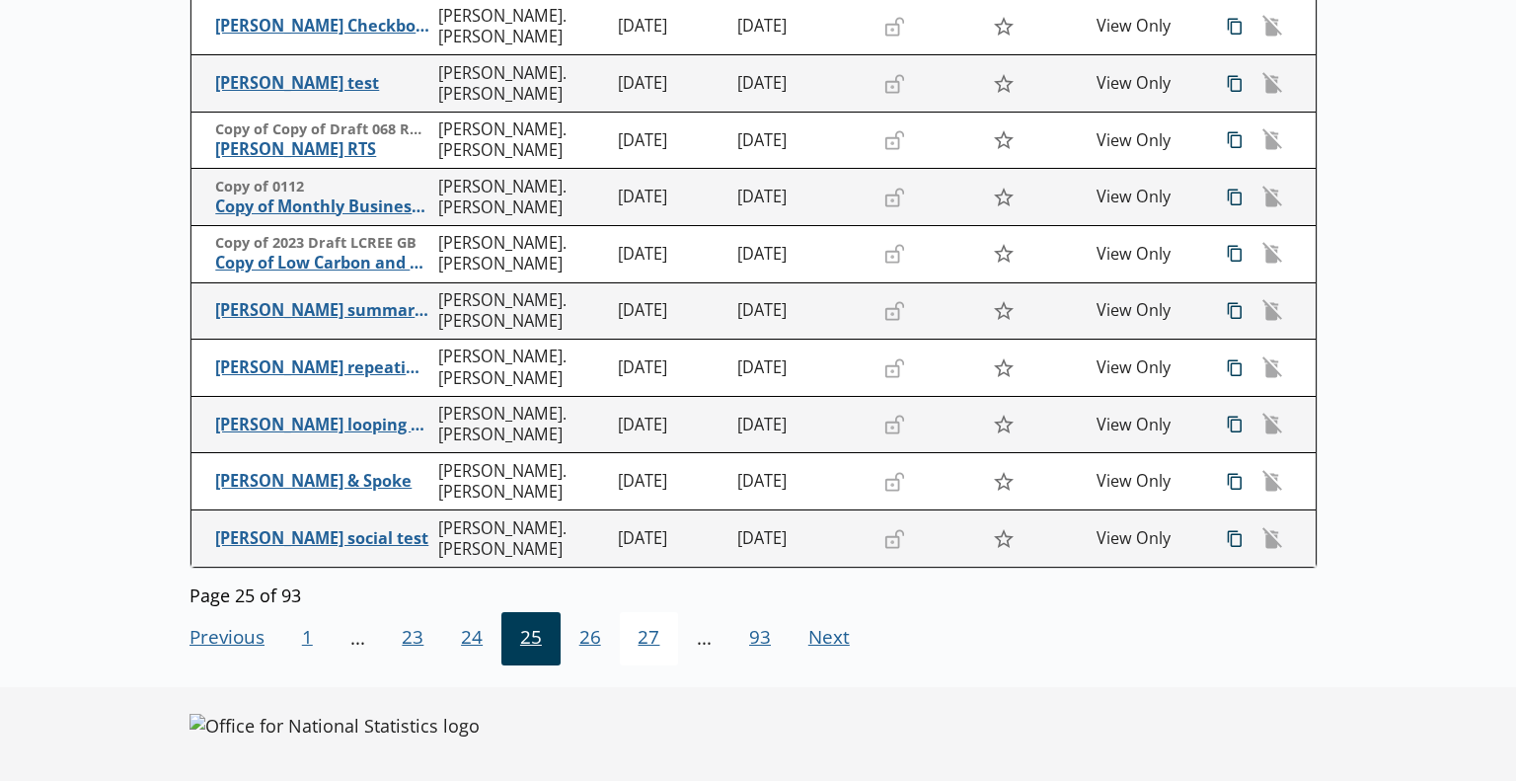
click at [640, 623] on span "27" at bounding box center [649, 638] width 59 height 53
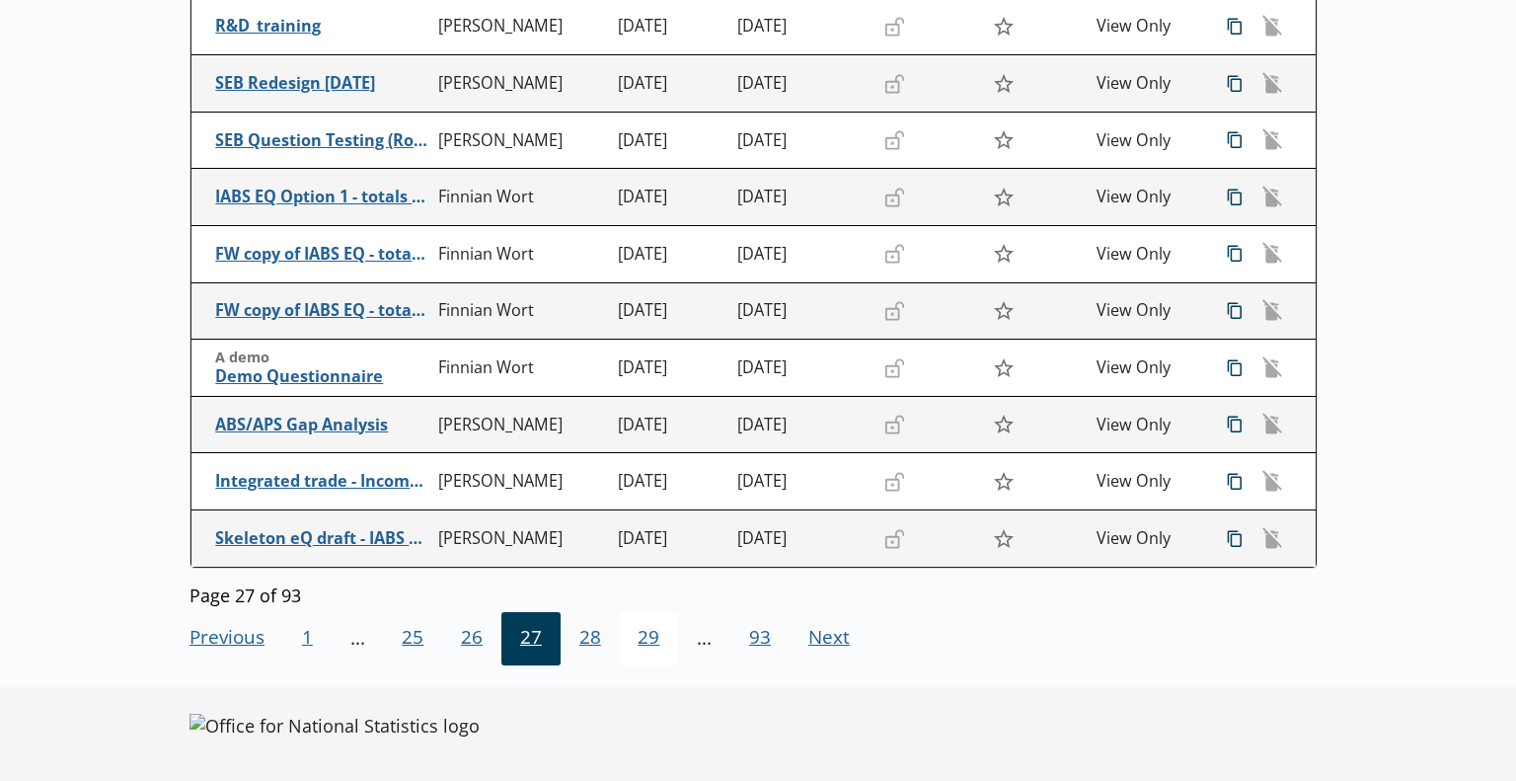
click at [632, 646] on span "29" at bounding box center [649, 638] width 59 height 53
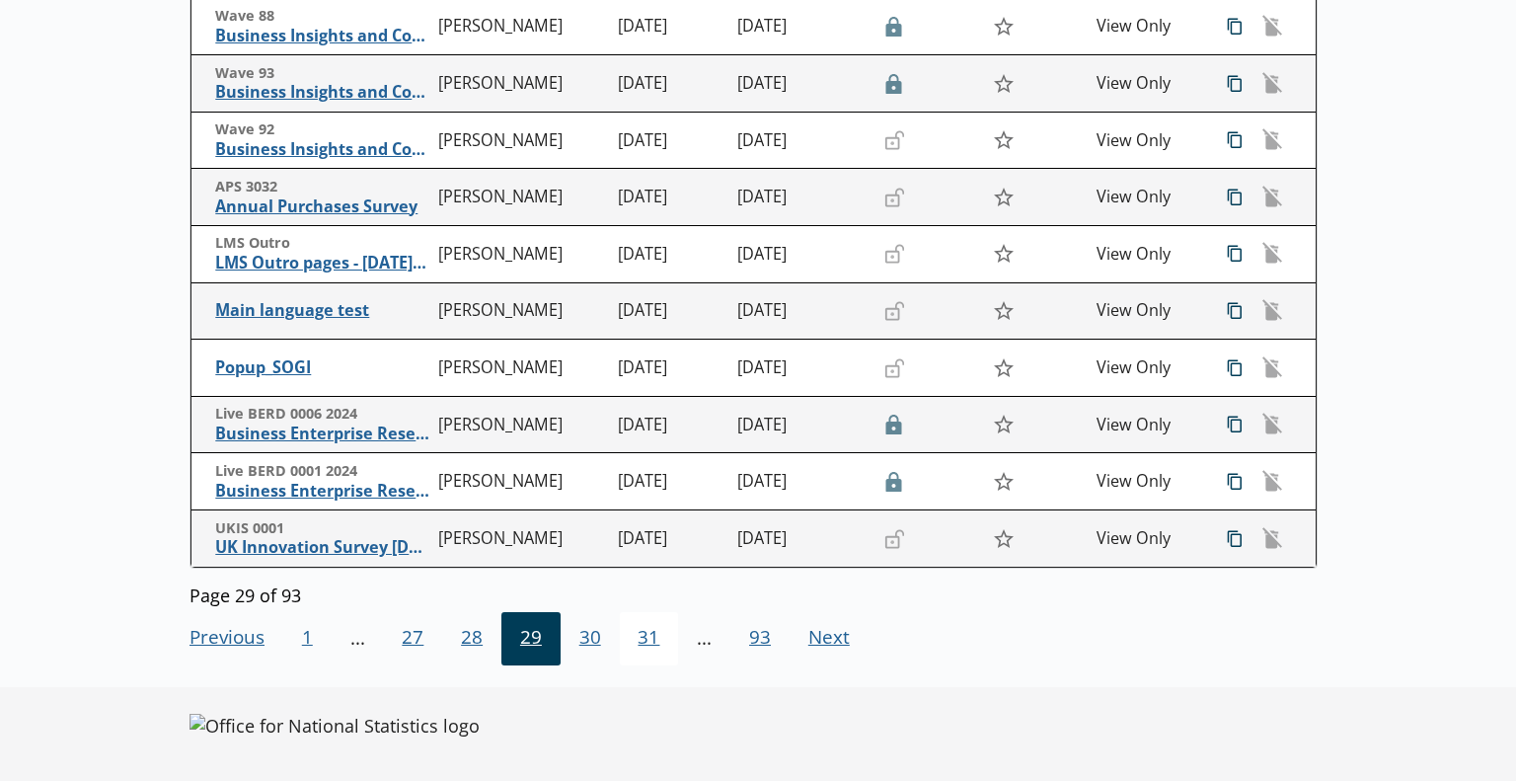
click at [637, 652] on span "31" at bounding box center [649, 638] width 59 height 53
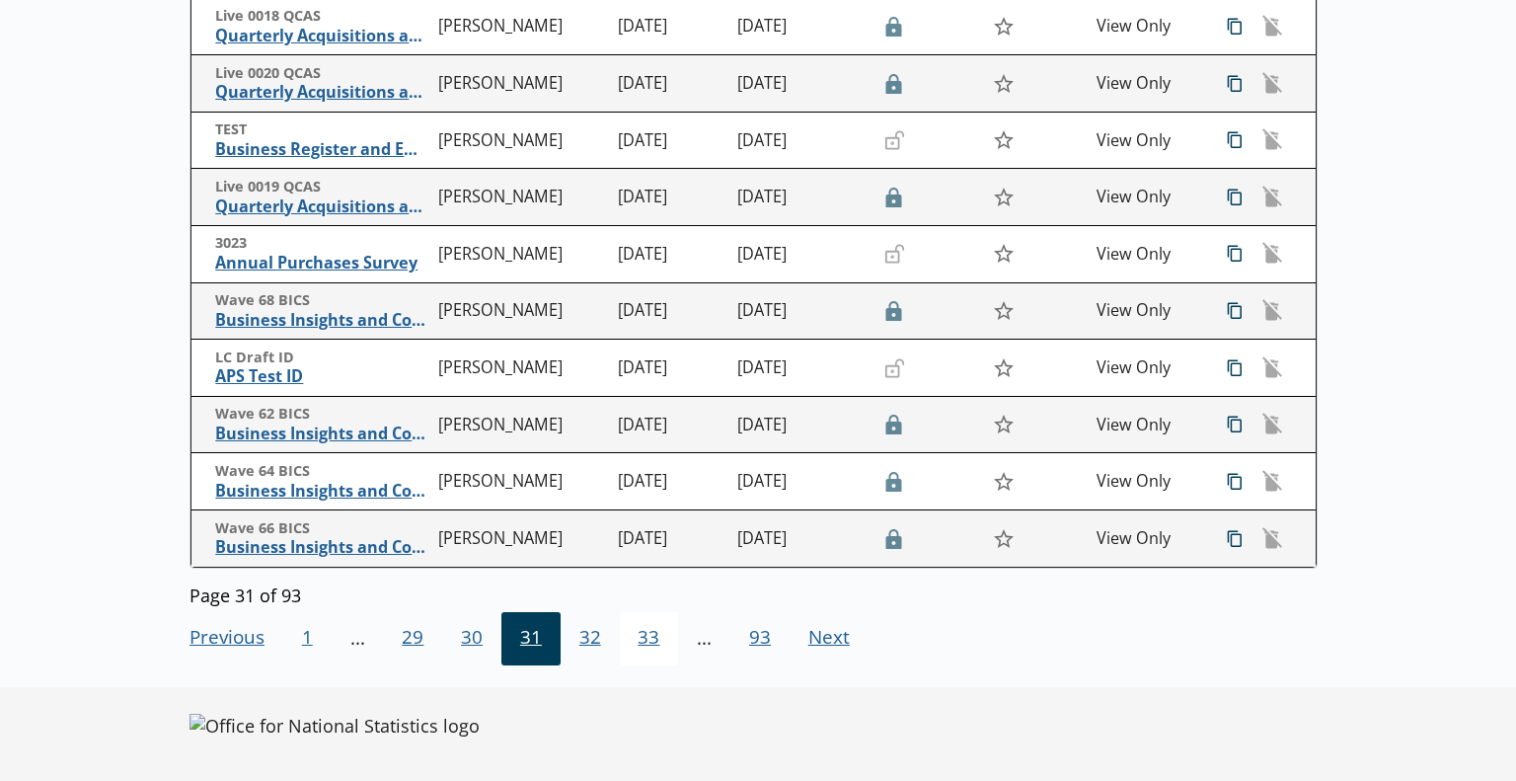
click at [637, 653] on span "33" at bounding box center [649, 638] width 59 height 53
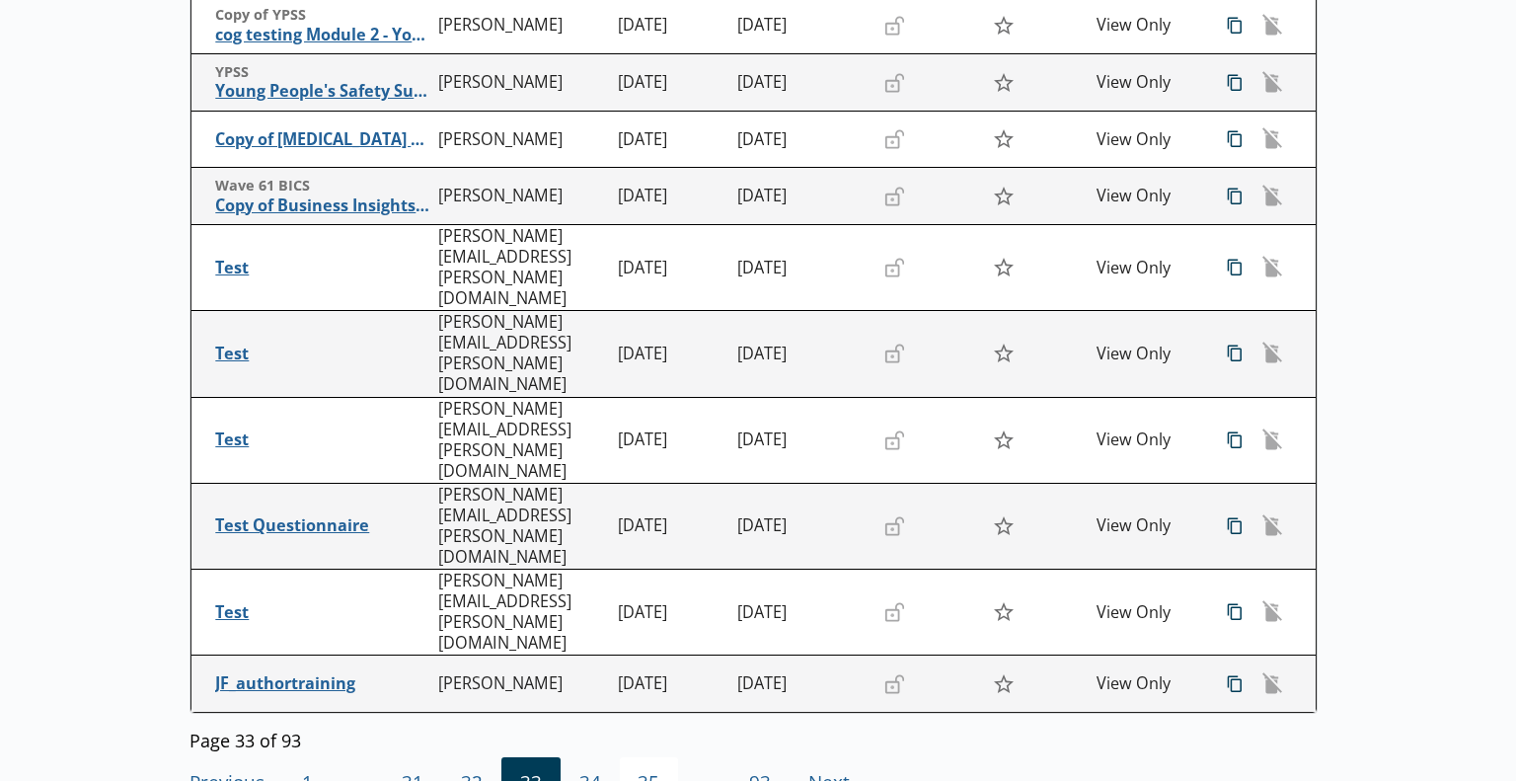
click at [635, 757] on span "35" at bounding box center [649, 783] width 59 height 53
click at [628, 757] on span "35" at bounding box center [649, 783] width 59 height 53
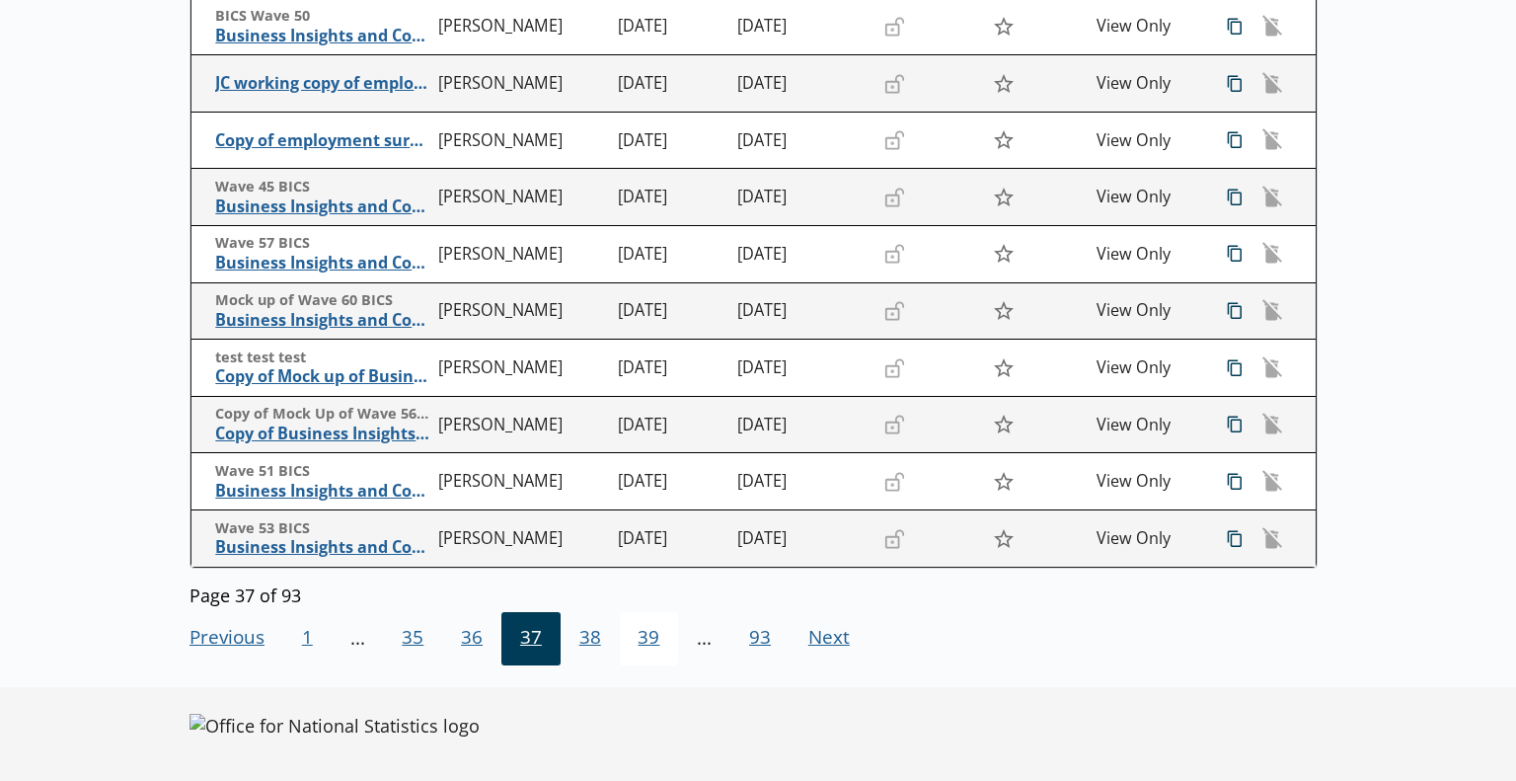
click at [626, 649] on span "39" at bounding box center [649, 638] width 59 height 53
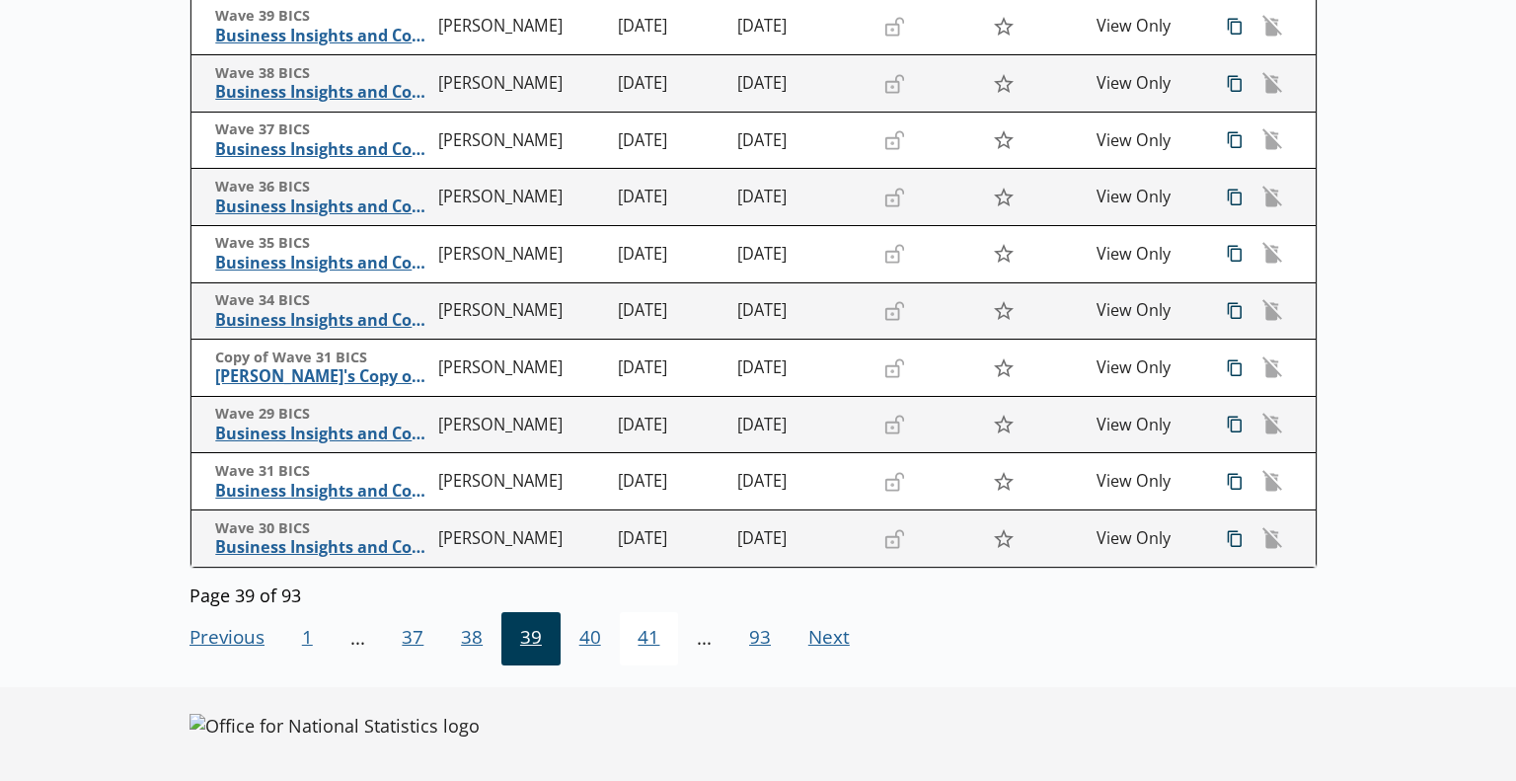
click at [627, 640] on span "41" at bounding box center [649, 638] width 59 height 53
click at [632, 639] on span "41" at bounding box center [649, 638] width 59 height 53
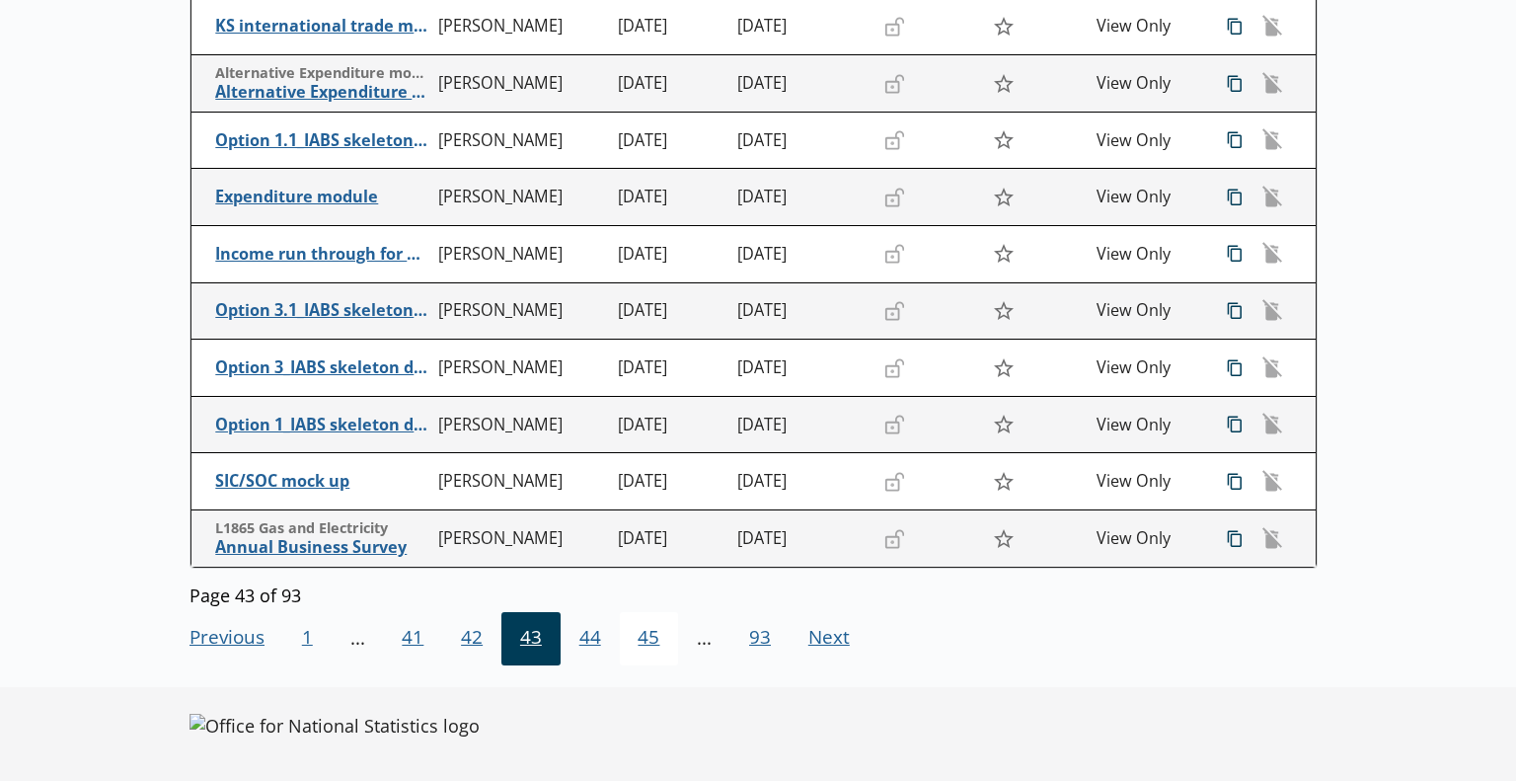
click at [633, 636] on span "45" at bounding box center [649, 638] width 59 height 53
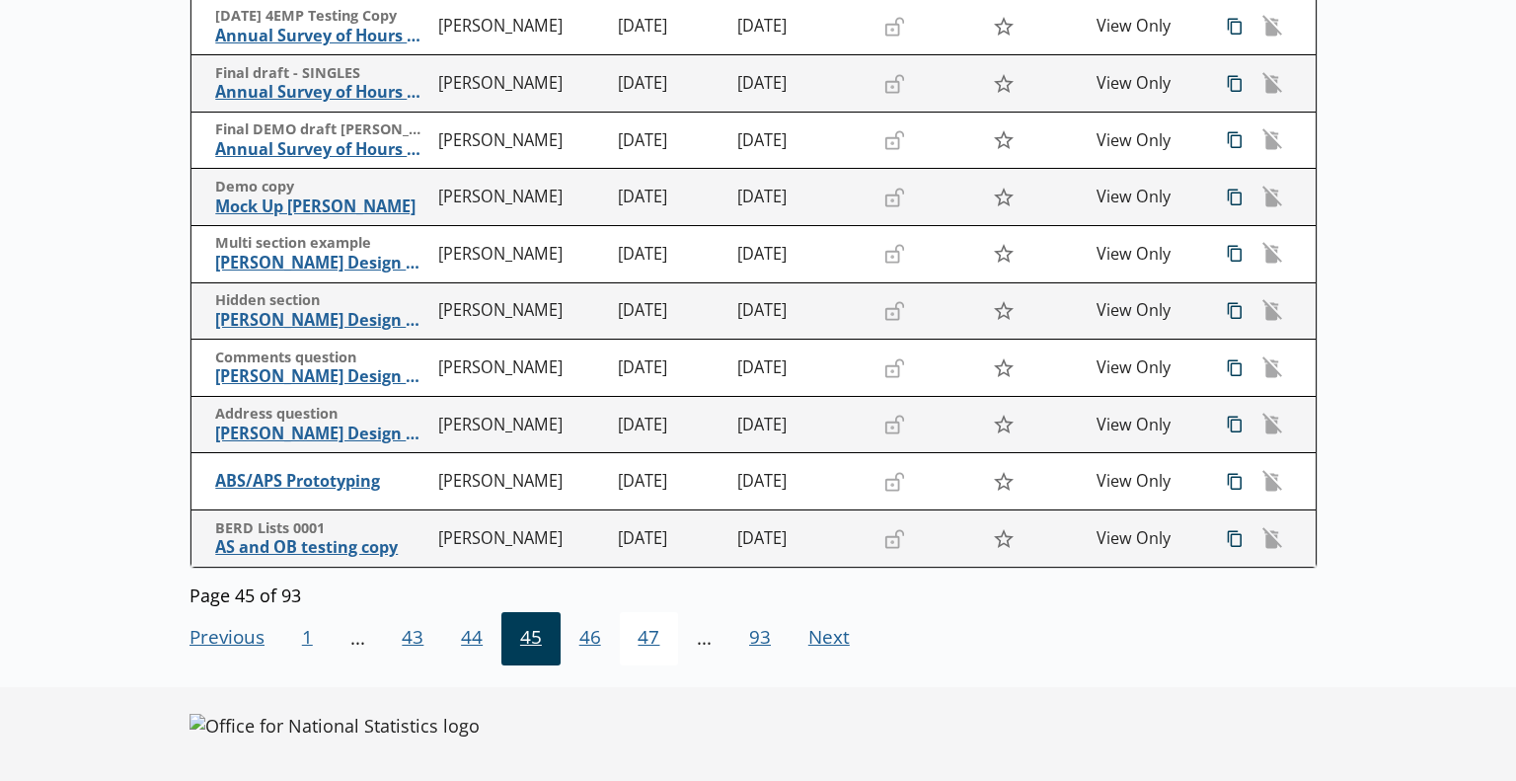
click at [624, 647] on span "47" at bounding box center [649, 638] width 59 height 53
click at [625, 640] on span "47" at bounding box center [649, 638] width 59 height 53
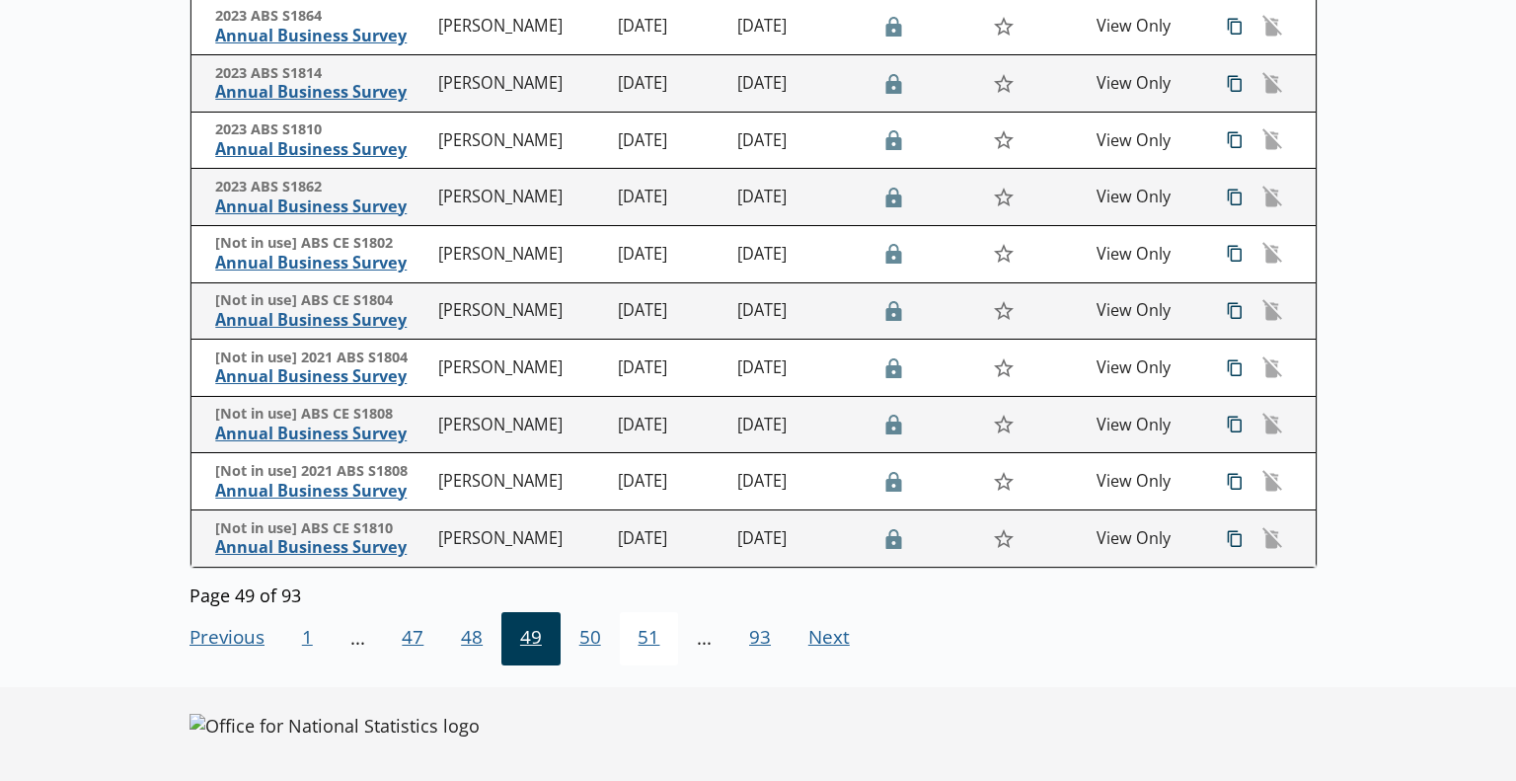
click at [624, 636] on span "51" at bounding box center [649, 638] width 59 height 53
click at [621, 654] on span "51" at bounding box center [649, 638] width 59 height 53
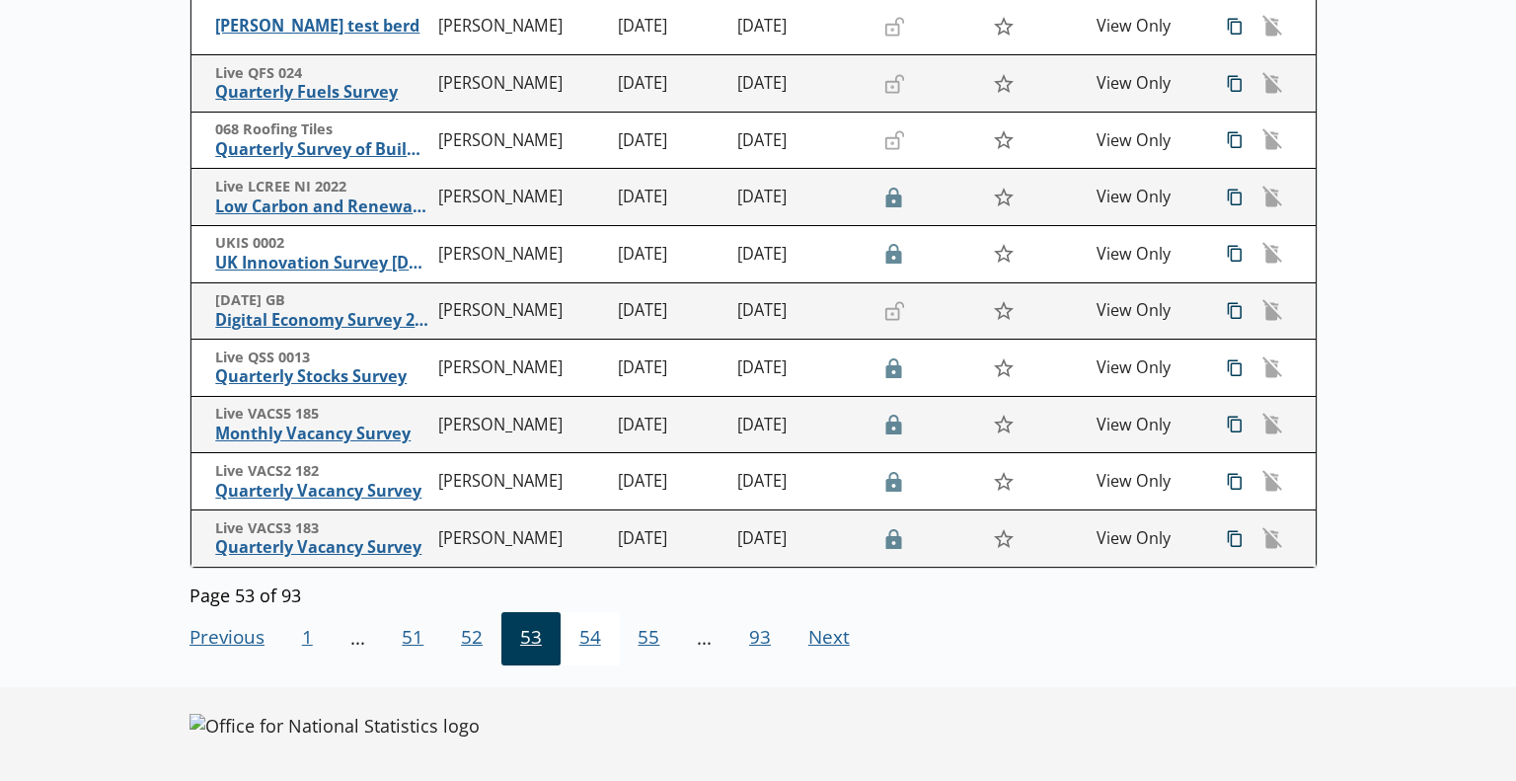
click at [613, 662] on span "54" at bounding box center [590, 638] width 59 height 53
click at [620, 656] on span "55" at bounding box center [649, 638] width 59 height 53
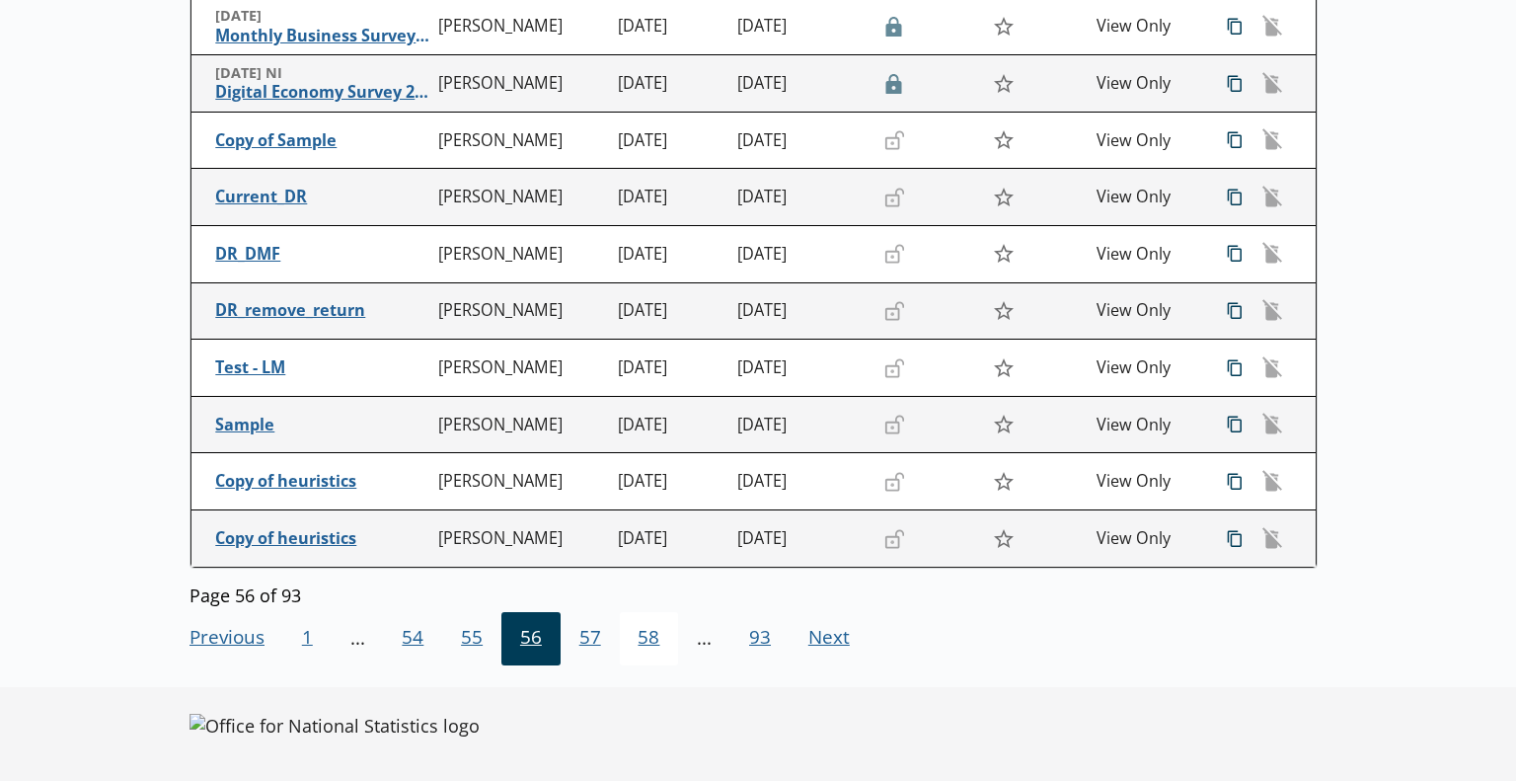
click at [647, 639] on span "58" at bounding box center [649, 638] width 59 height 53
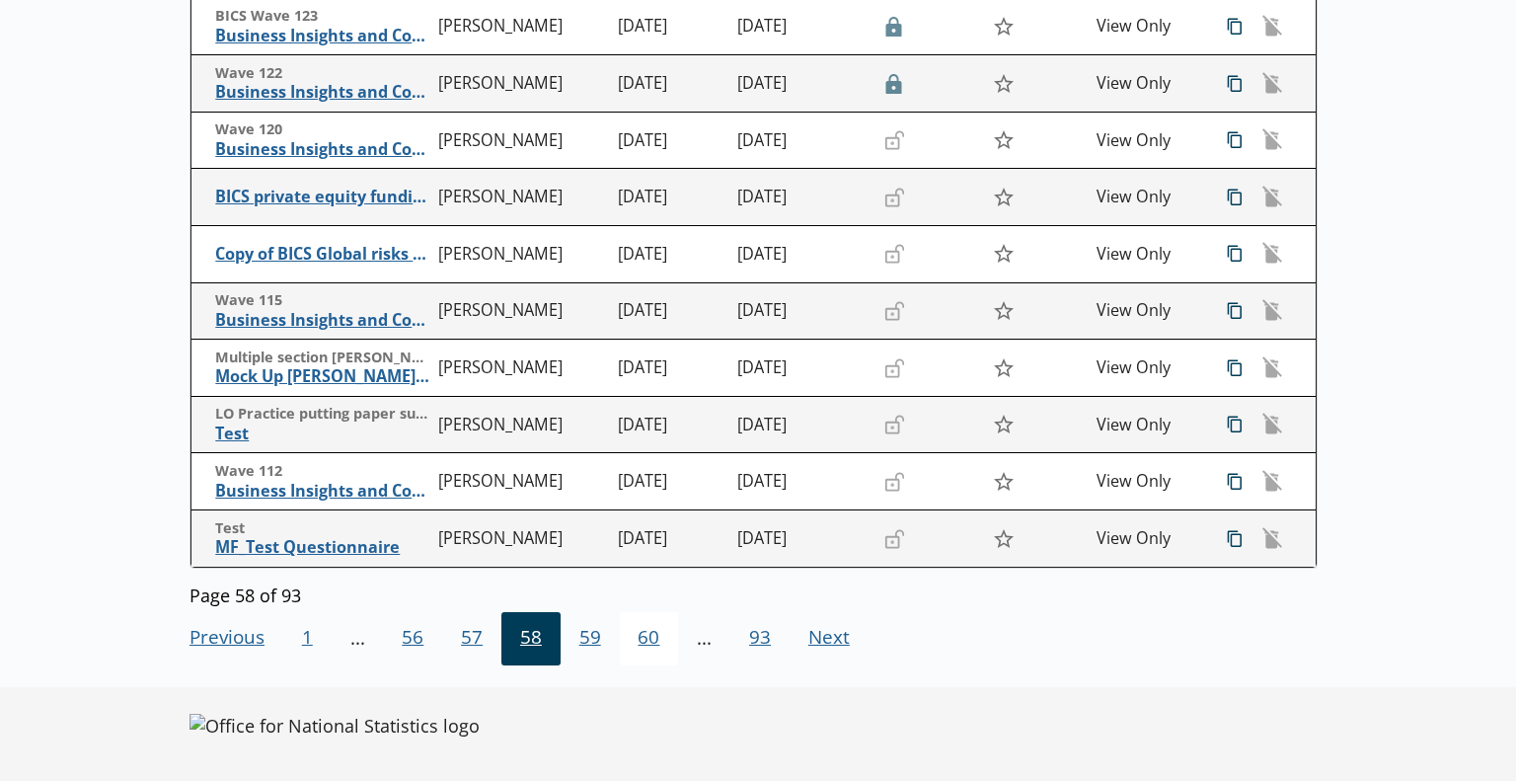
click at [644, 644] on span "60" at bounding box center [649, 638] width 59 height 53
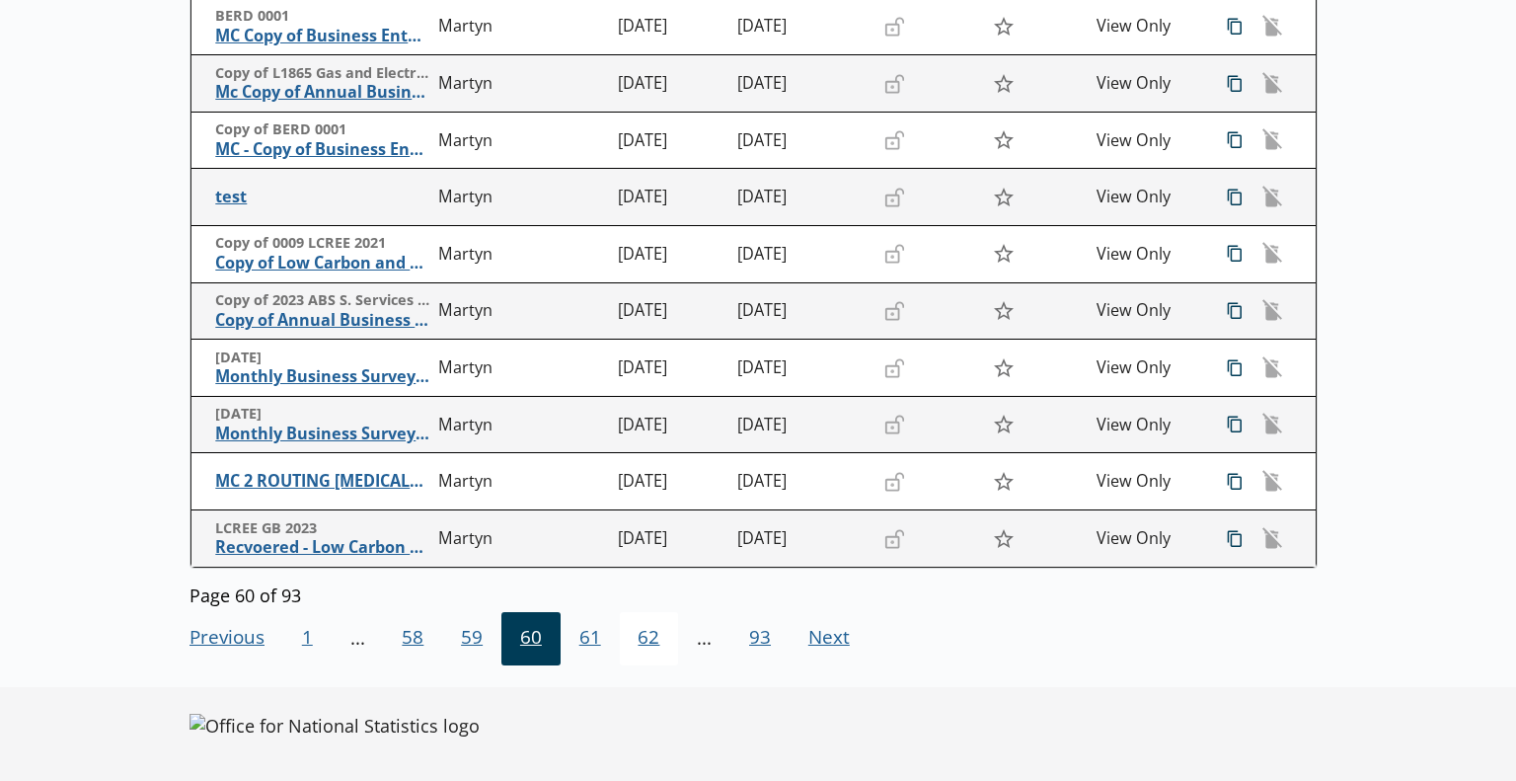
click at [642, 648] on span "62" at bounding box center [649, 638] width 59 height 53
click at [648, 641] on span "62" at bounding box center [649, 638] width 59 height 53
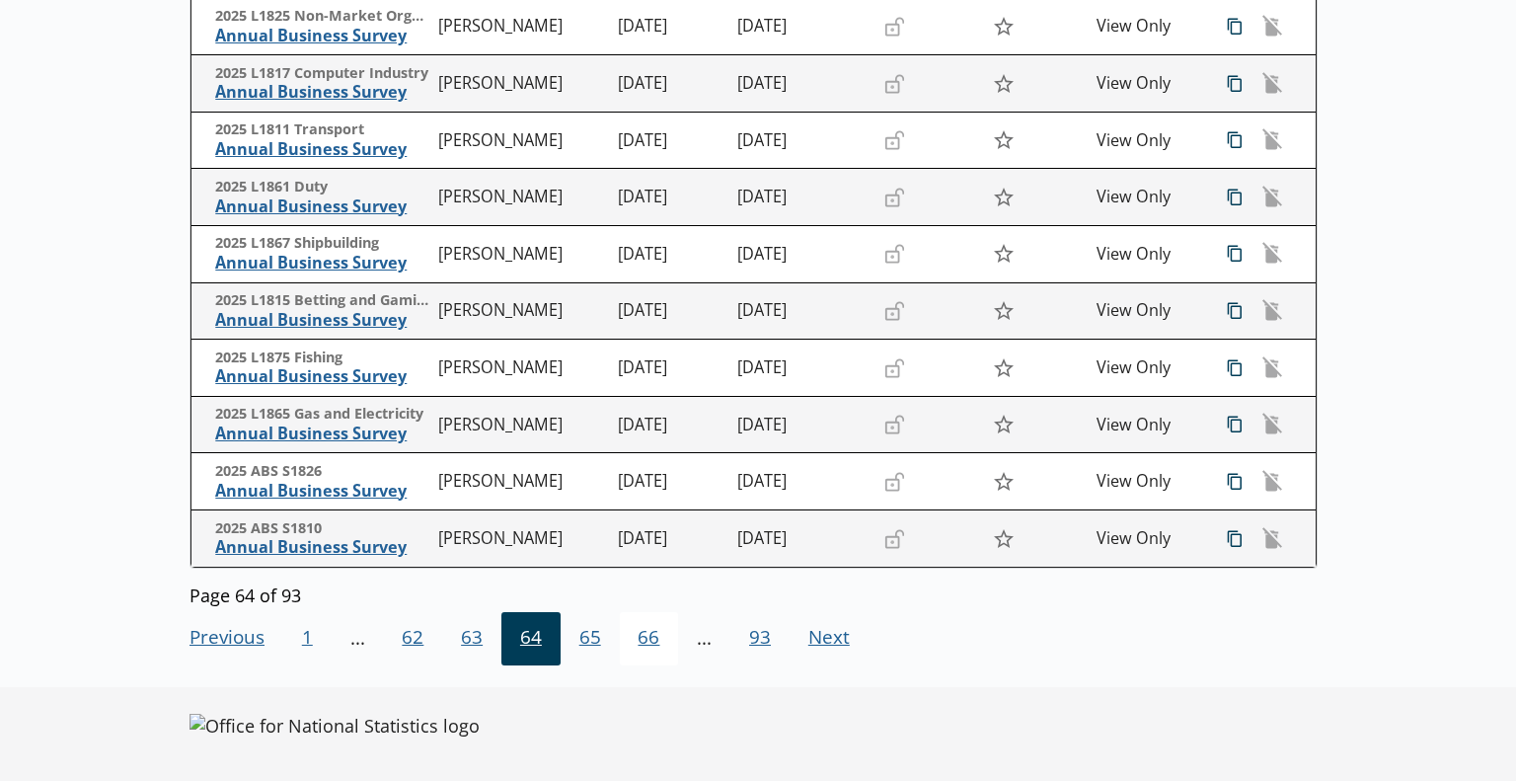
click at [651, 636] on span "66" at bounding box center [649, 638] width 59 height 53
click at [649, 640] on span "66" at bounding box center [649, 638] width 59 height 53
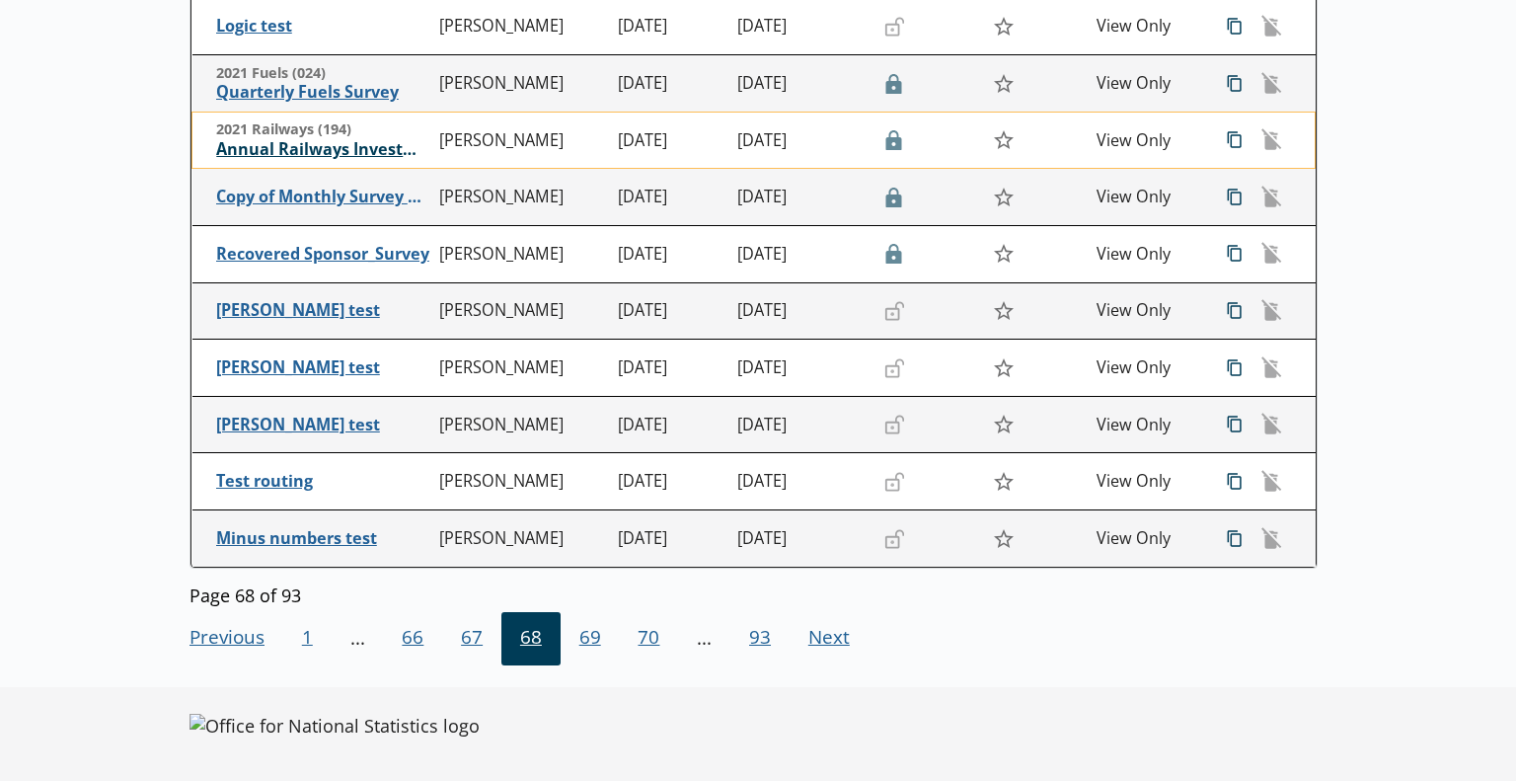
click at [312, 155] on span "Annual Railways Investment Survey" at bounding box center [322, 149] width 213 height 21
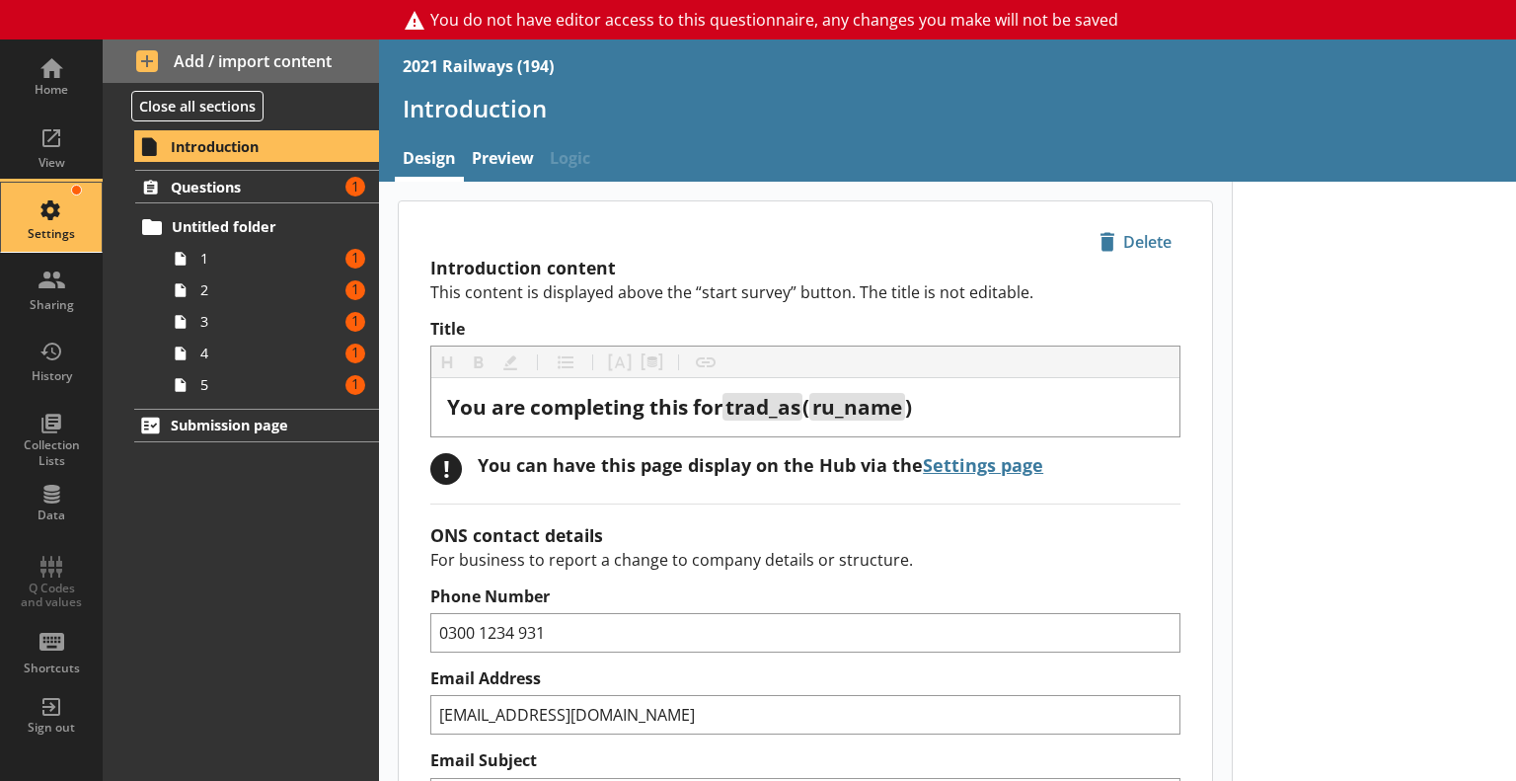
click at [49, 218] on div "Settings" at bounding box center [51, 217] width 69 height 69
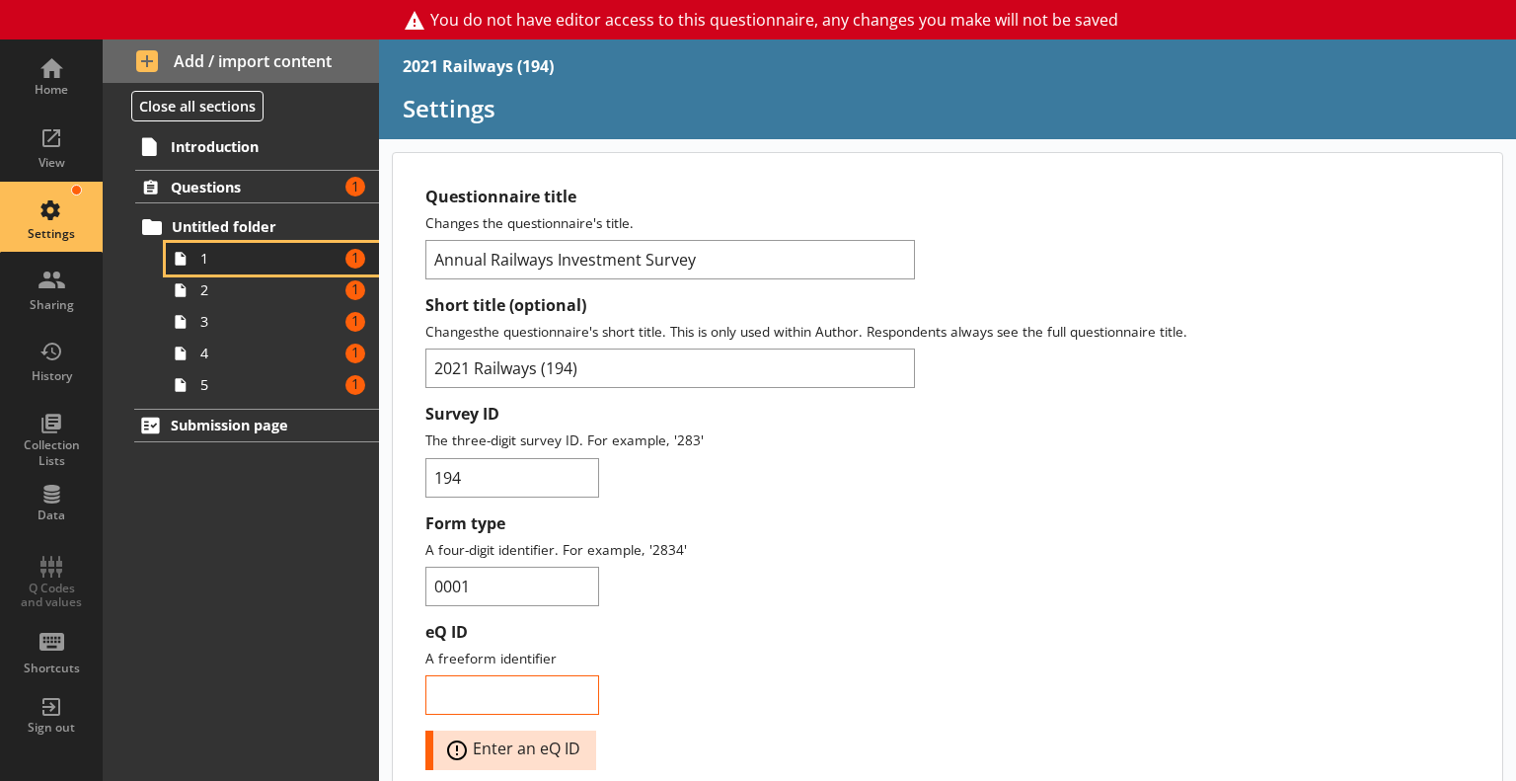
click at [217, 262] on span "1" at bounding box center [269, 258] width 138 height 19
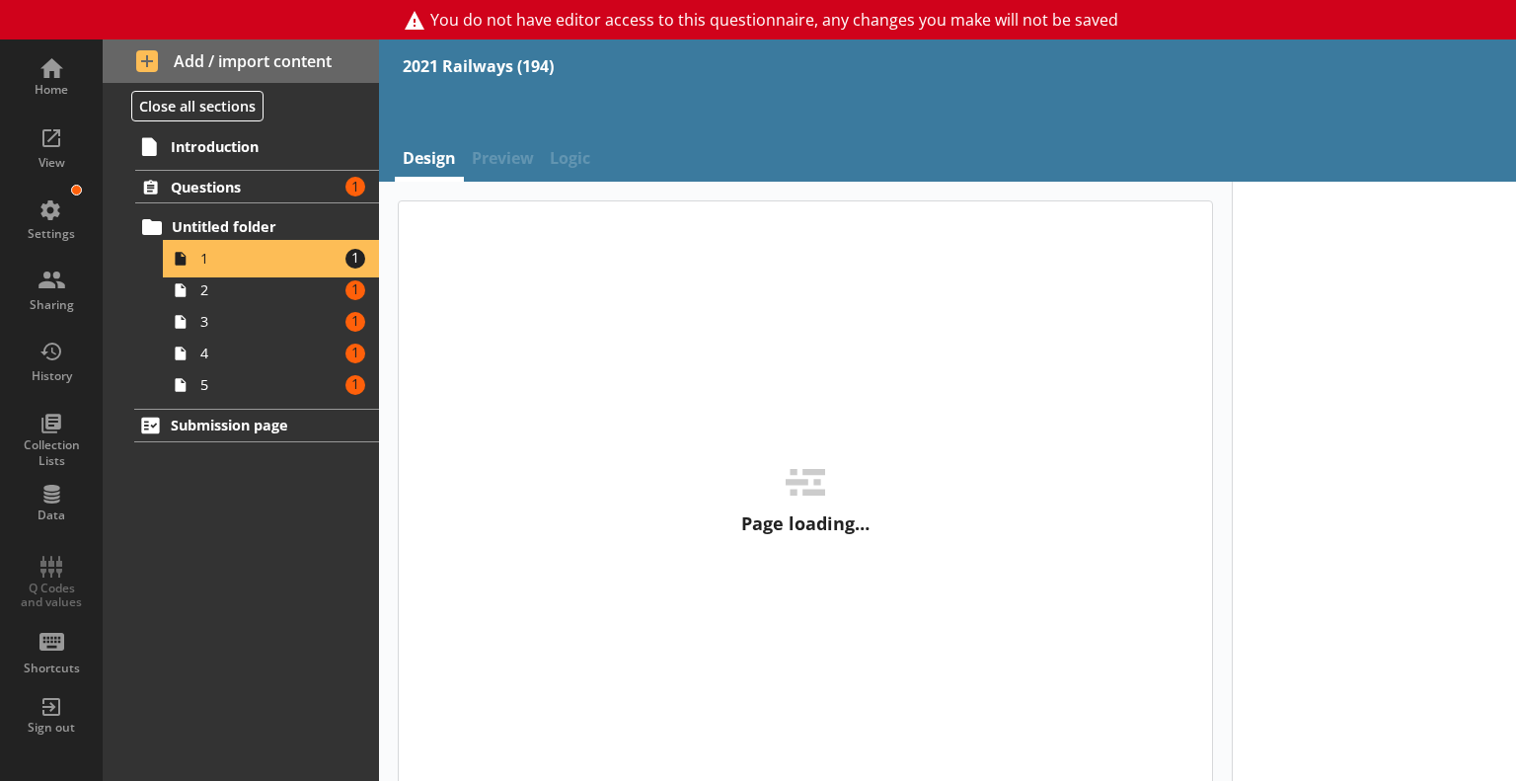
type textarea "x"
